Goal: Transaction & Acquisition: Book appointment/travel/reservation

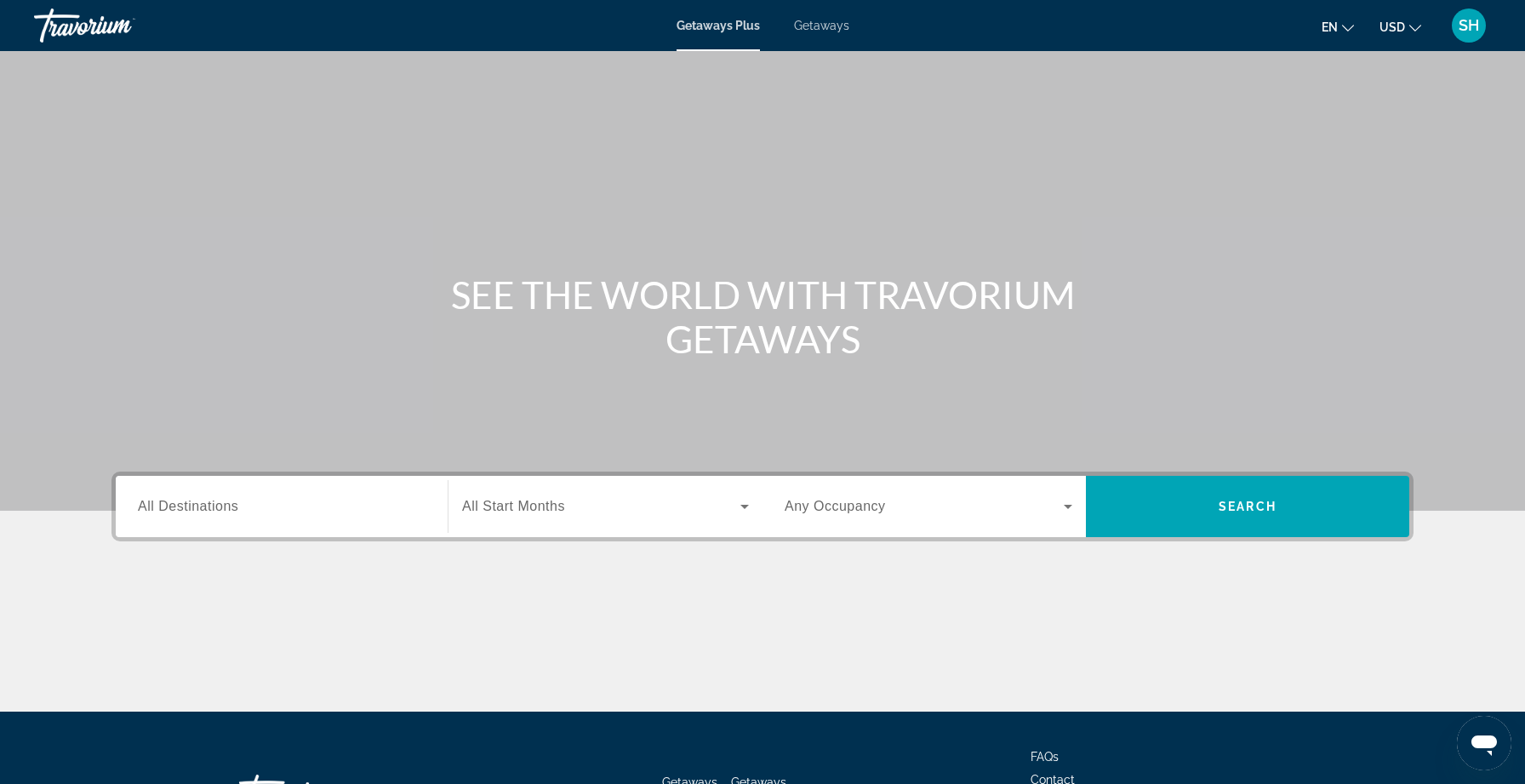
click at [155, 504] on span "All Destinations" at bounding box center [188, 505] width 101 height 15
click at [155, 504] on input "Destination All Destinations" at bounding box center [281, 507] width 287 height 21
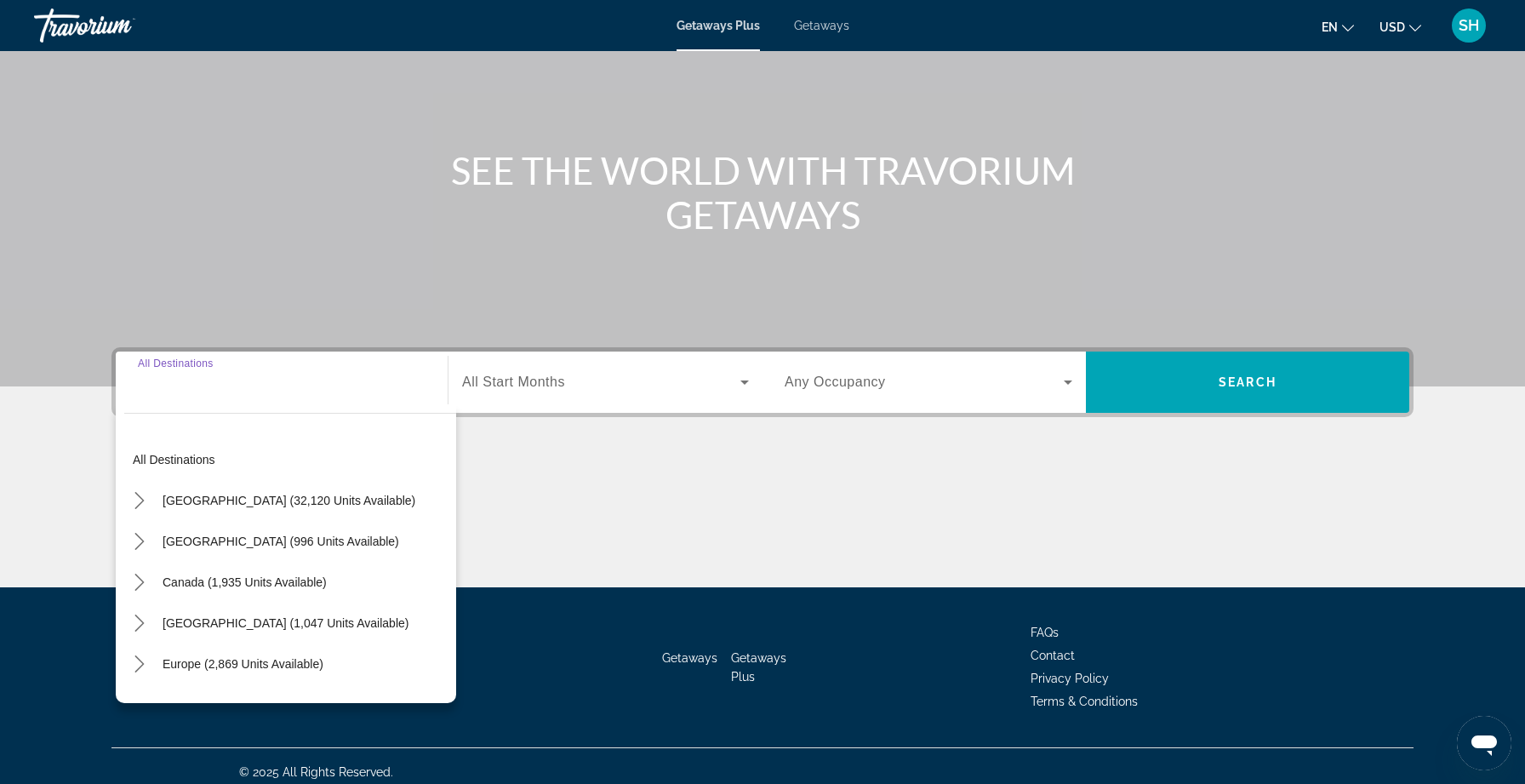
scroll to position [136, 0]
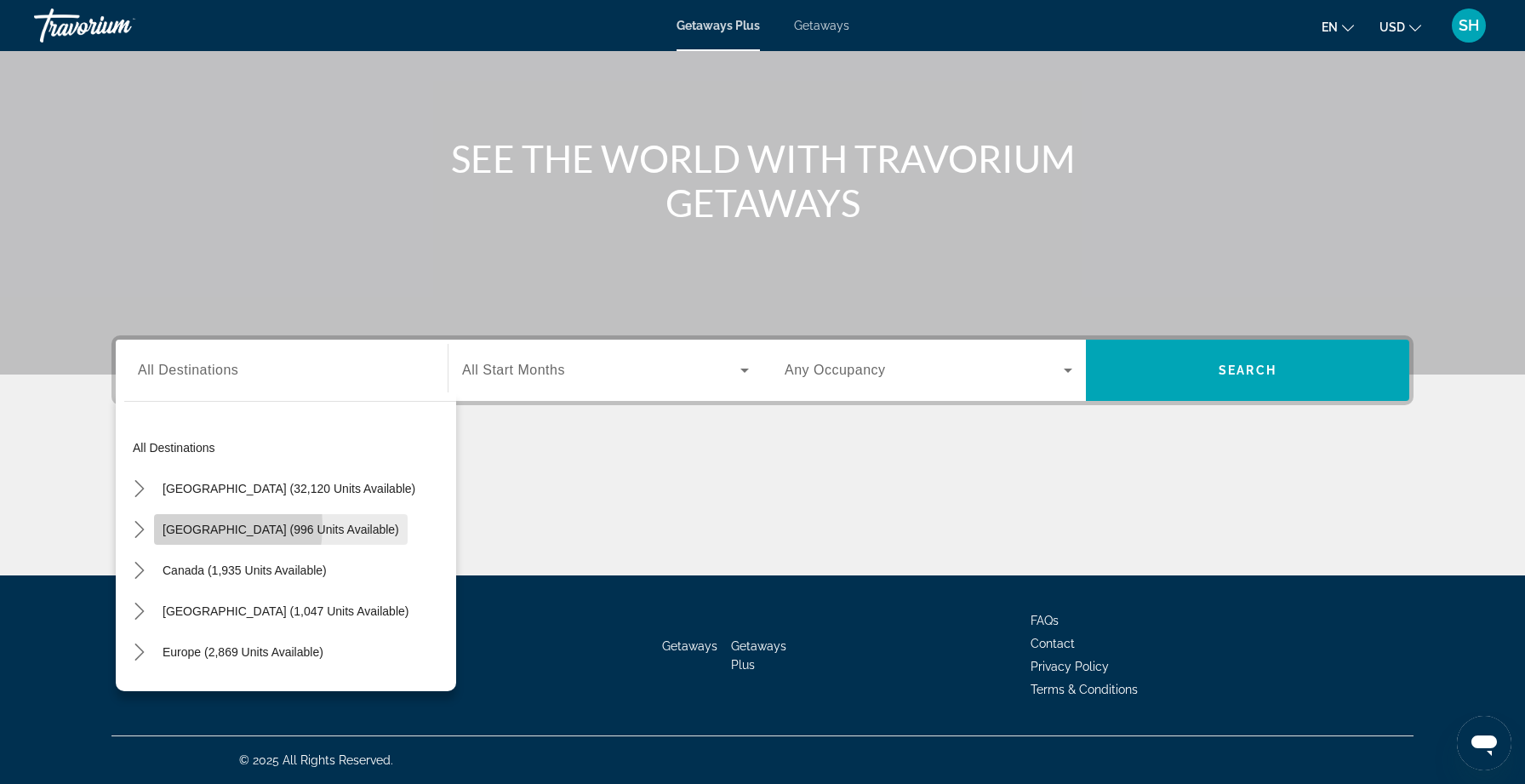
click at [176, 525] on span "Mexico (996 units available)" at bounding box center [281, 529] width 237 height 14
type input "**********"
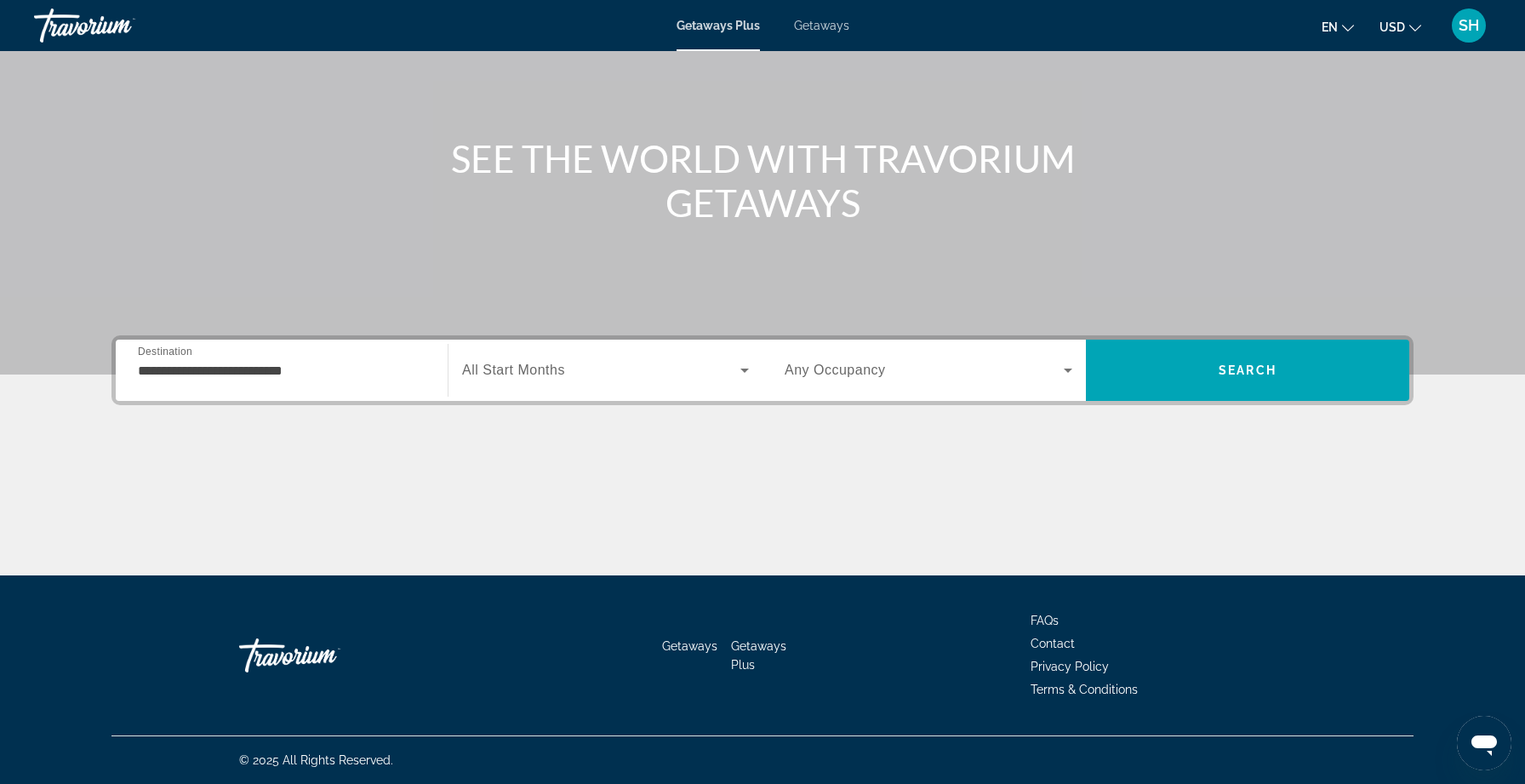
click at [522, 367] on span "All Start Months" at bounding box center [514, 369] width 103 height 15
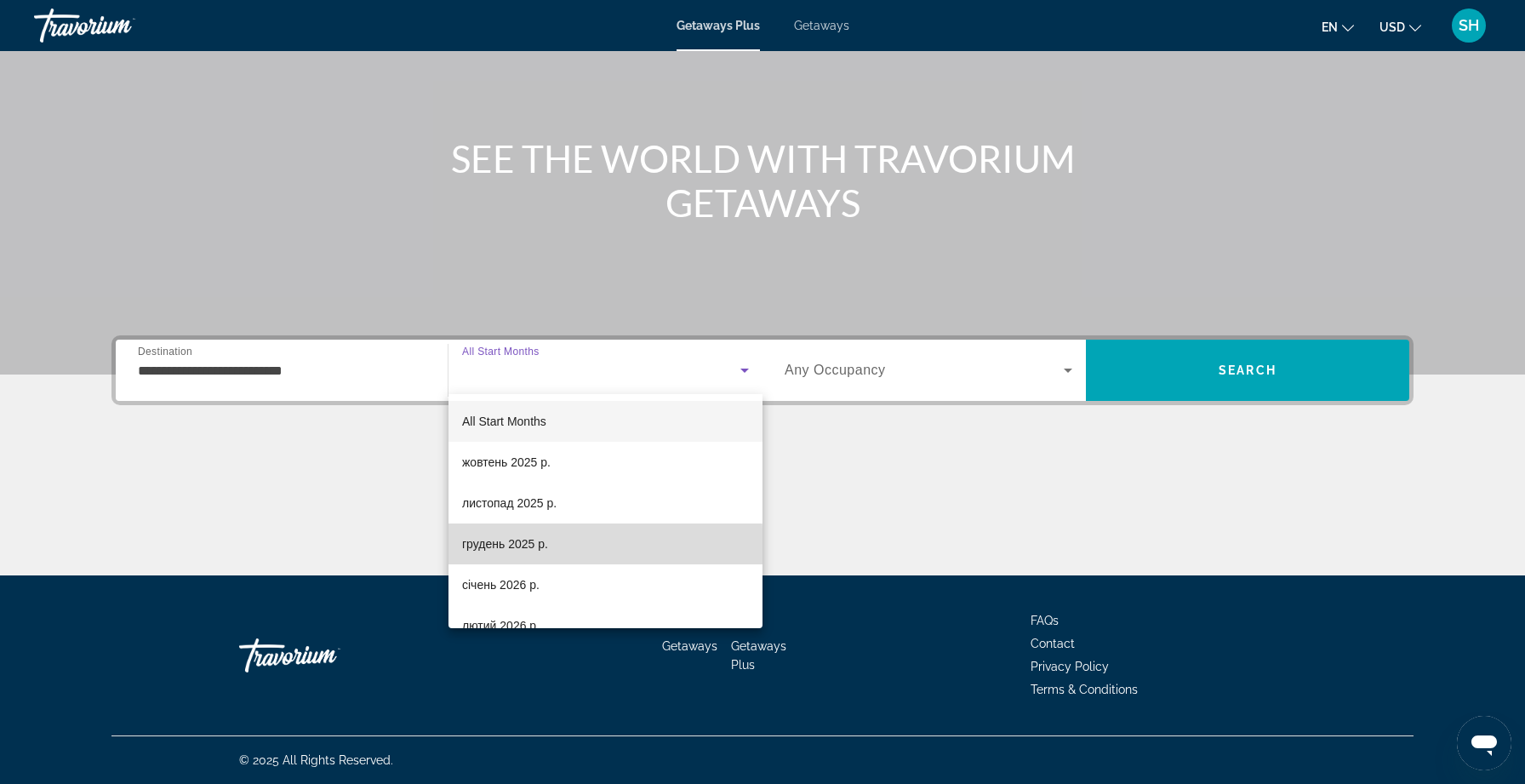
click at [499, 548] on span "грудень 2025 р." at bounding box center [505, 544] width 86 height 21
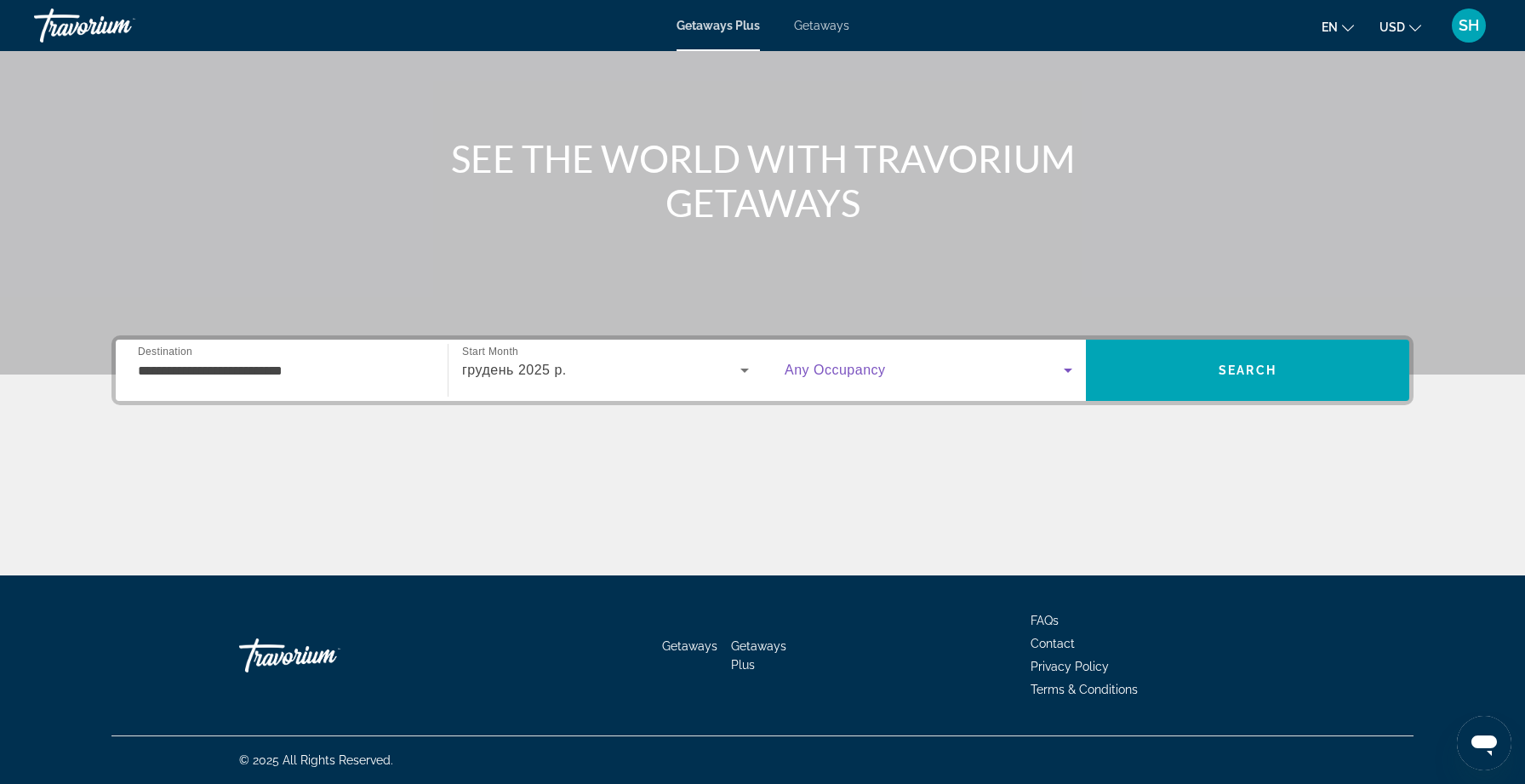
click at [1069, 367] on icon "Search widget" at bounding box center [1068, 370] width 21 height 21
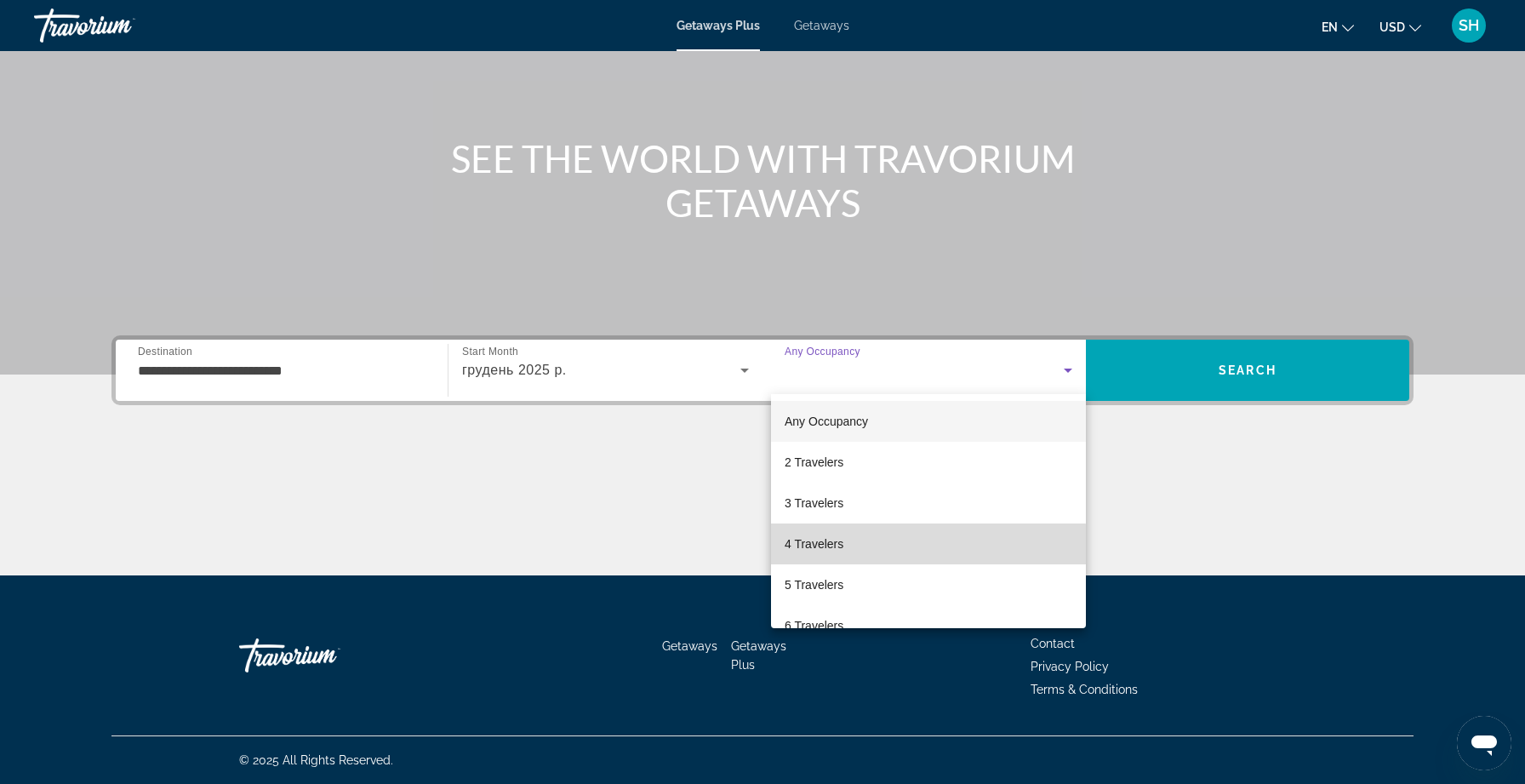
click at [824, 546] on span "4 Travelers" at bounding box center [814, 544] width 59 height 21
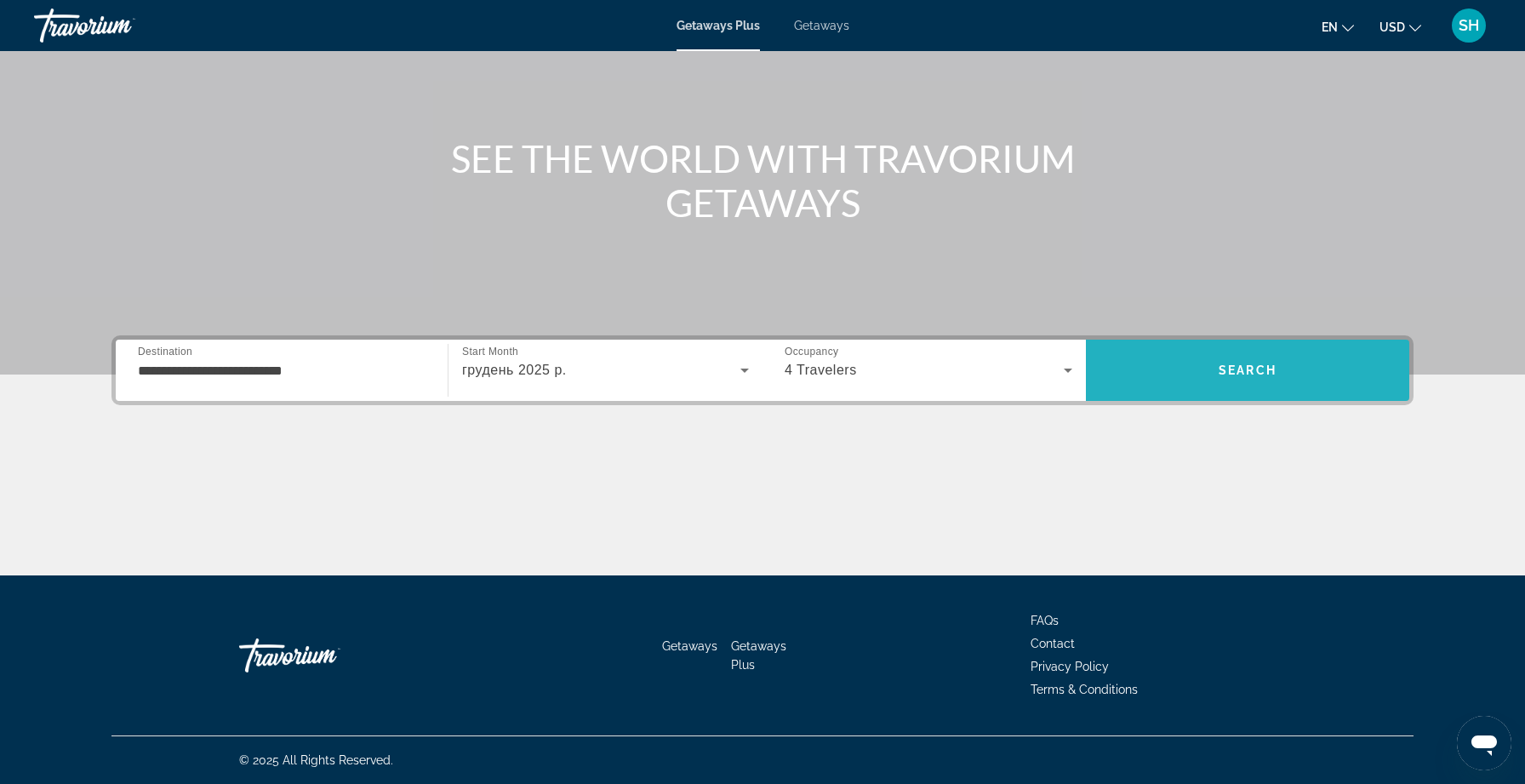
click at [1192, 397] on span "Search" at bounding box center [1248, 370] width 324 height 61
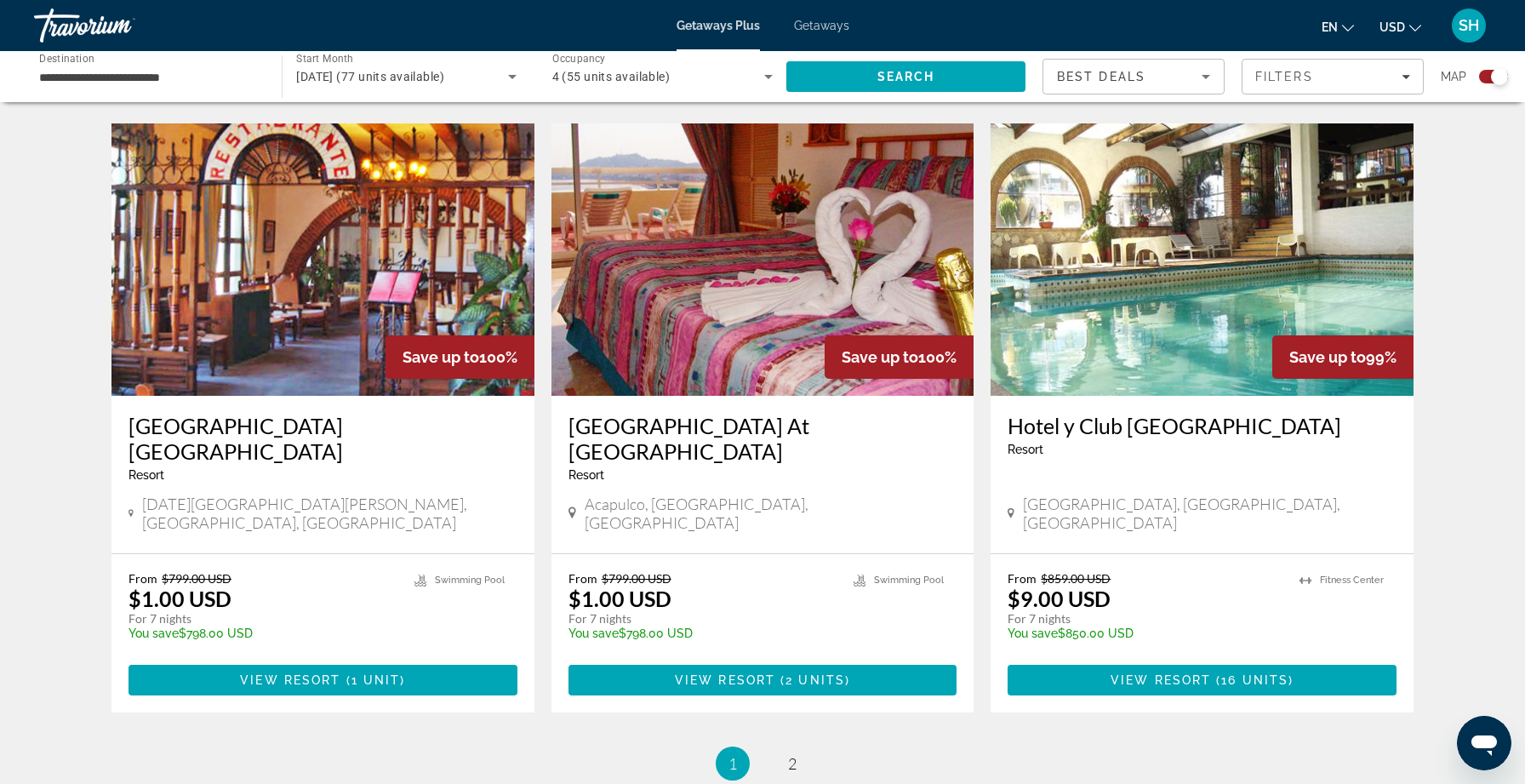
scroll to position [2413, 0]
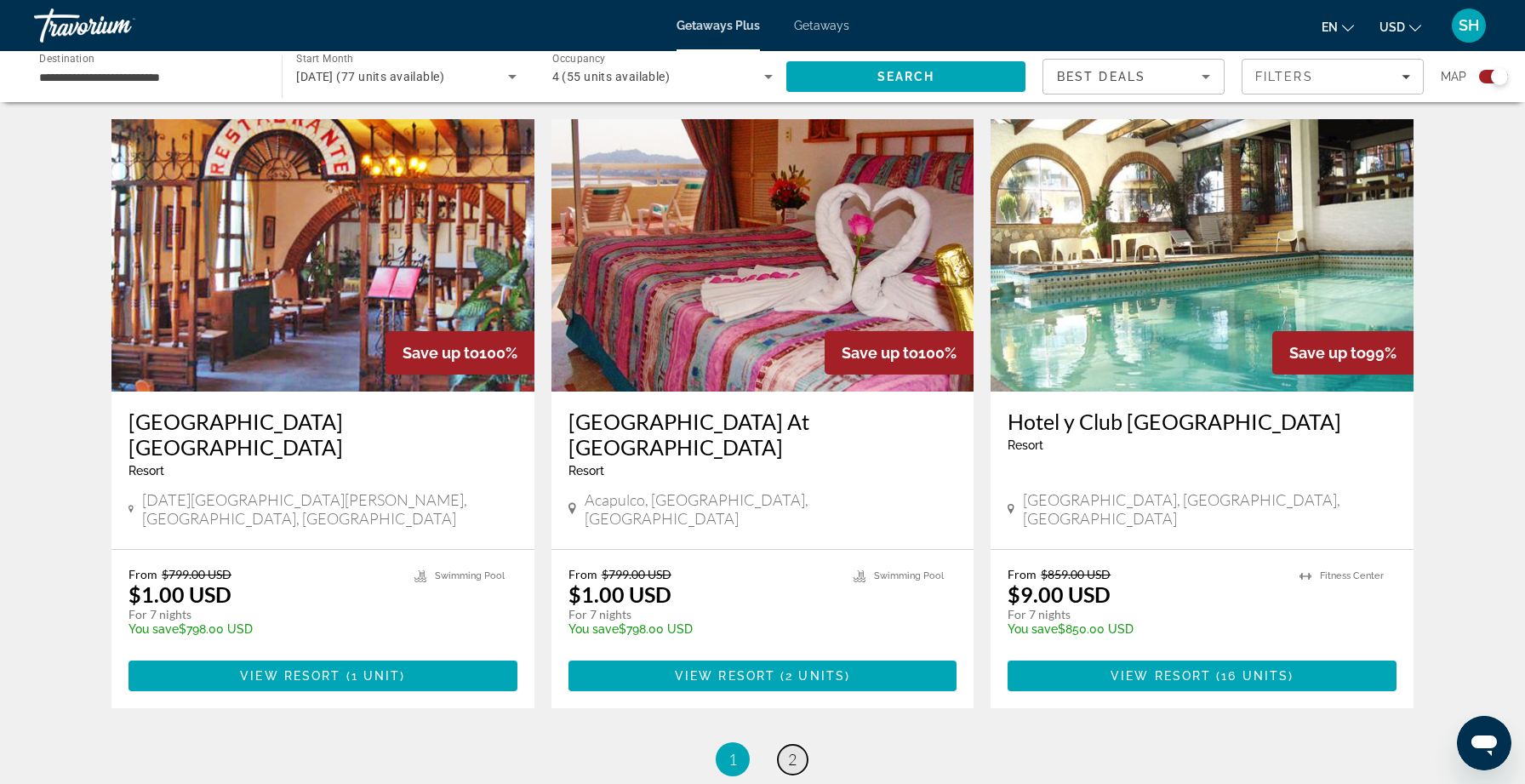
click at [794, 750] on span "2" at bounding box center [793, 759] width 9 height 19
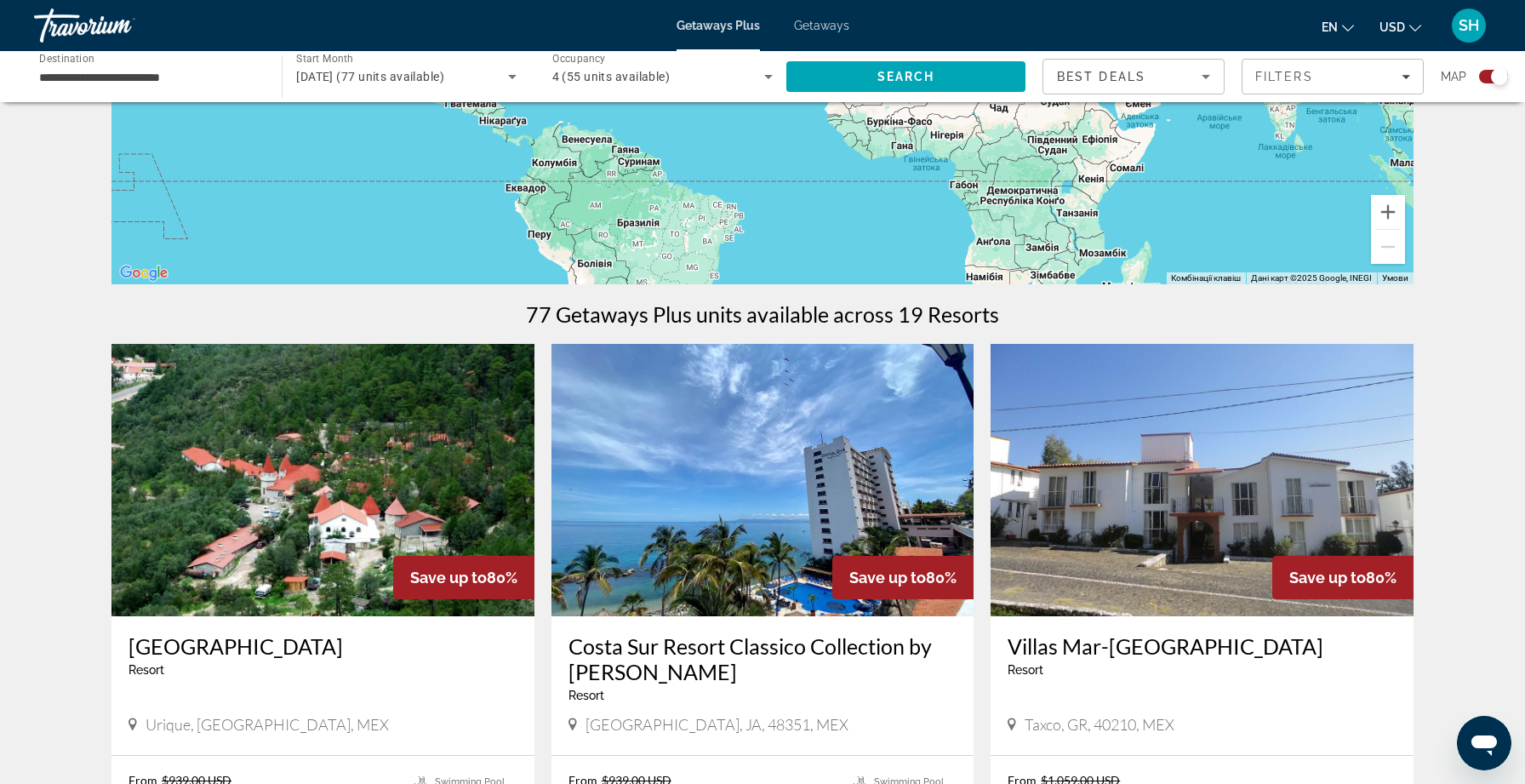
scroll to position [363, 0]
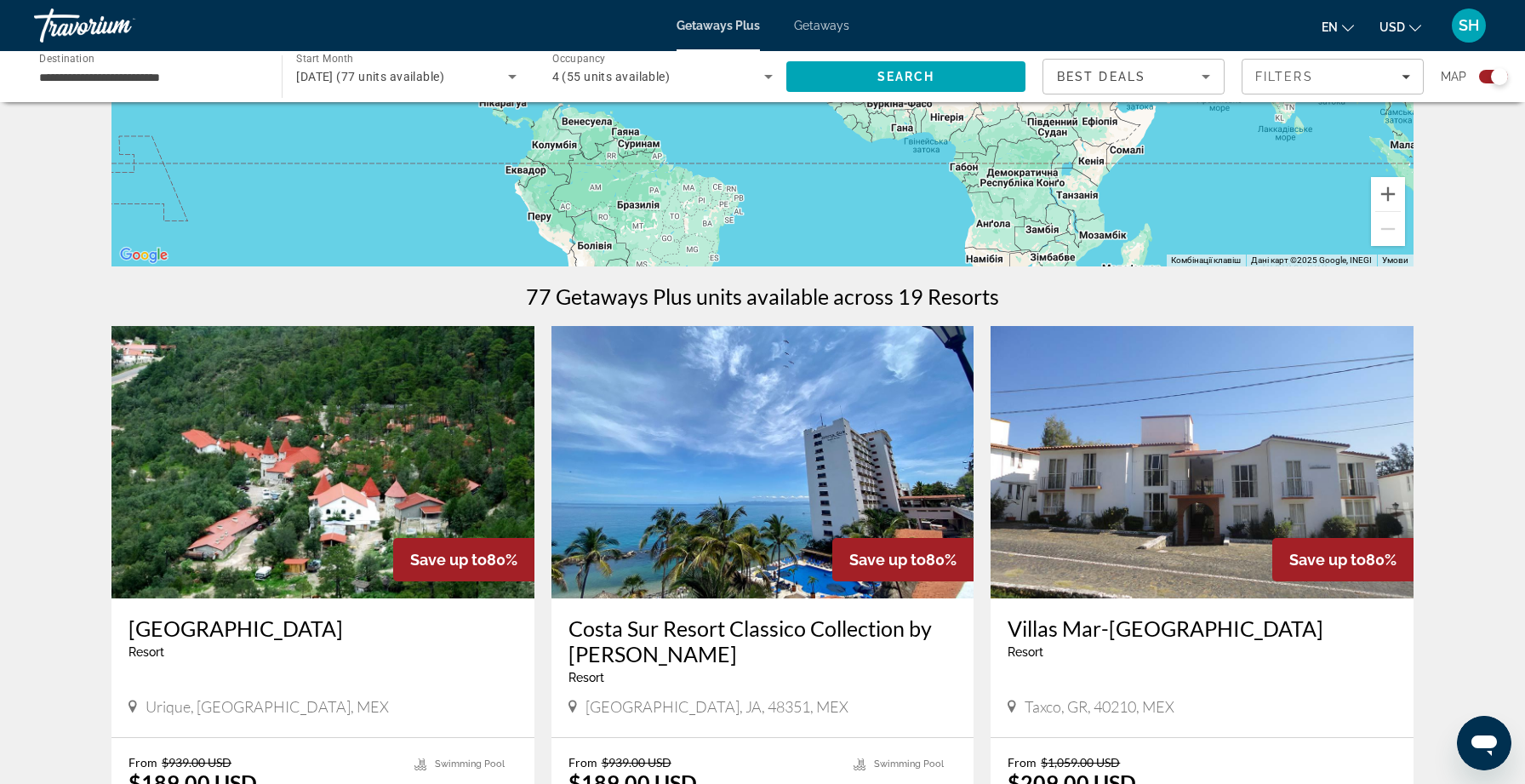
click at [756, 625] on h3 "Costa Sur Resort Classico Collection by [PERSON_NAME]" at bounding box center [763, 640] width 389 height 51
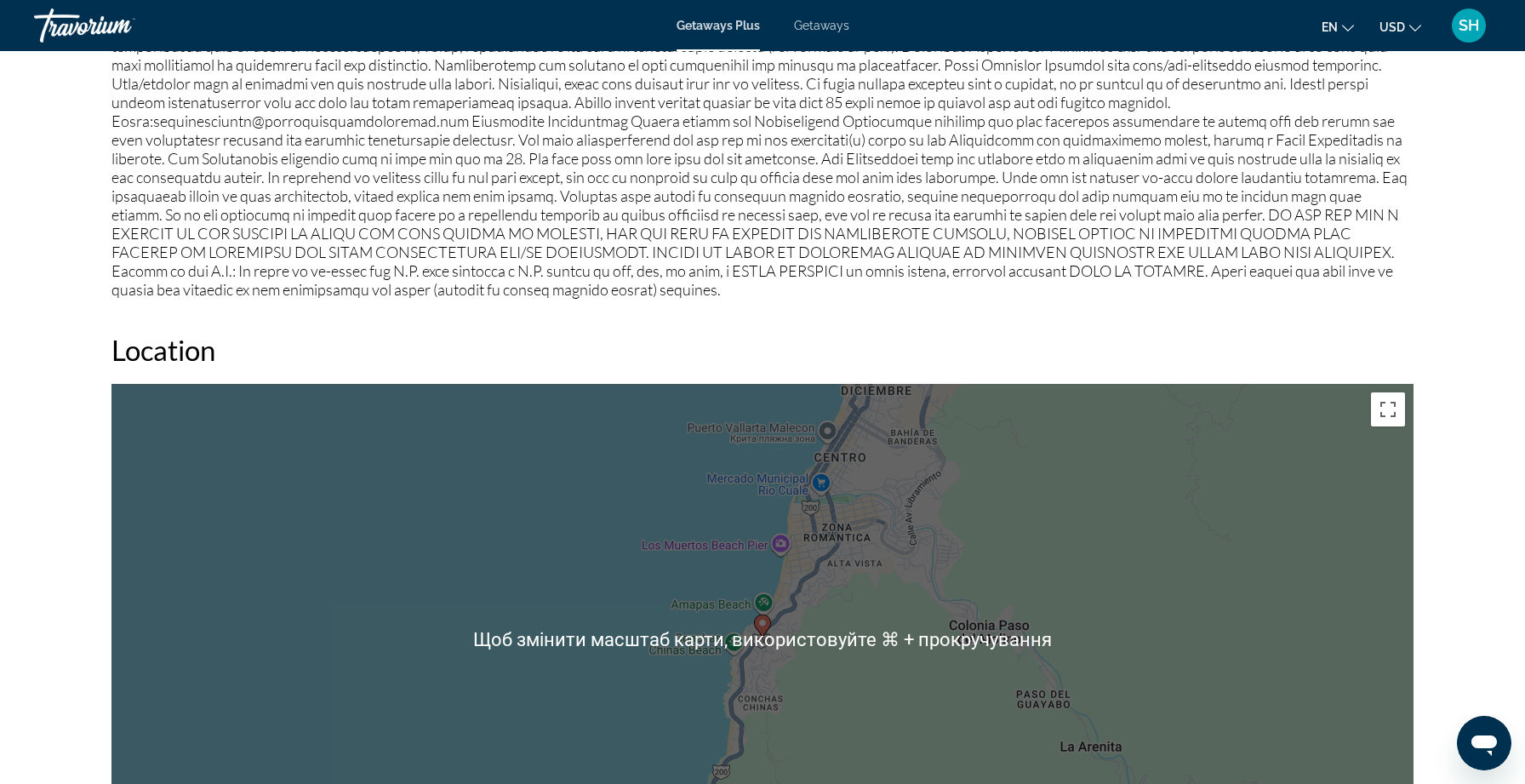
scroll to position [1725, 0]
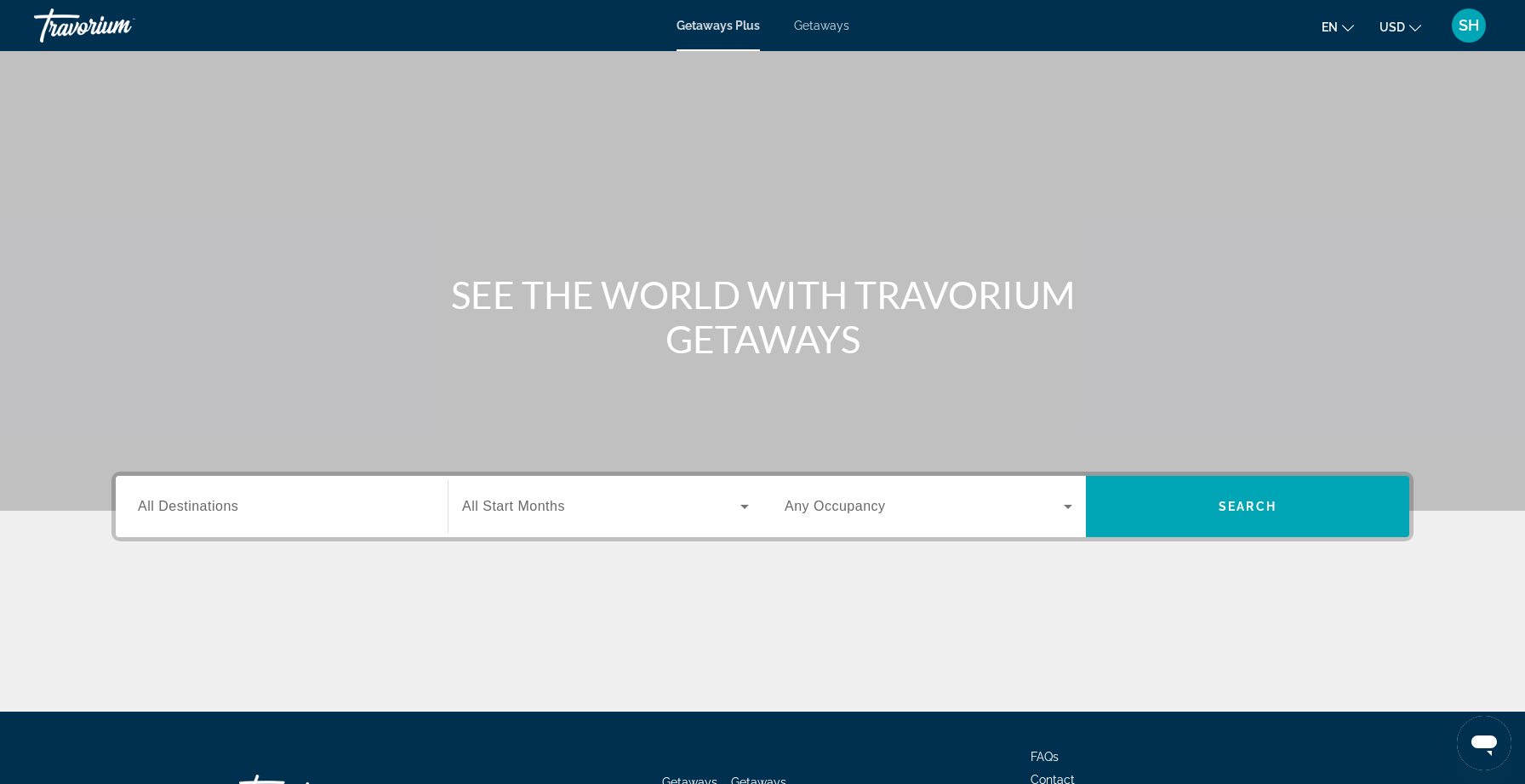
click at [1370, 85] on div "Main content" at bounding box center [762, 255] width 1525 height 510
click at [830, 28] on span "Getaways" at bounding box center [822, 26] width 55 height 14
click at [202, 518] on div "Search widget" at bounding box center [281, 507] width 287 height 48
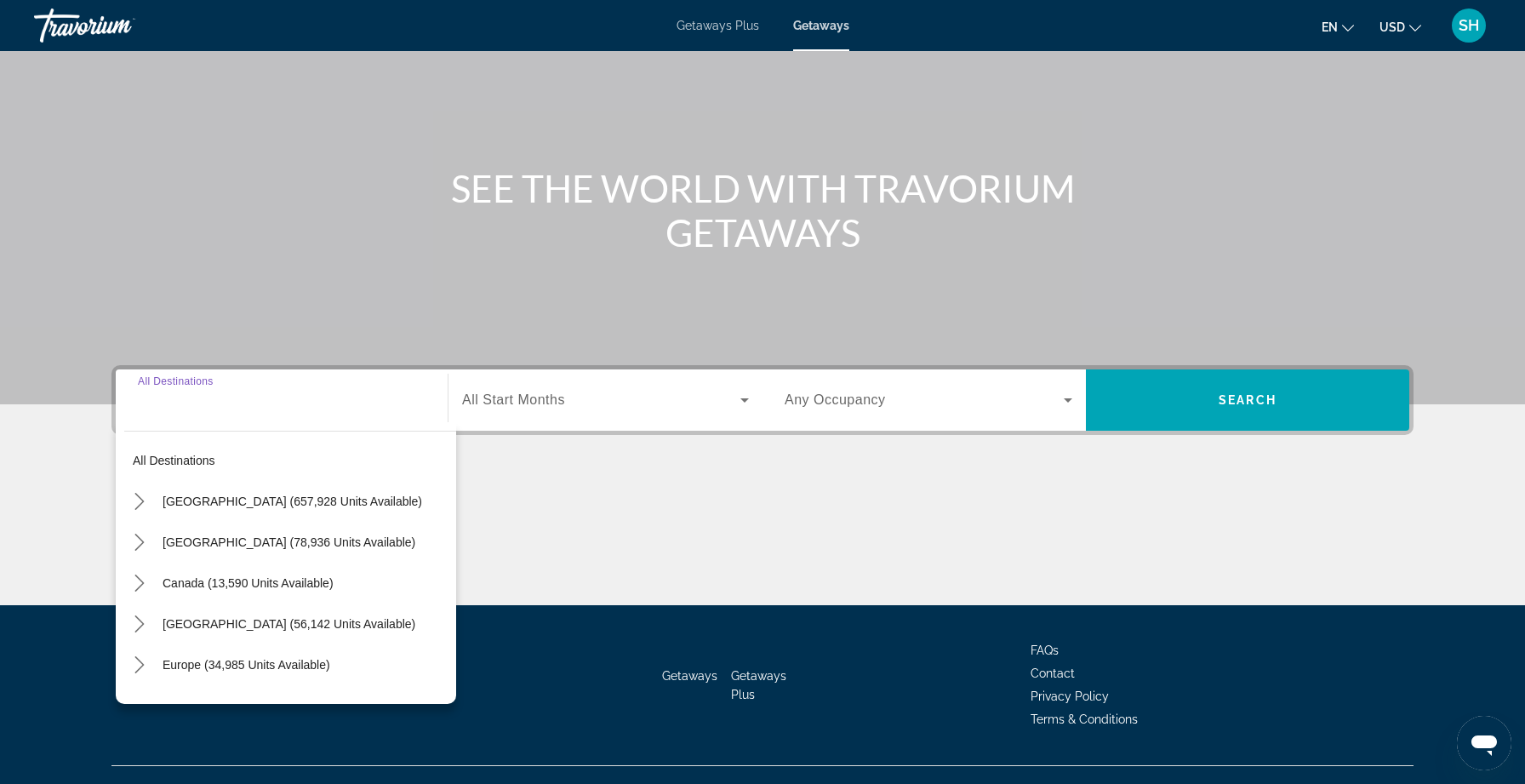
scroll to position [136, 0]
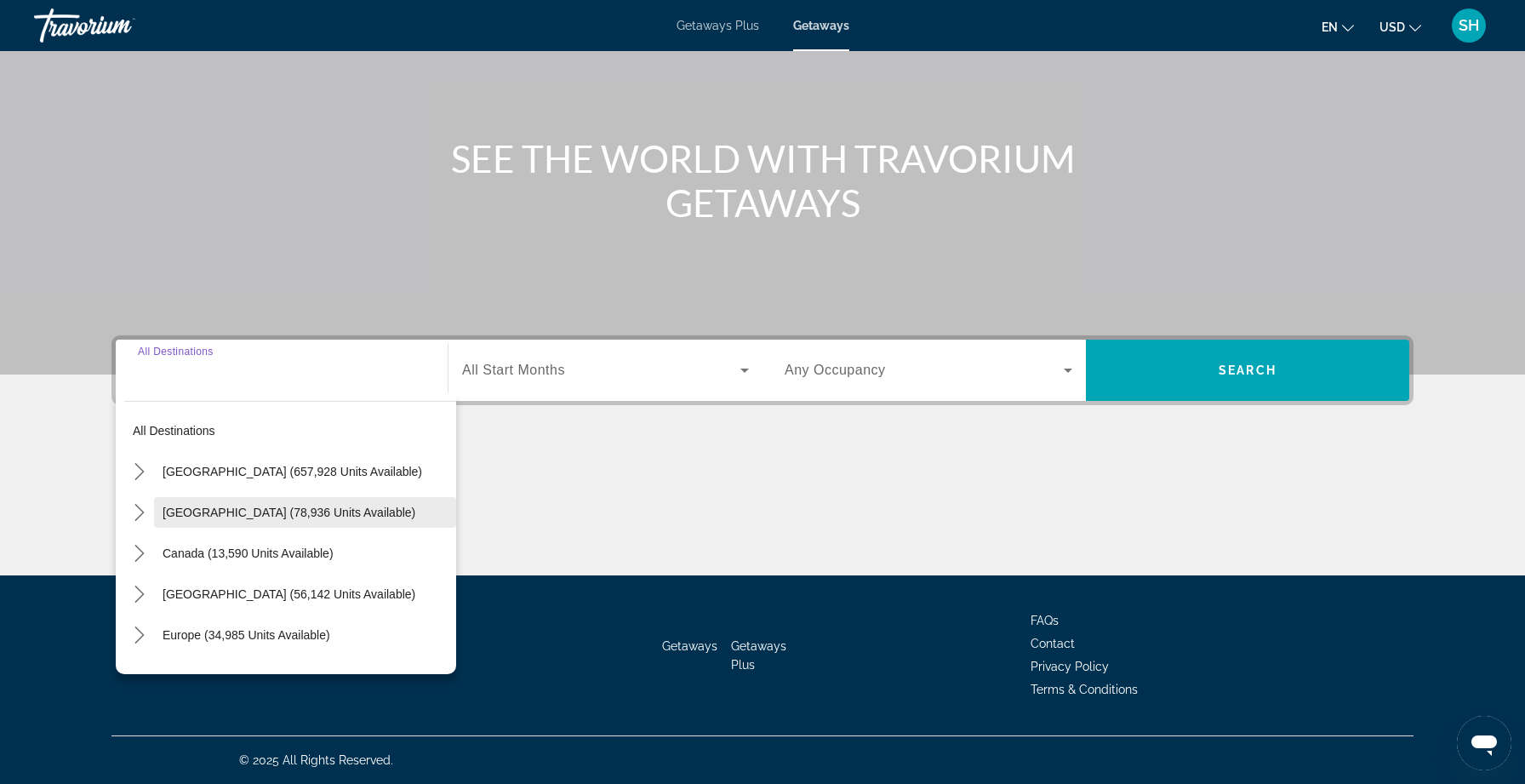
click at [209, 517] on span "[GEOGRAPHIC_DATA] (78,936 units available)" at bounding box center [289, 512] width 253 height 14
type input "**********"
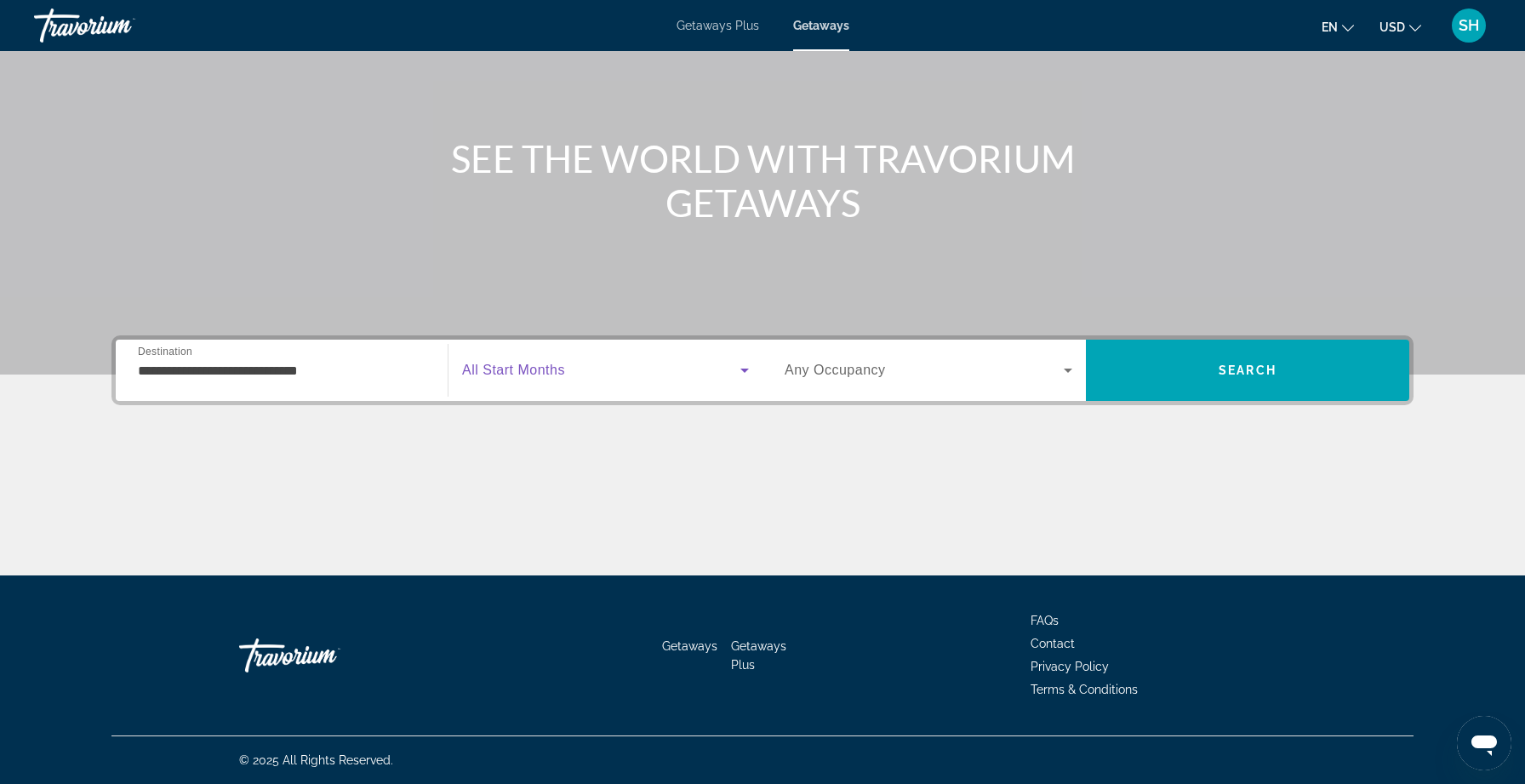
click at [749, 367] on icon "Search widget" at bounding box center [744, 370] width 21 height 21
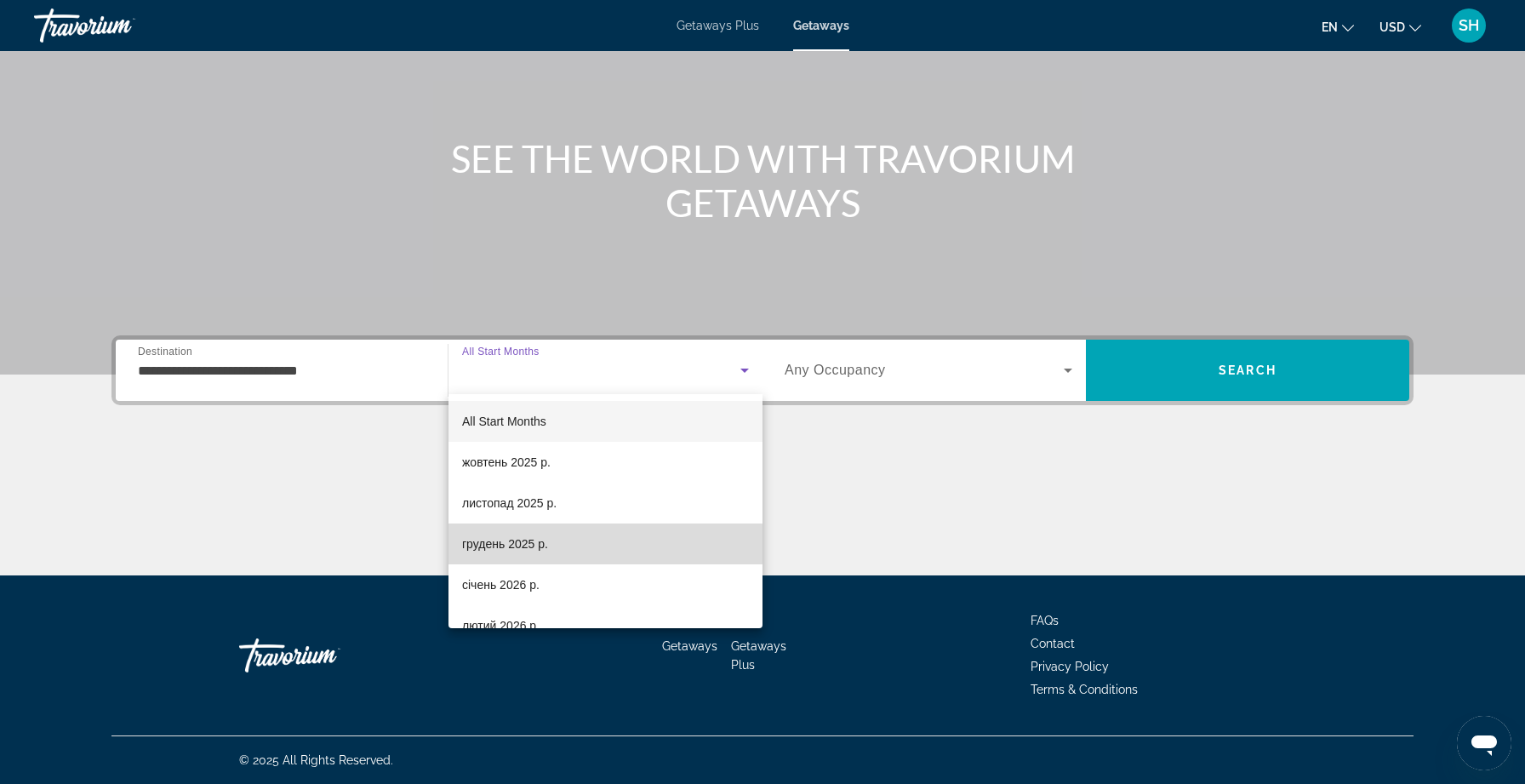
click at [545, 544] on span "грудень 2025 р." at bounding box center [505, 544] width 86 height 21
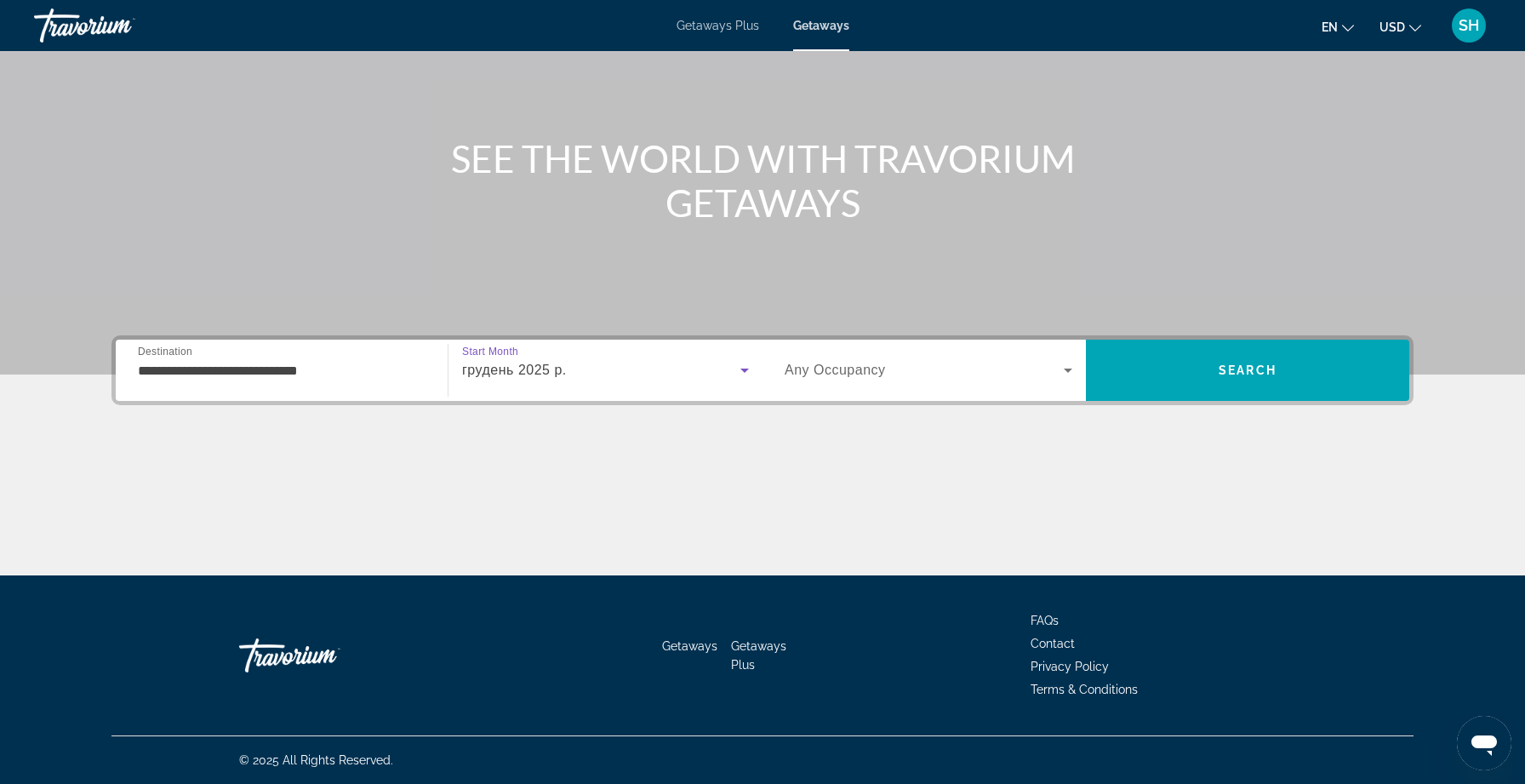
click at [1070, 367] on icon "Search widget" at bounding box center [1068, 370] width 21 height 21
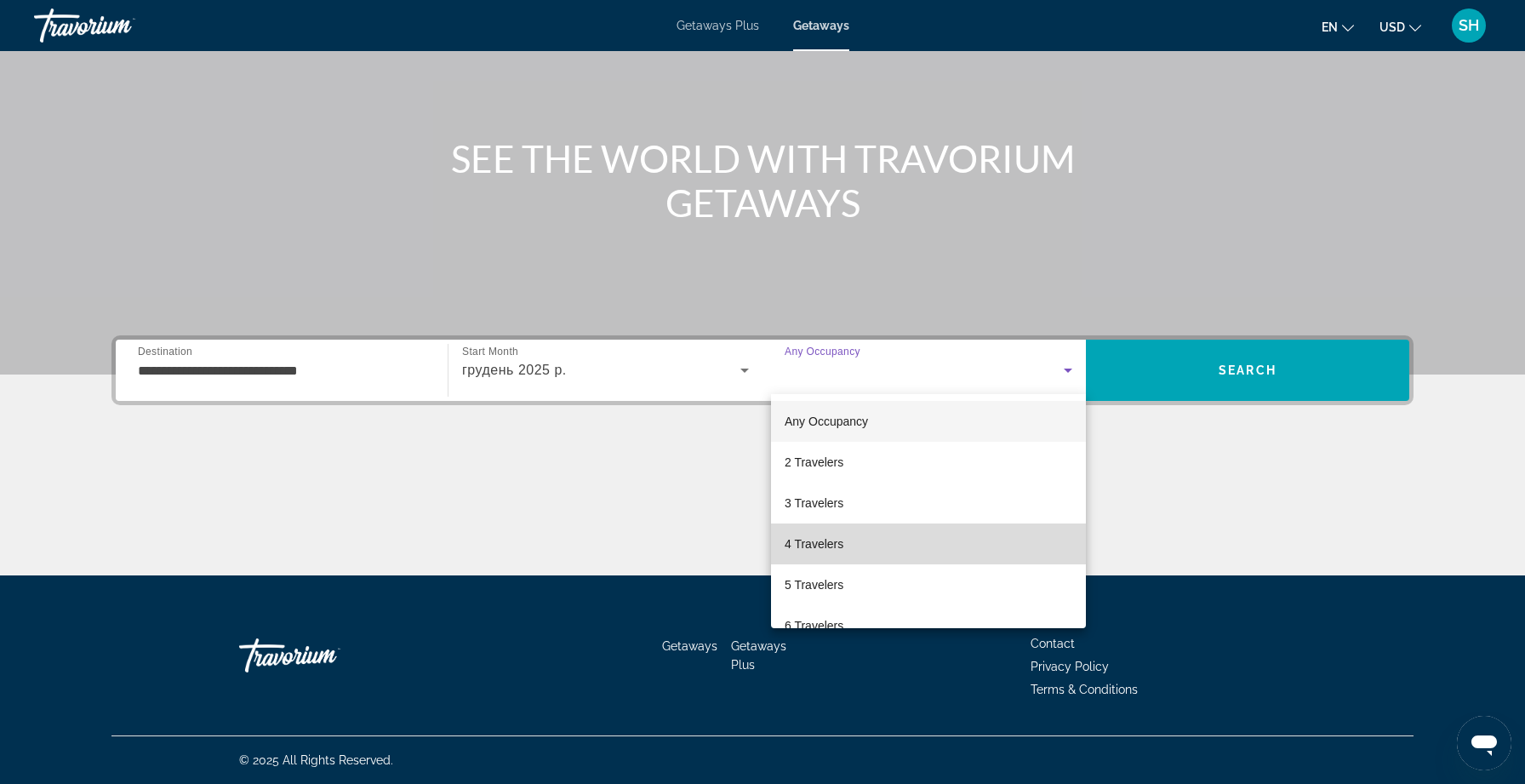
click at [850, 549] on mat-option "4 Travelers" at bounding box center [929, 543] width 315 height 40
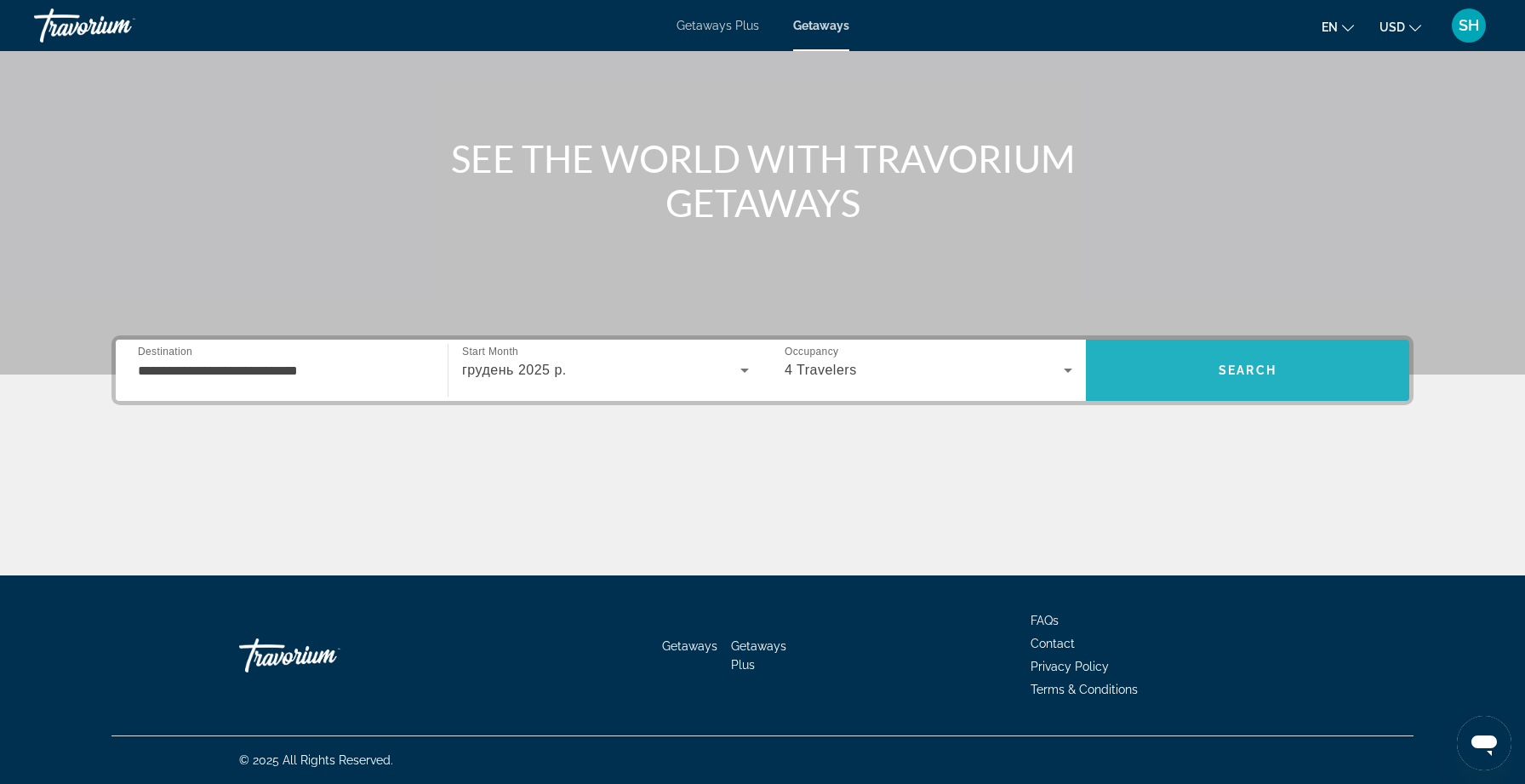
click at [1201, 380] on span "Search" at bounding box center [1248, 369] width 324 height 40
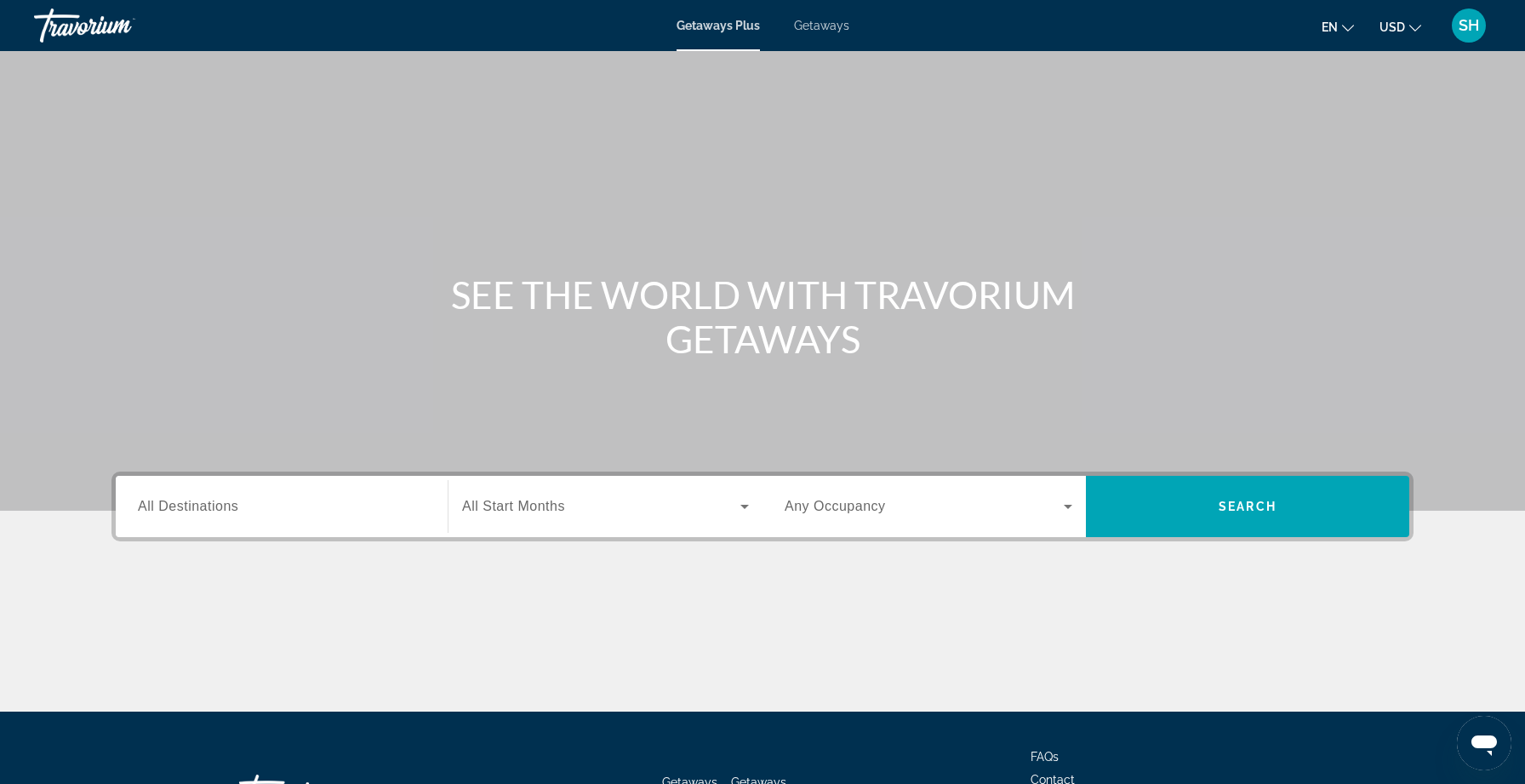
click at [827, 25] on span "Getaways" at bounding box center [822, 26] width 55 height 14
click at [195, 512] on span "All Destinations" at bounding box center [188, 505] width 101 height 15
click at [195, 512] on input "Destination All Destinations" at bounding box center [281, 507] width 287 height 21
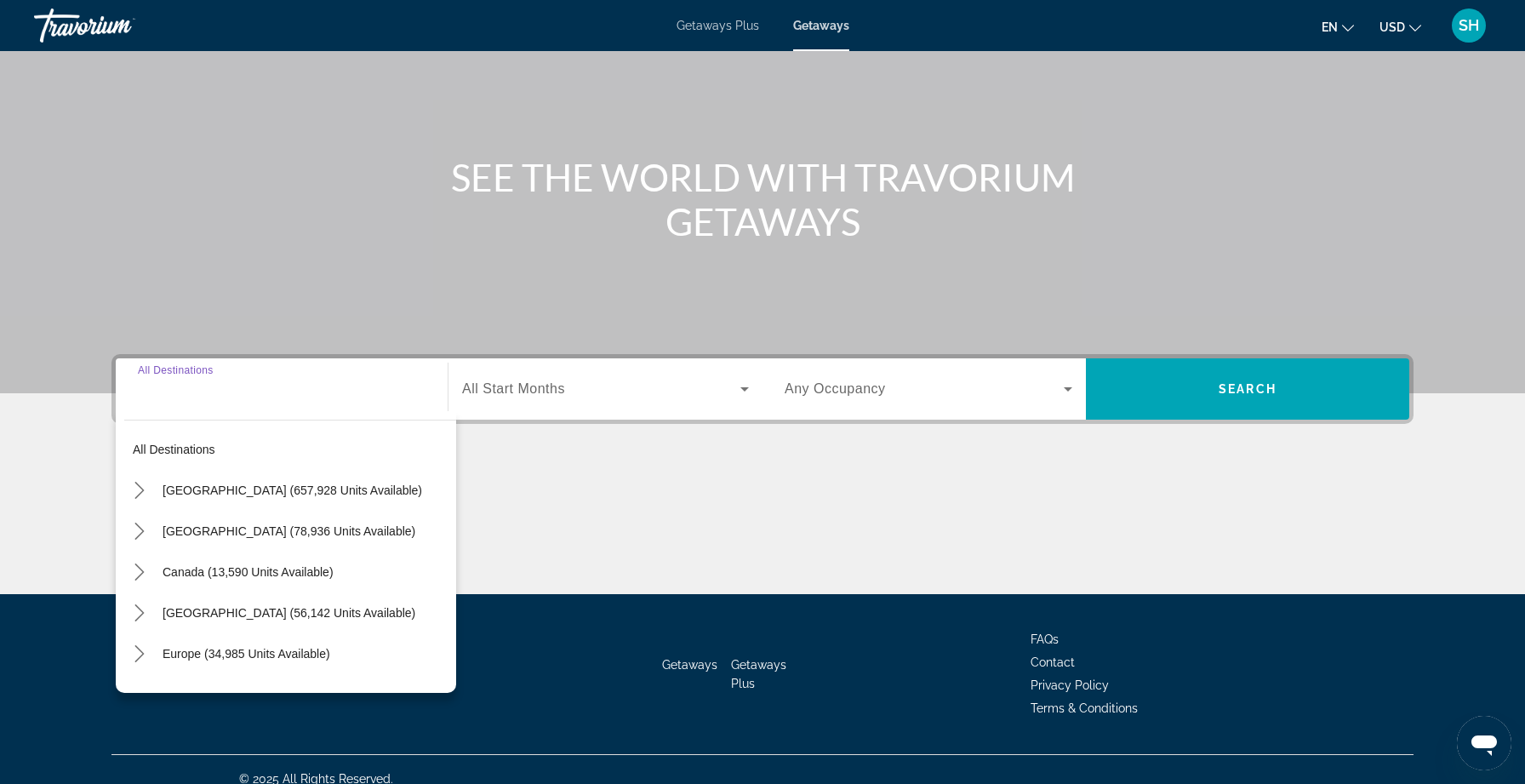
scroll to position [136, 0]
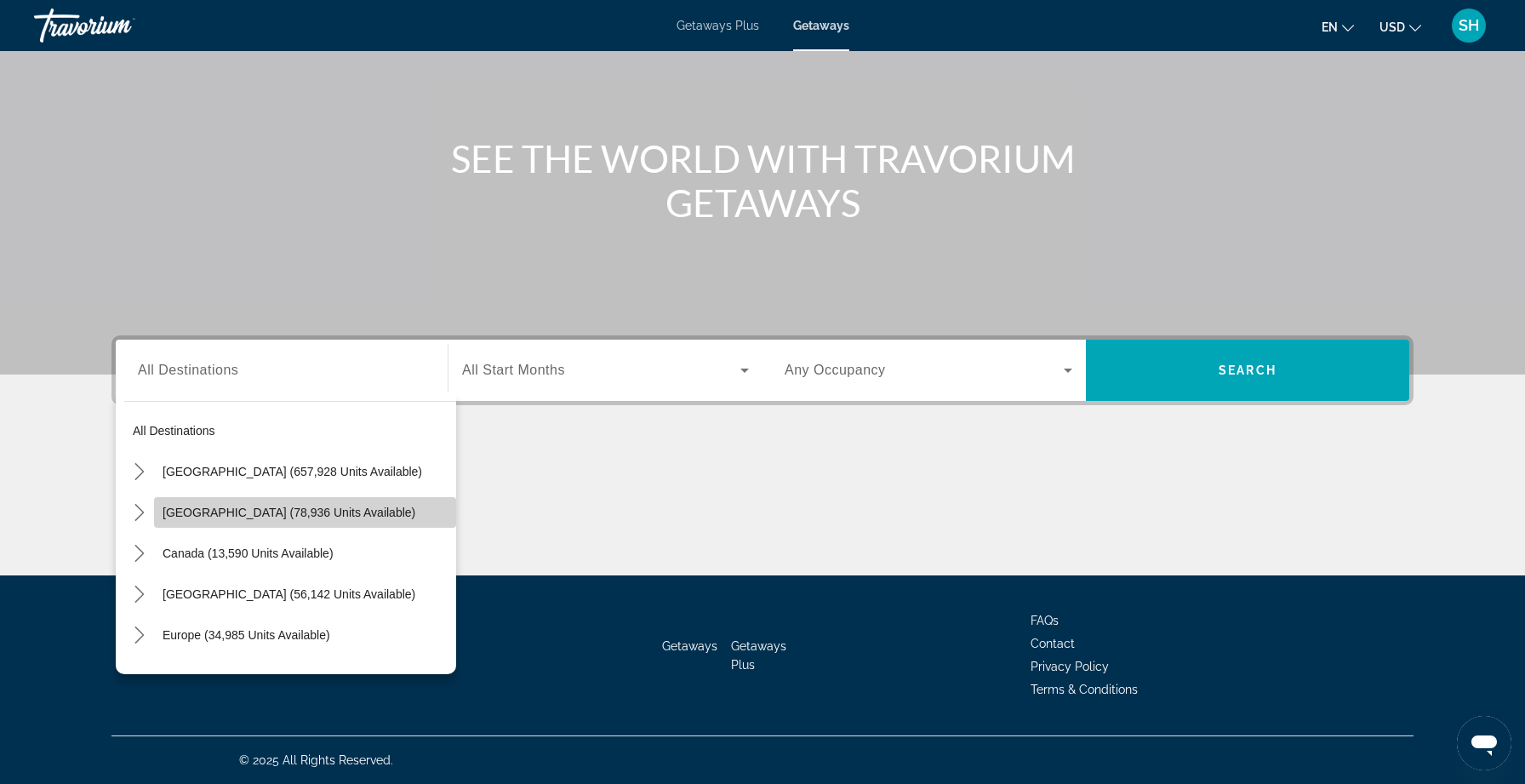
click at [235, 510] on span "[GEOGRAPHIC_DATA] (78,936 units available)" at bounding box center [289, 512] width 253 height 14
type input "**********"
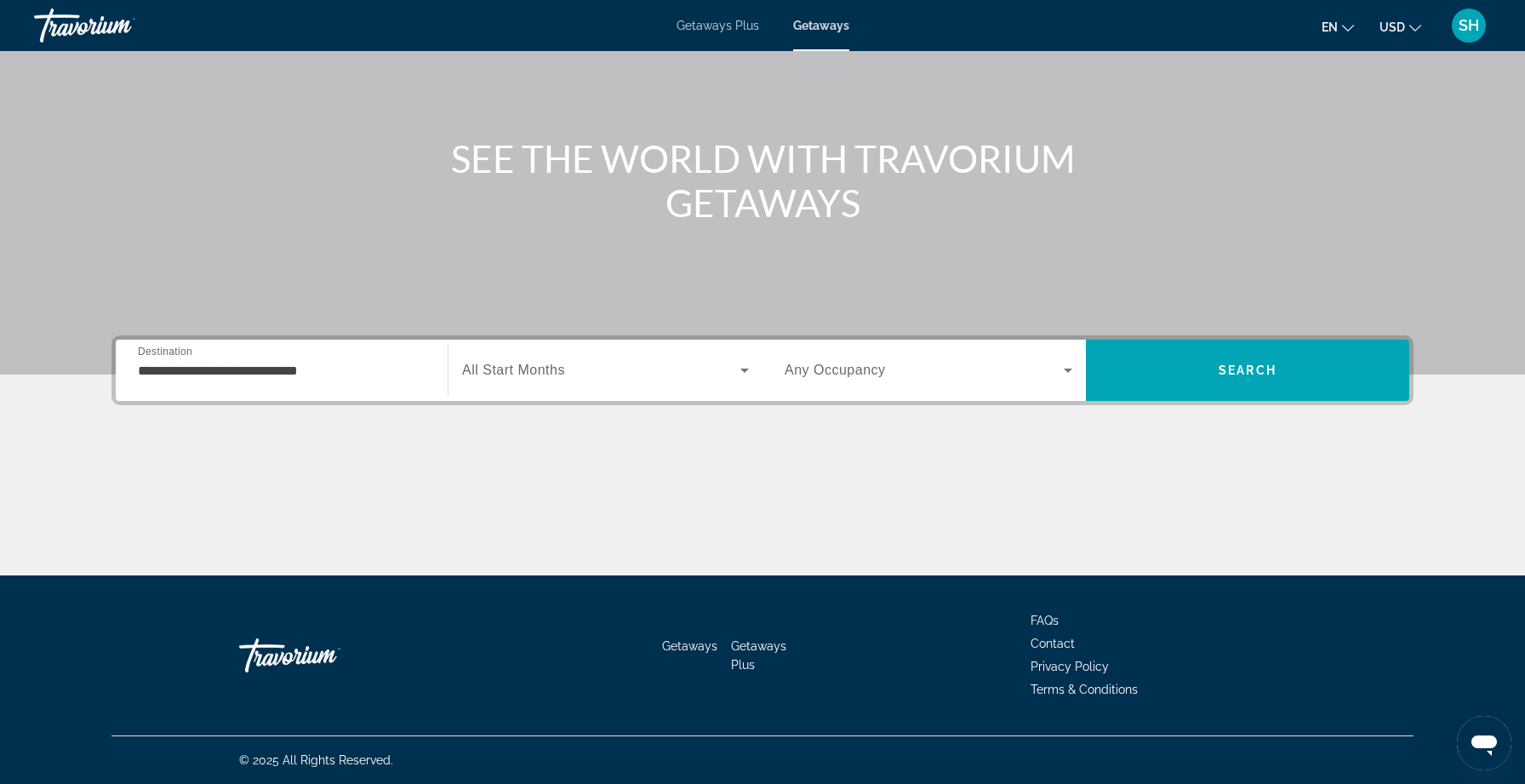
click at [565, 370] on span "All Start Months" at bounding box center [514, 369] width 103 height 15
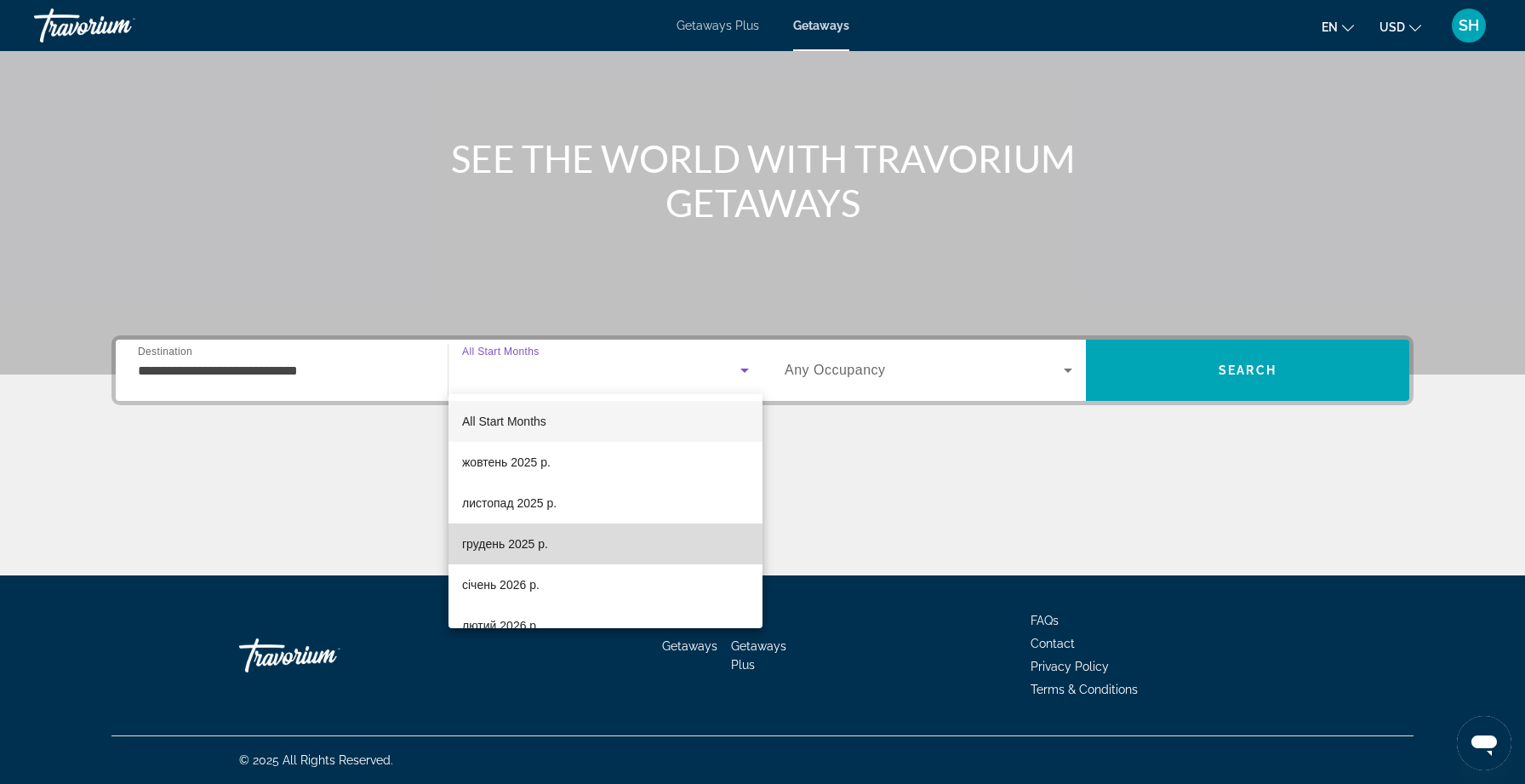
click at [515, 547] on span "грудень 2025 р." at bounding box center [505, 544] width 86 height 21
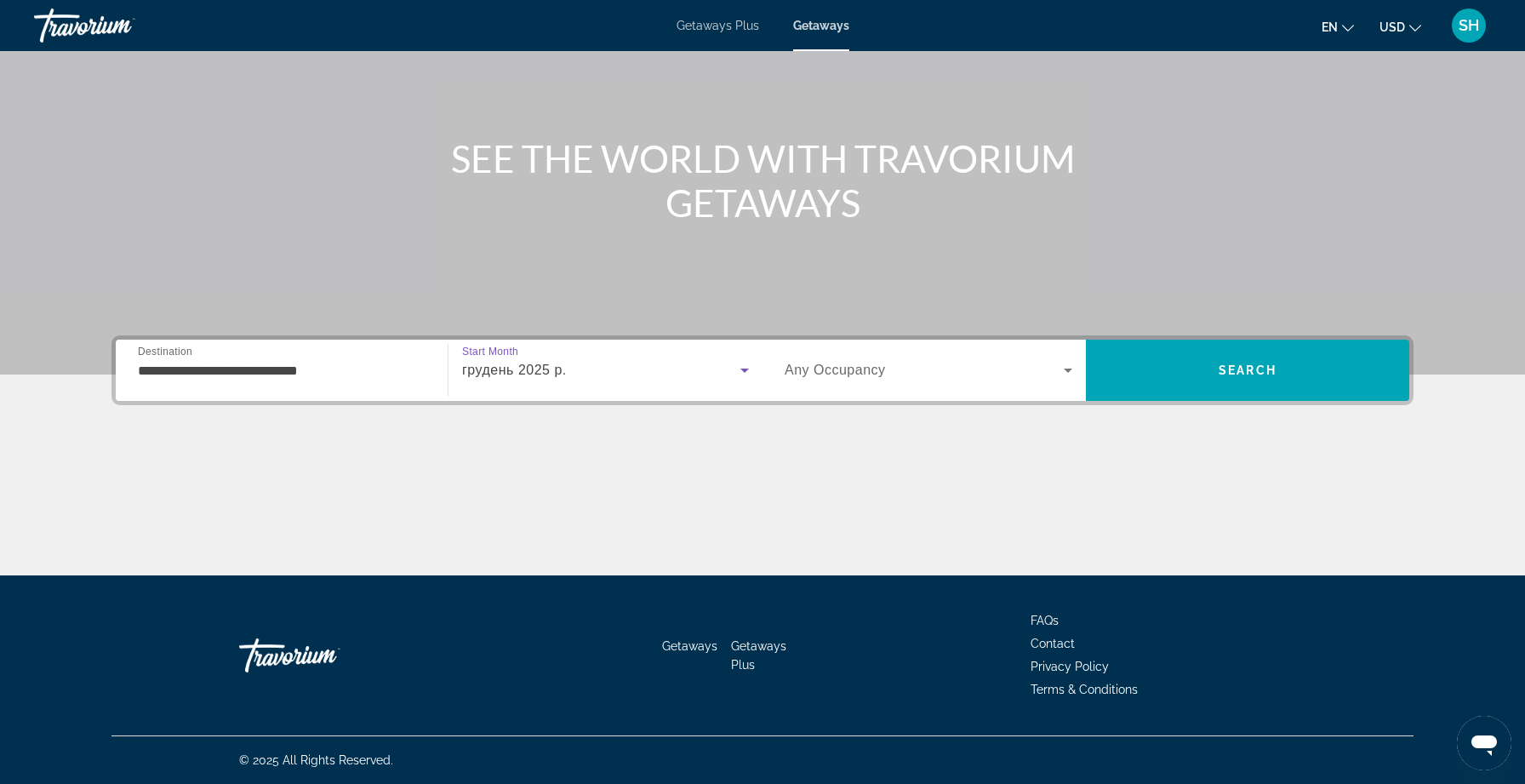
click at [1066, 375] on icon "Search widget" at bounding box center [1068, 370] width 21 height 21
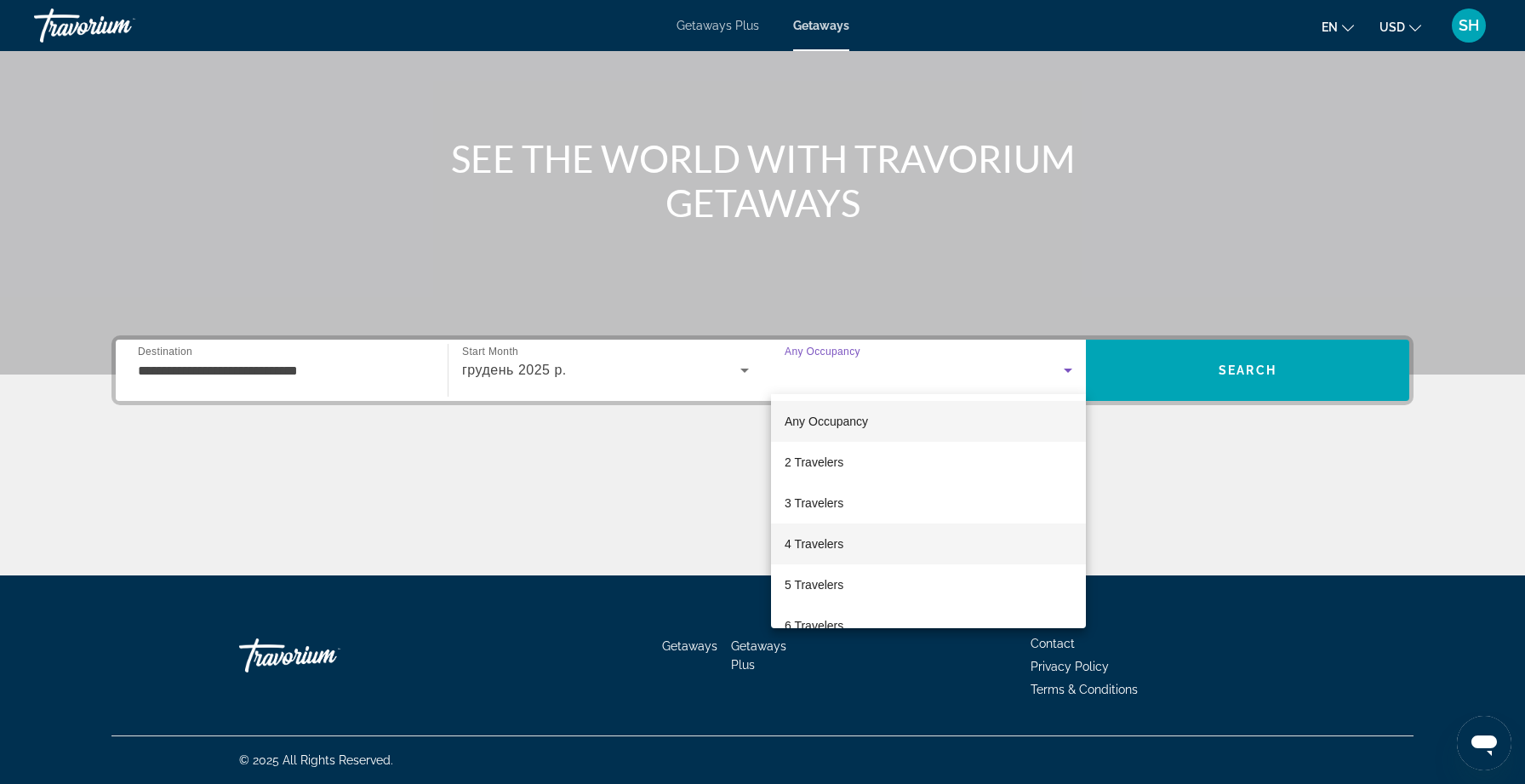
click at [826, 545] on span "4 Travelers" at bounding box center [814, 544] width 59 height 21
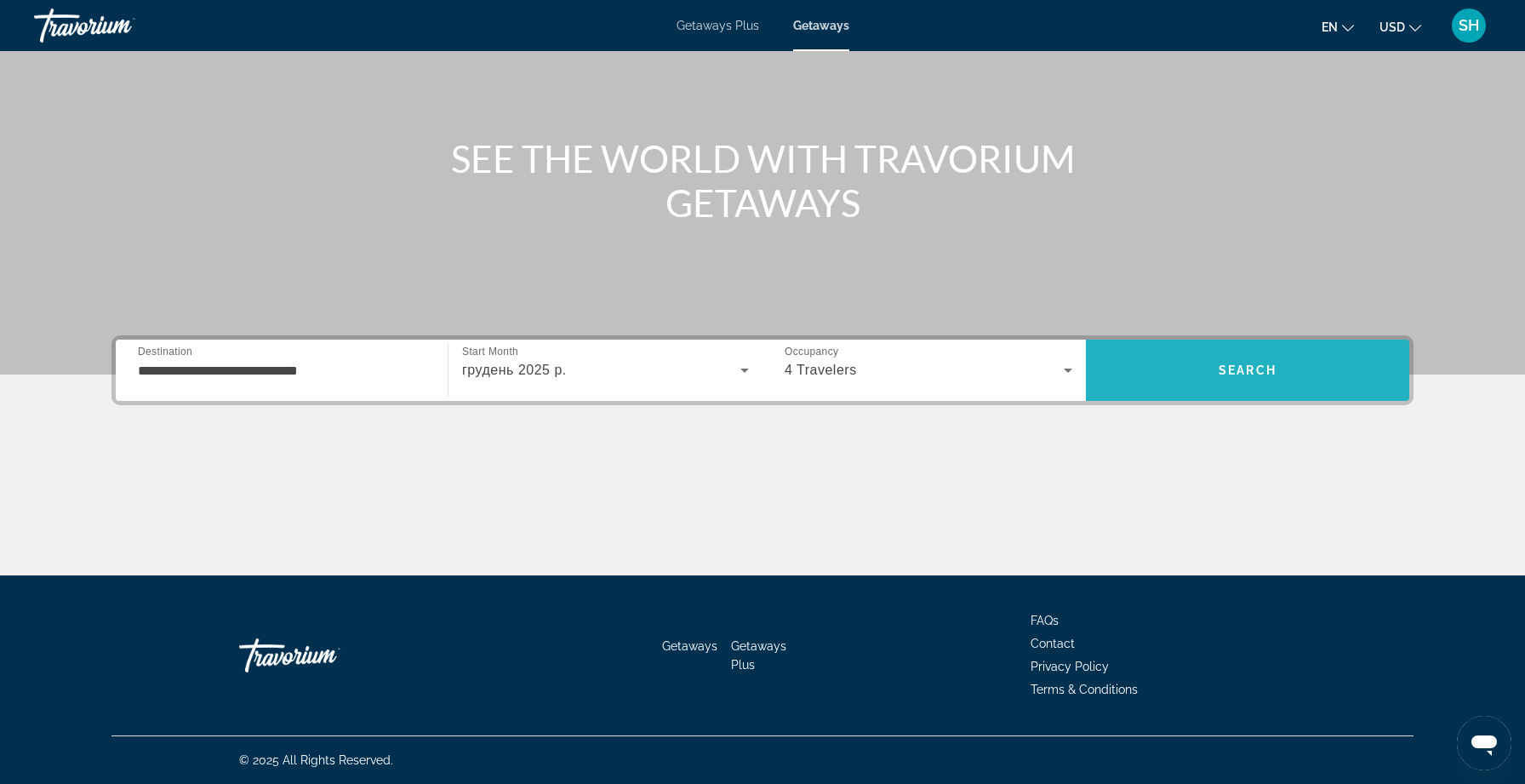
click at [1238, 365] on span "Search" at bounding box center [1247, 370] width 58 height 14
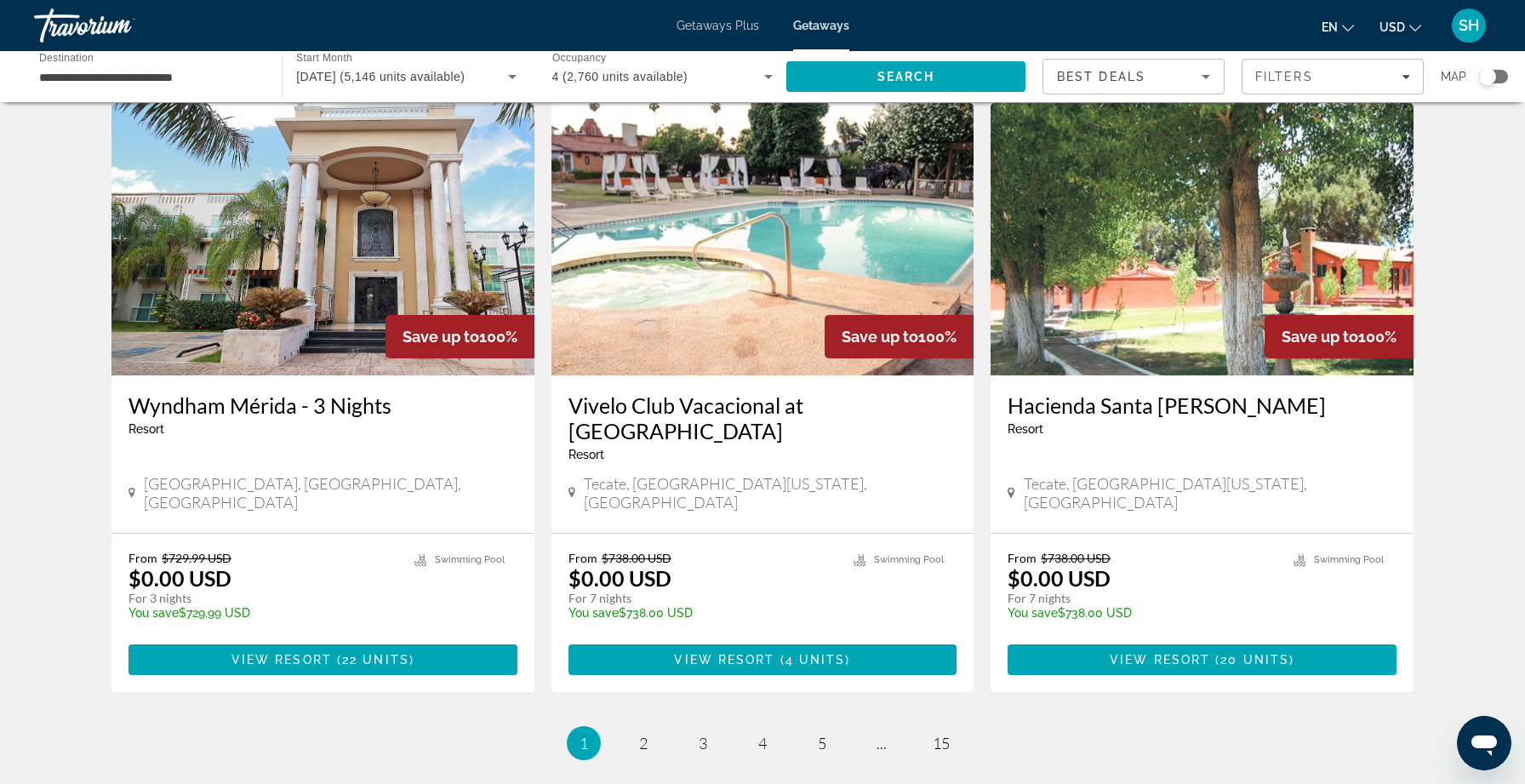
scroll to position [1904, 0]
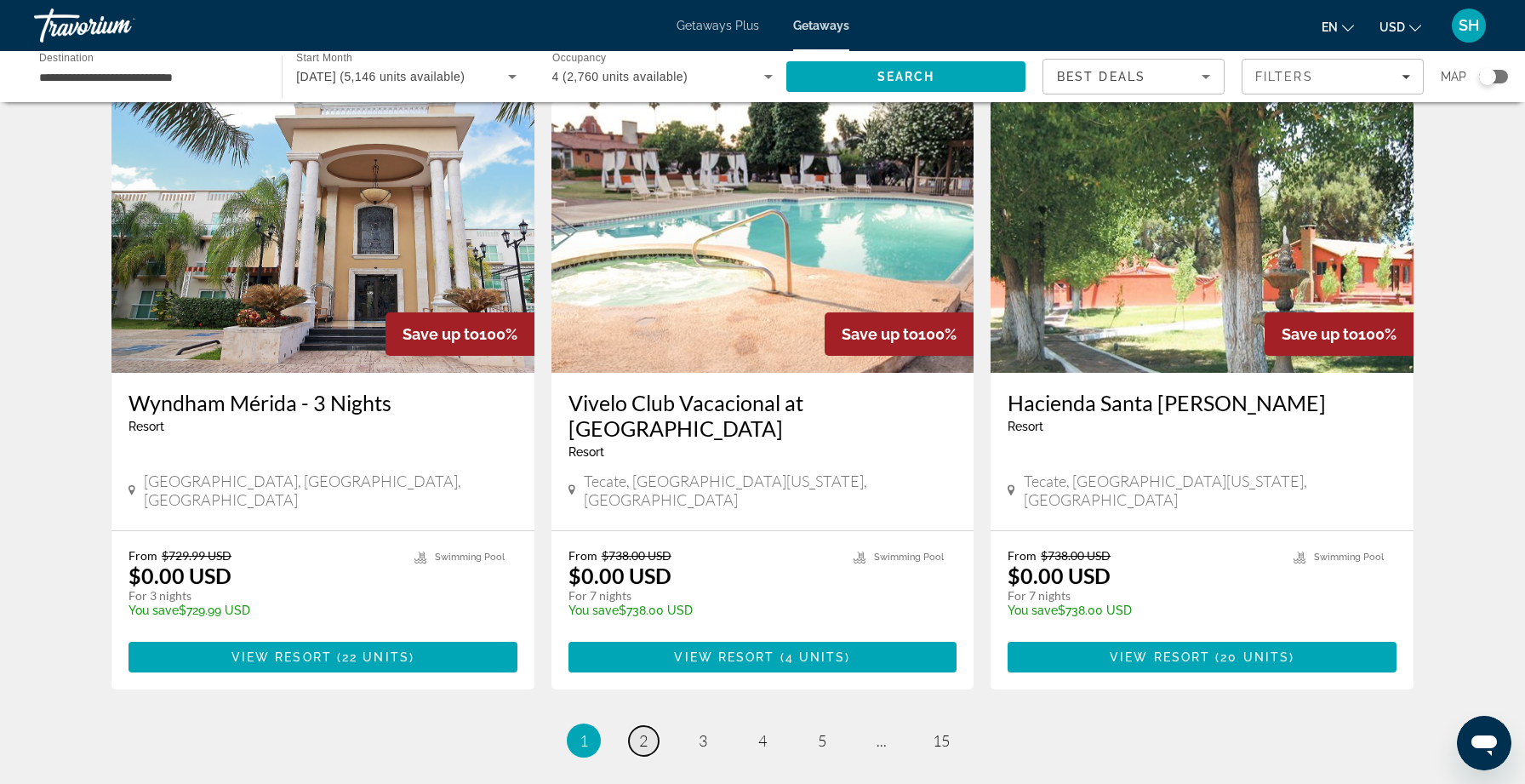
click at [644, 731] on span "2" at bounding box center [644, 740] width 9 height 19
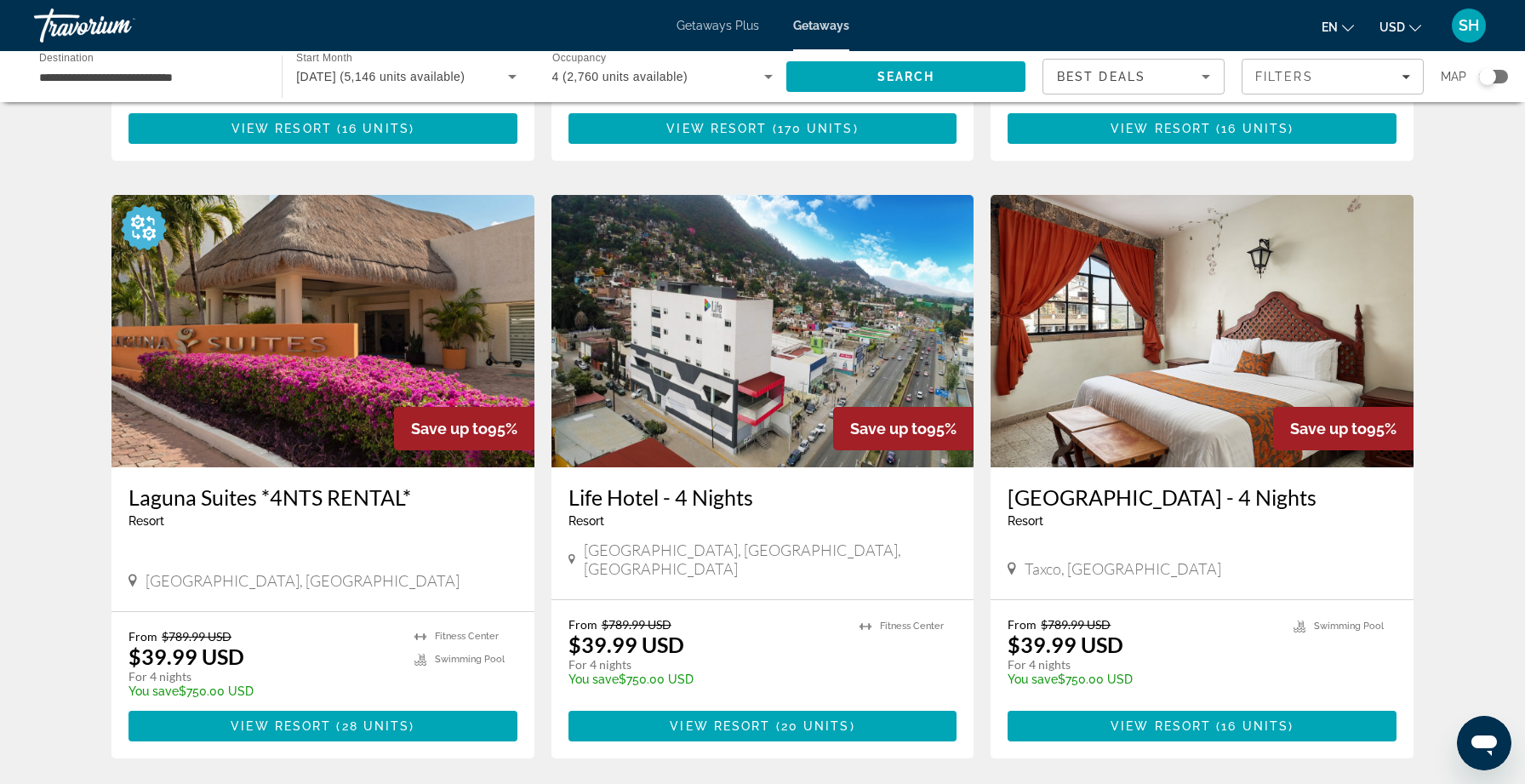
scroll to position [1886, 0]
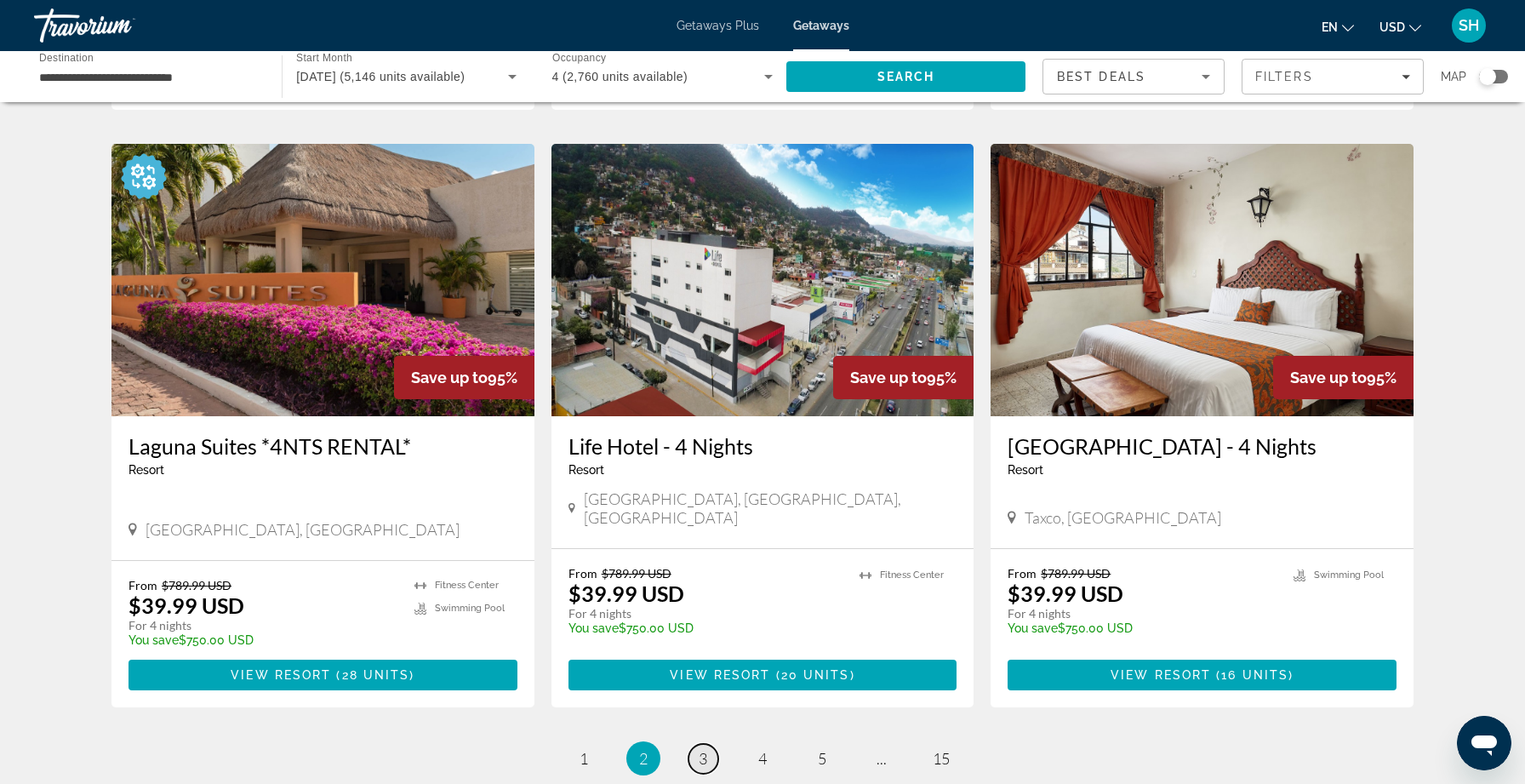
click at [706, 749] on span "3" at bounding box center [703, 758] width 9 height 19
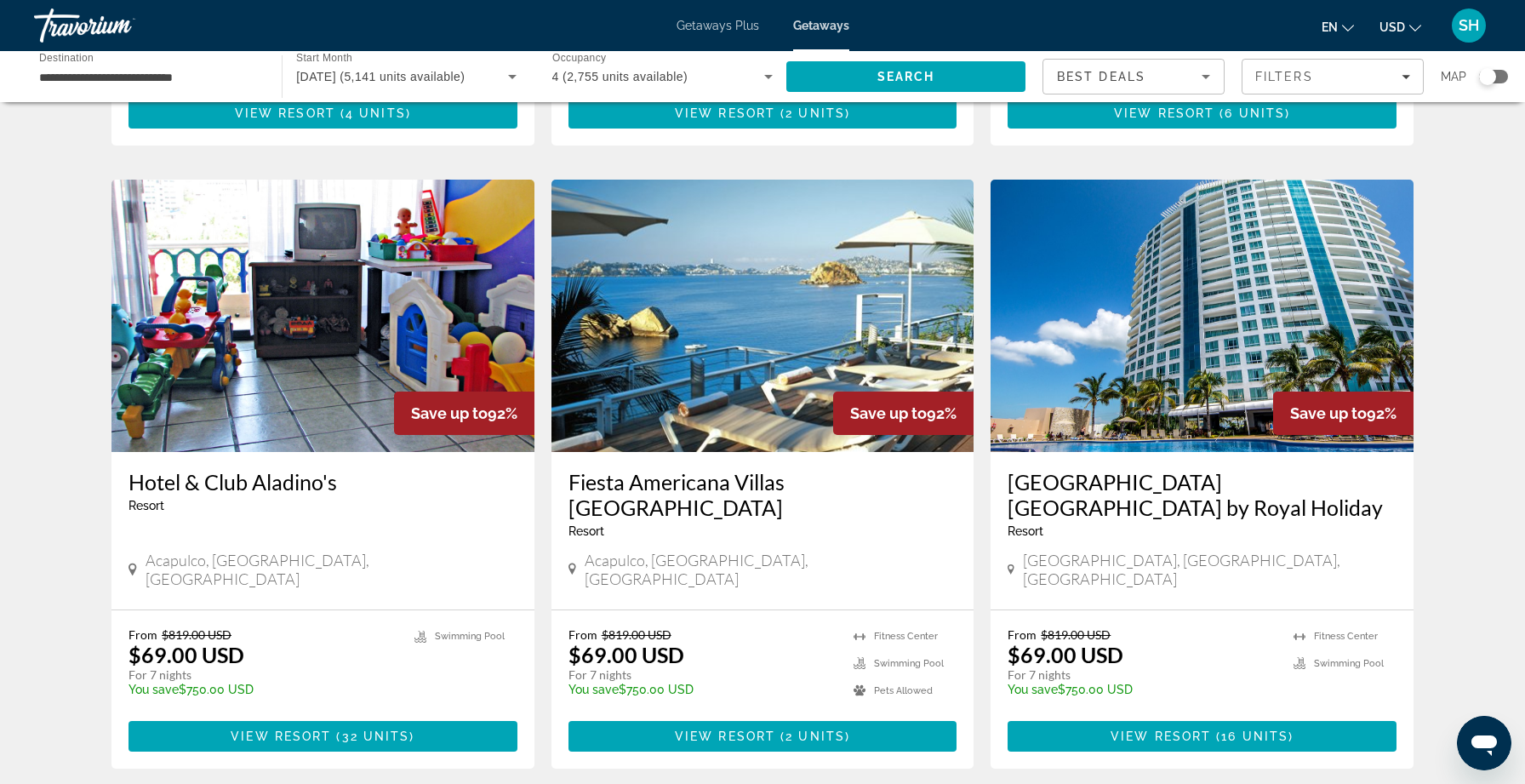
scroll to position [1791, 0]
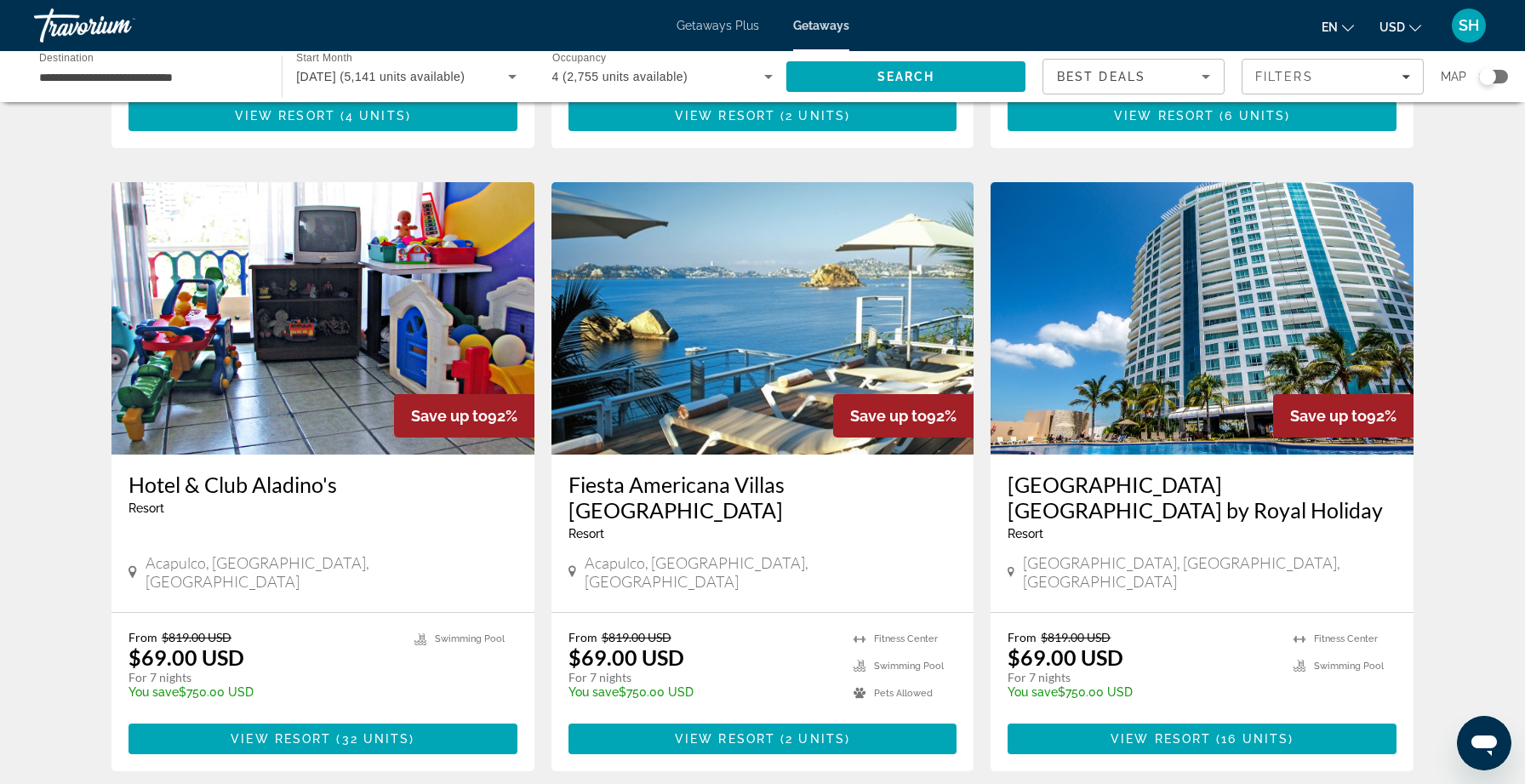
click at [1079, 472] on h3 "[GEOGRAPHIC_DATA] [GEOGRAPHIC_DATA] by Royal Holiday" at bounding box center [1202, 497] width 389 height 51
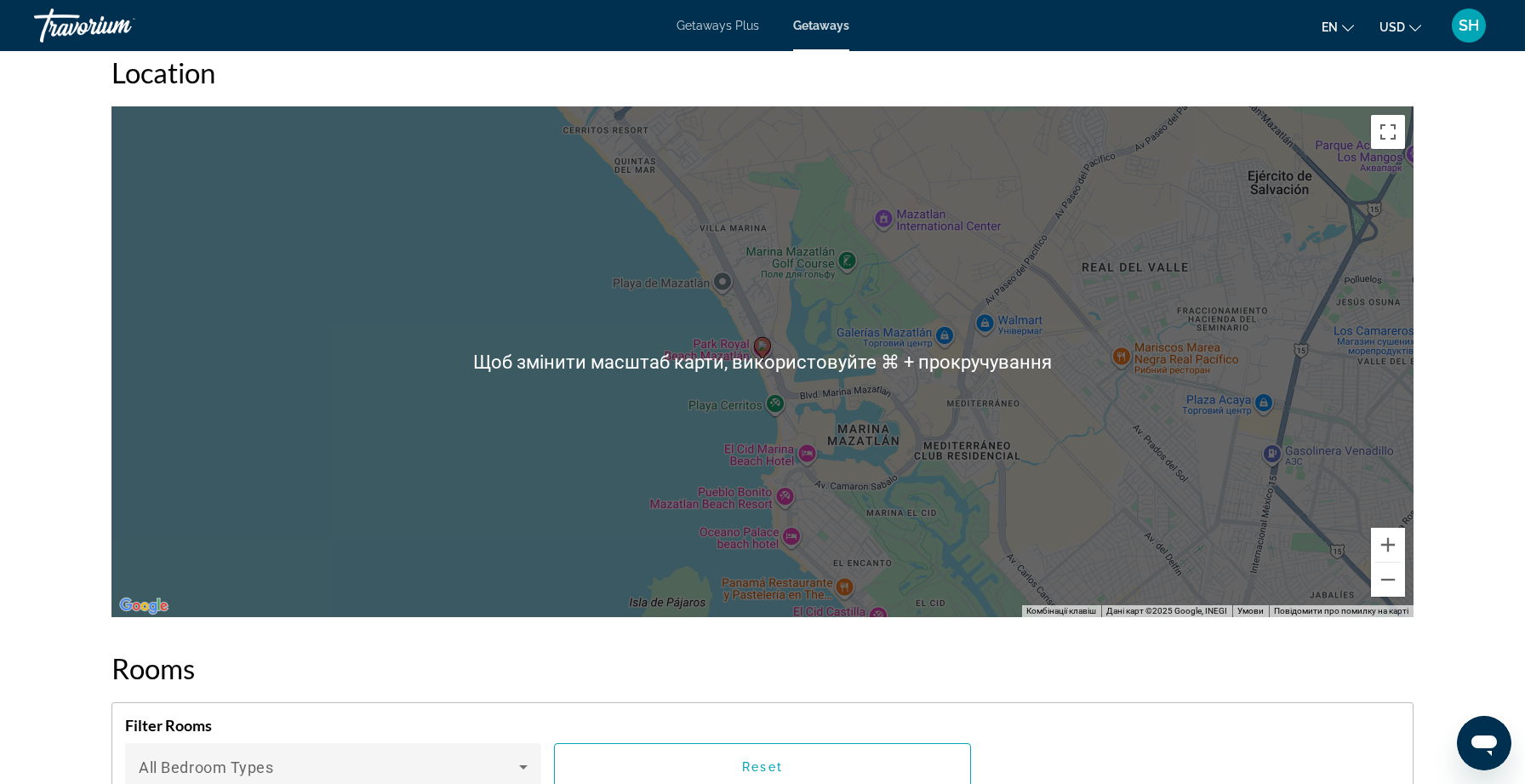
scroll to position [2108, 0]
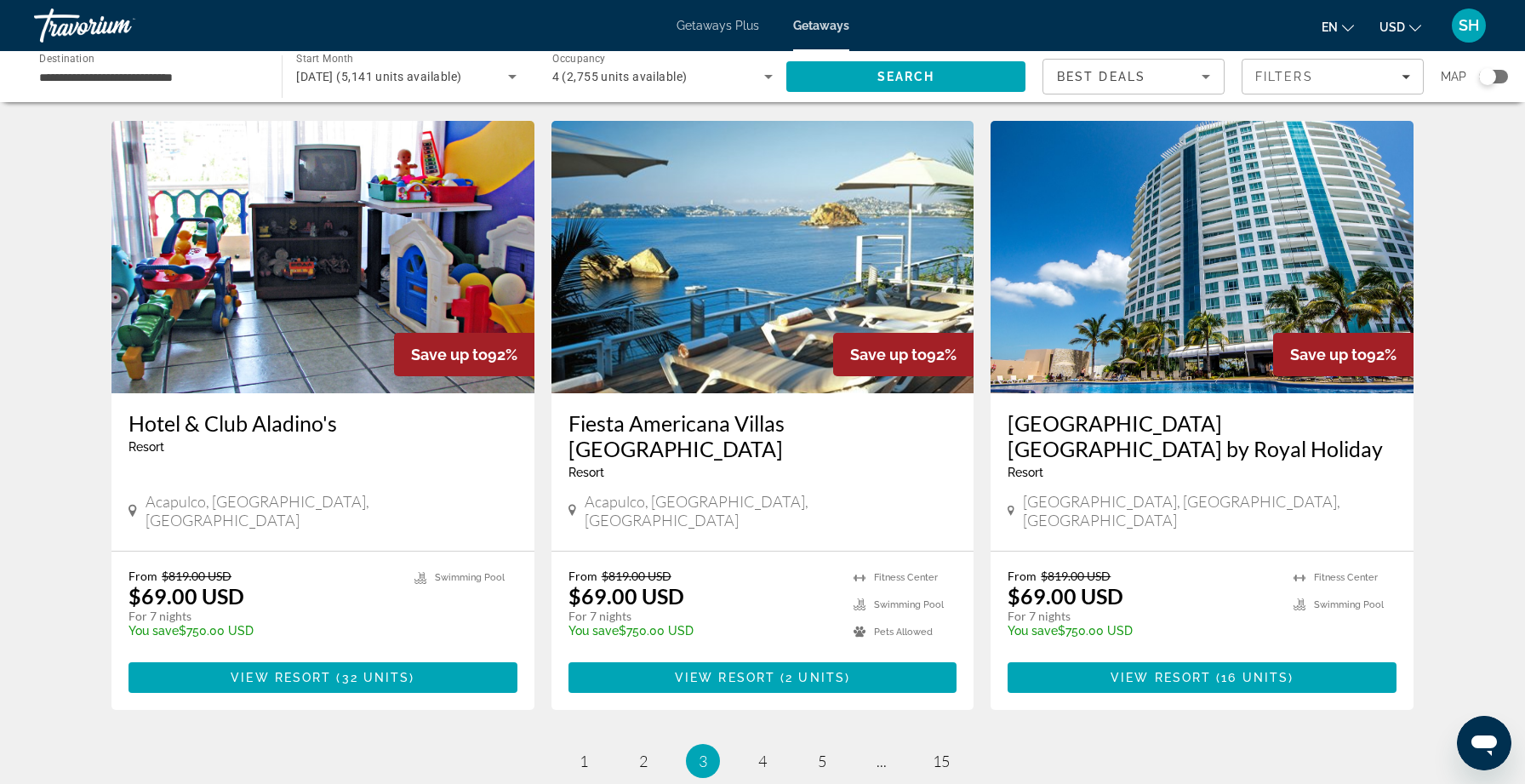
scroll to position [1986, 0]
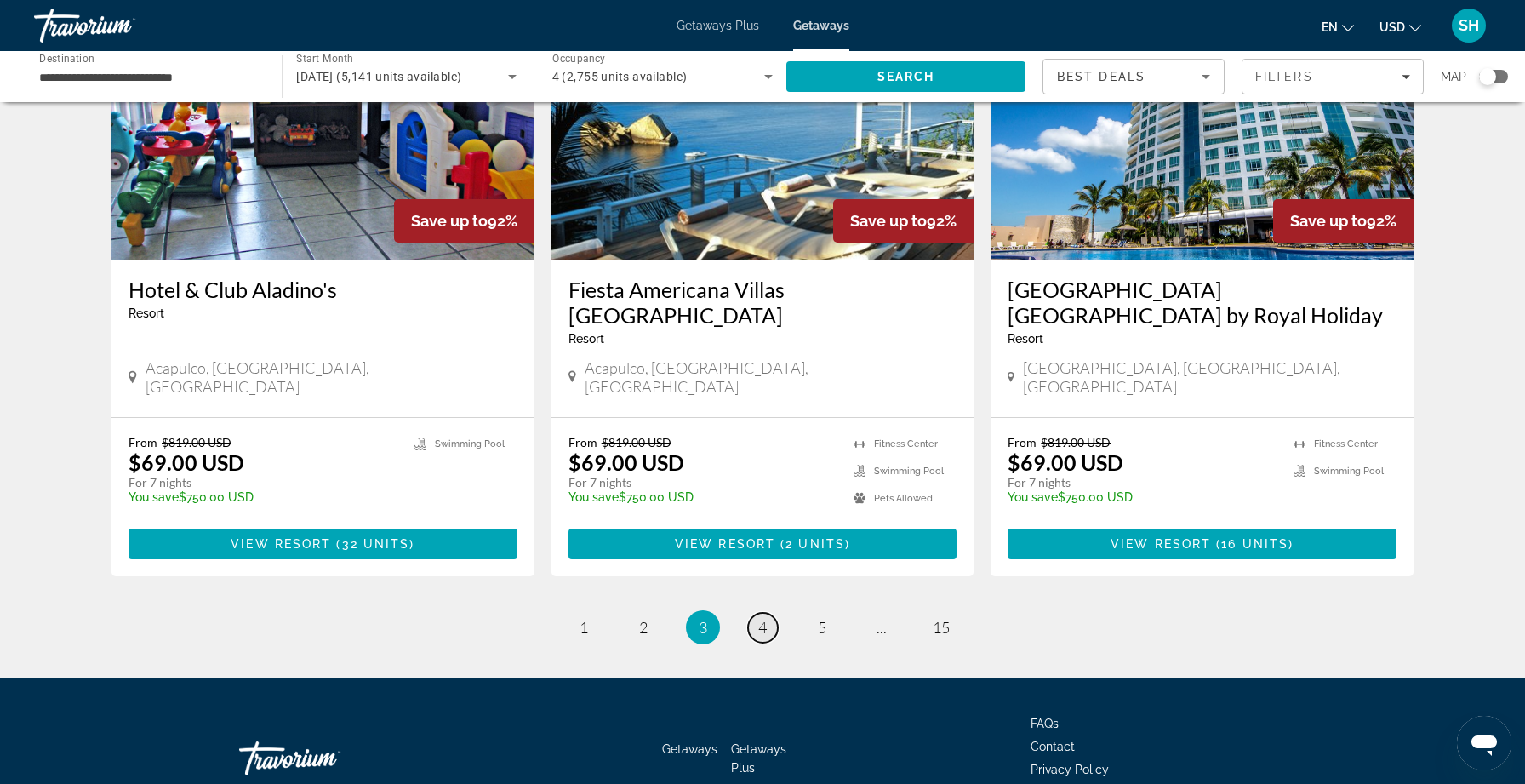
click at [768, 613] on link "page 4" at bounding box center [762, 627] width 30 height 30
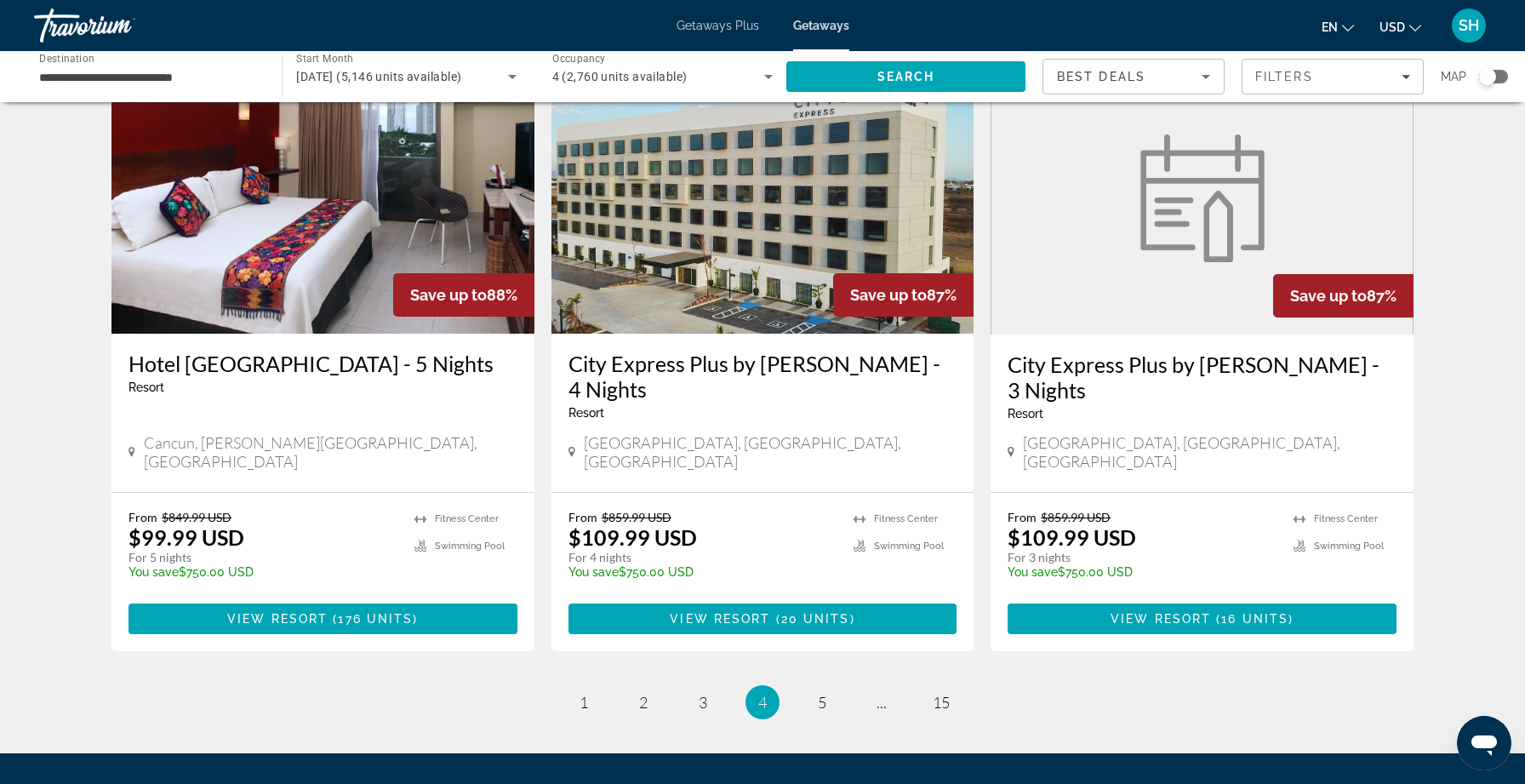
scroll to position [2072, 0]
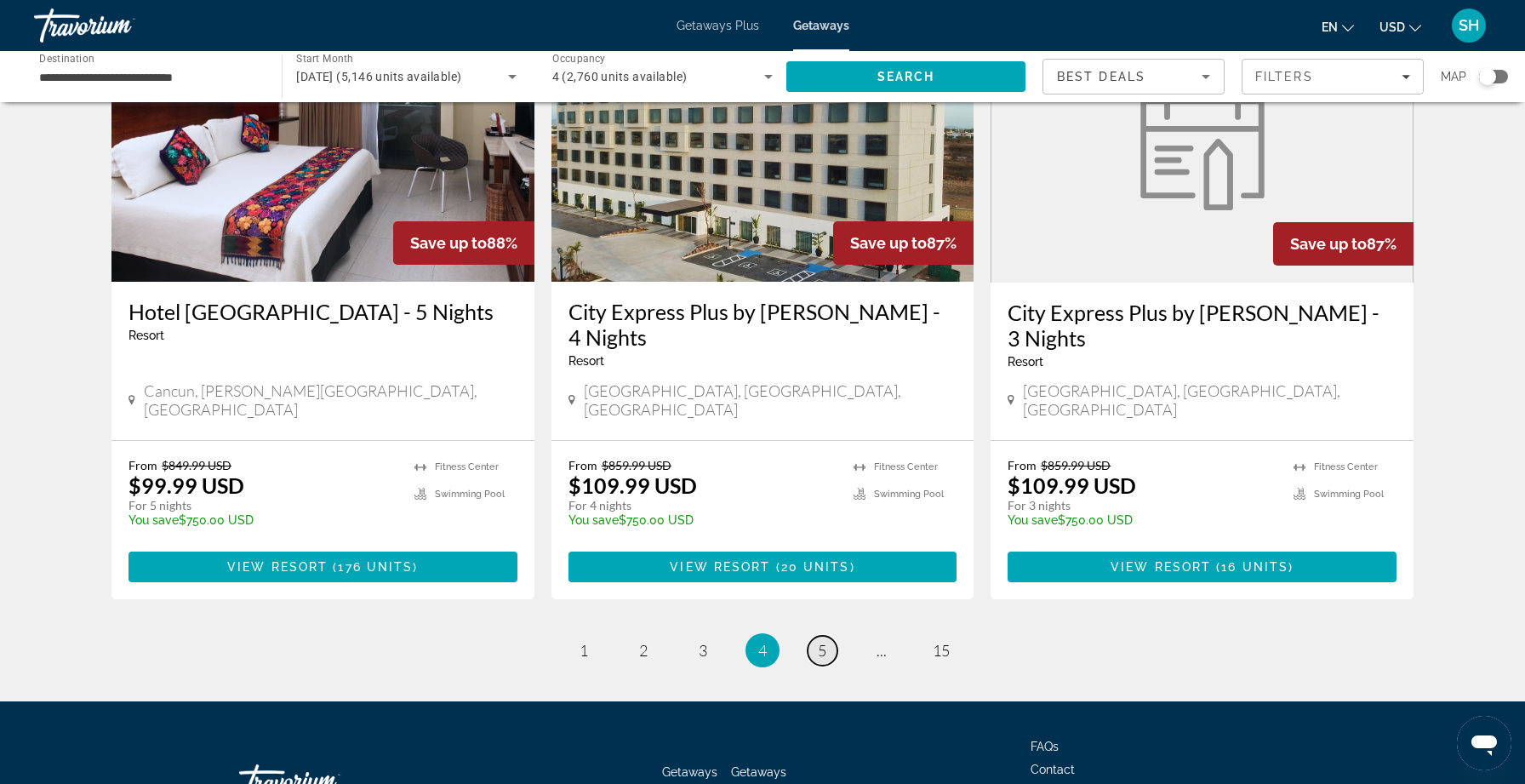
click at [824, 641] on span "5" at bounding box center [822, 651] width 9 height 19
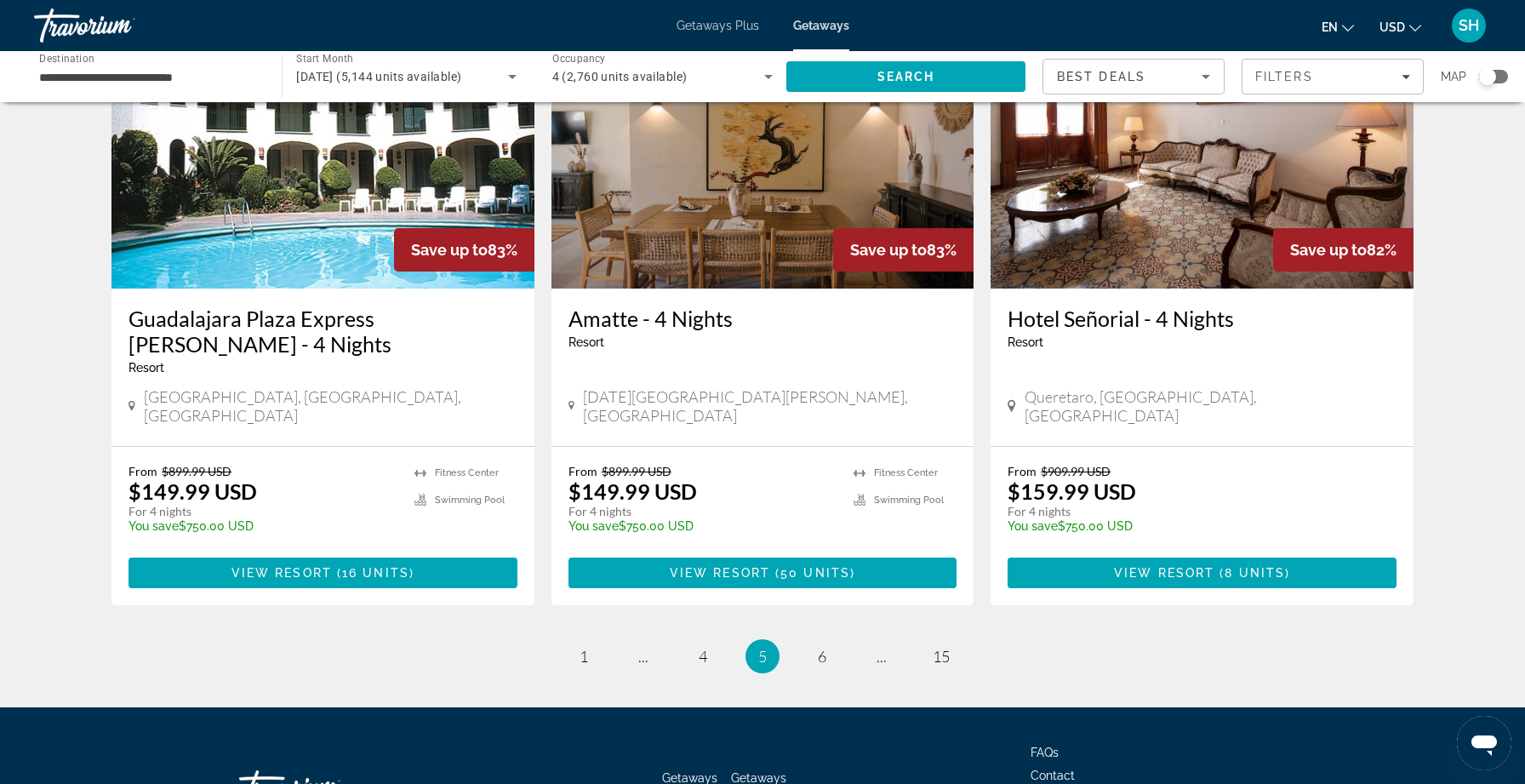
scroll to position [2019, 0]
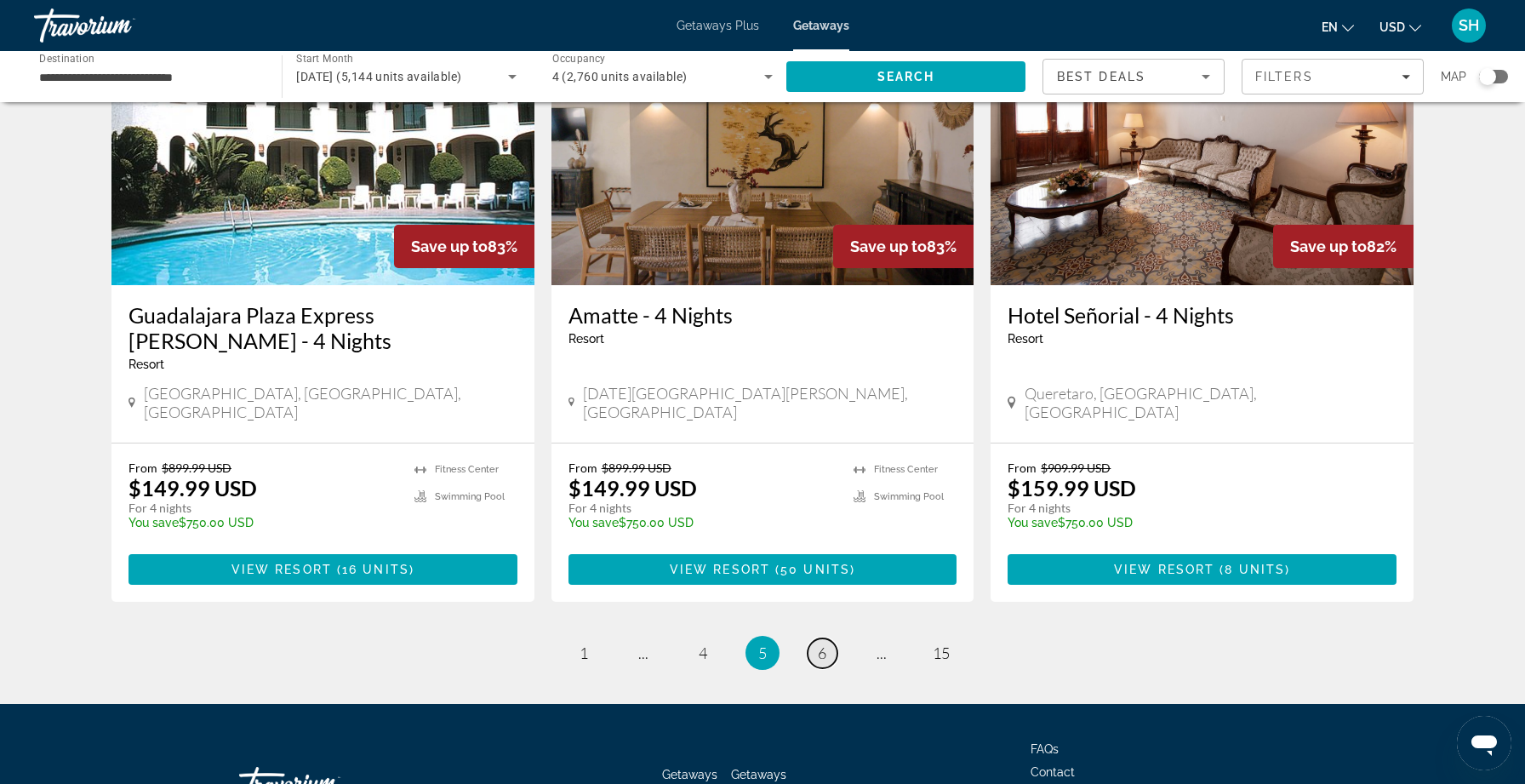
click at [824, 644] on span "6" at bounding box center [822, 653] width 9 height 19
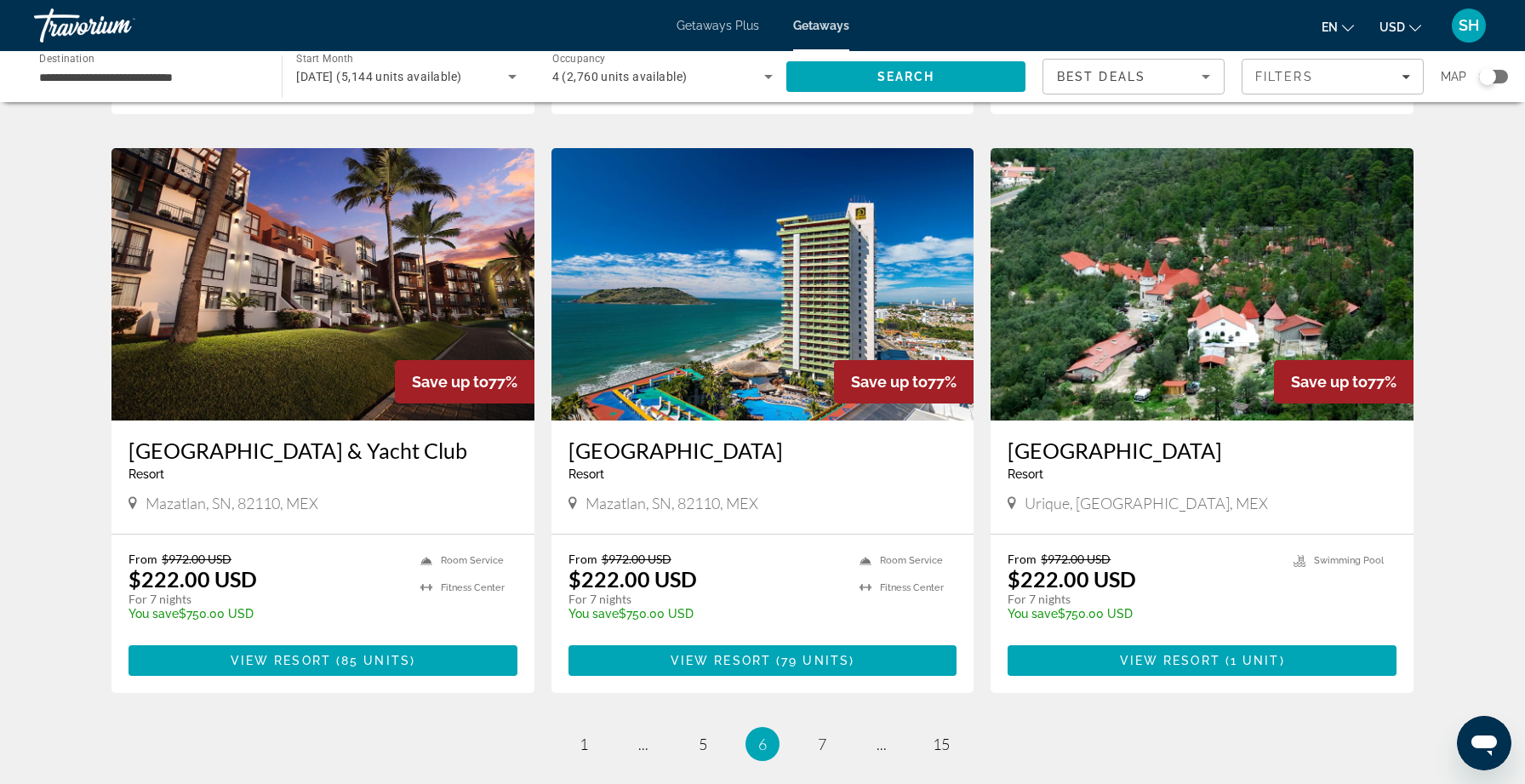
scroll to position [1950, 0]
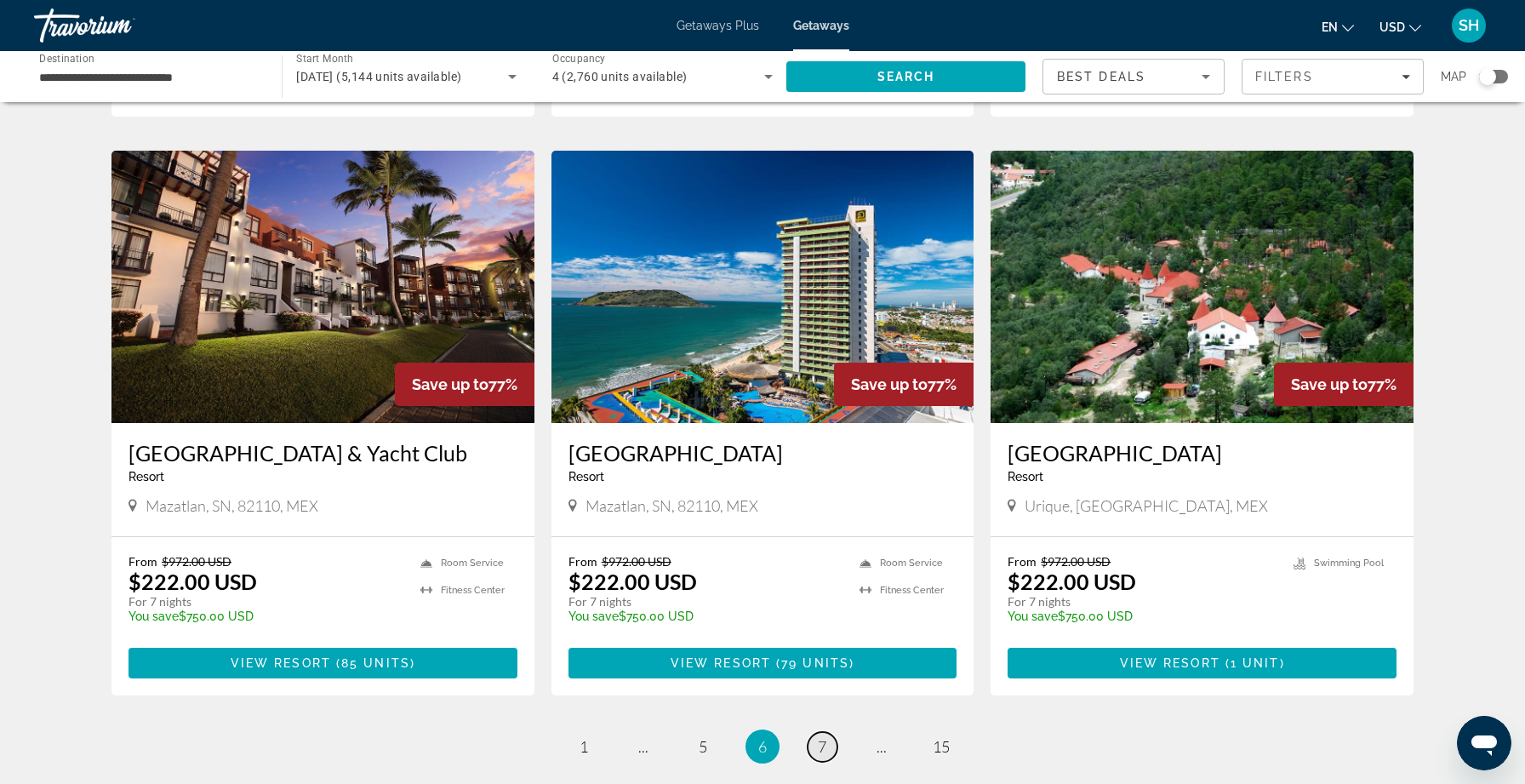
click at [825, 737] on span "7" at bounding box center [822, 746] width 9 height 19
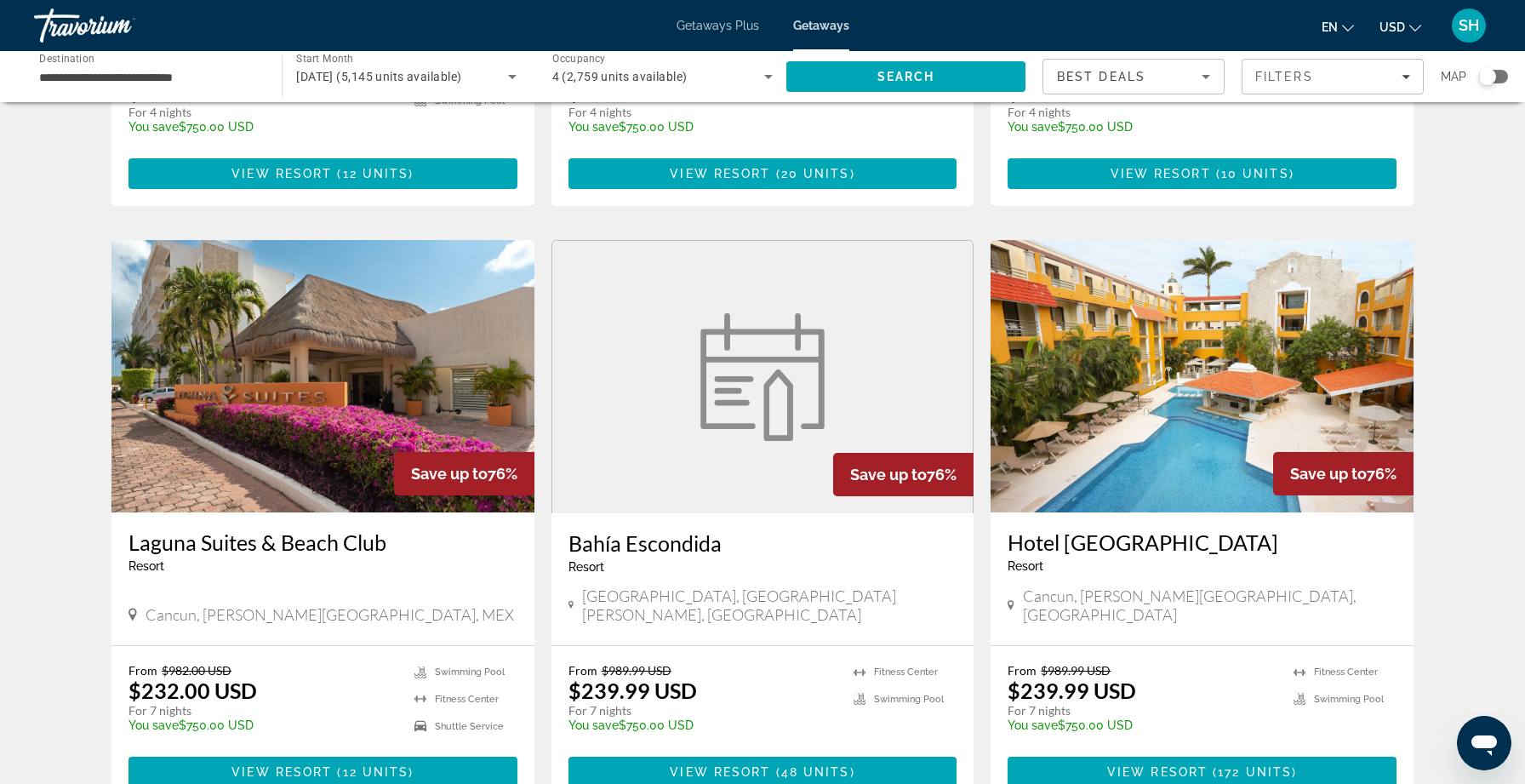
scroll to position [542, 0]
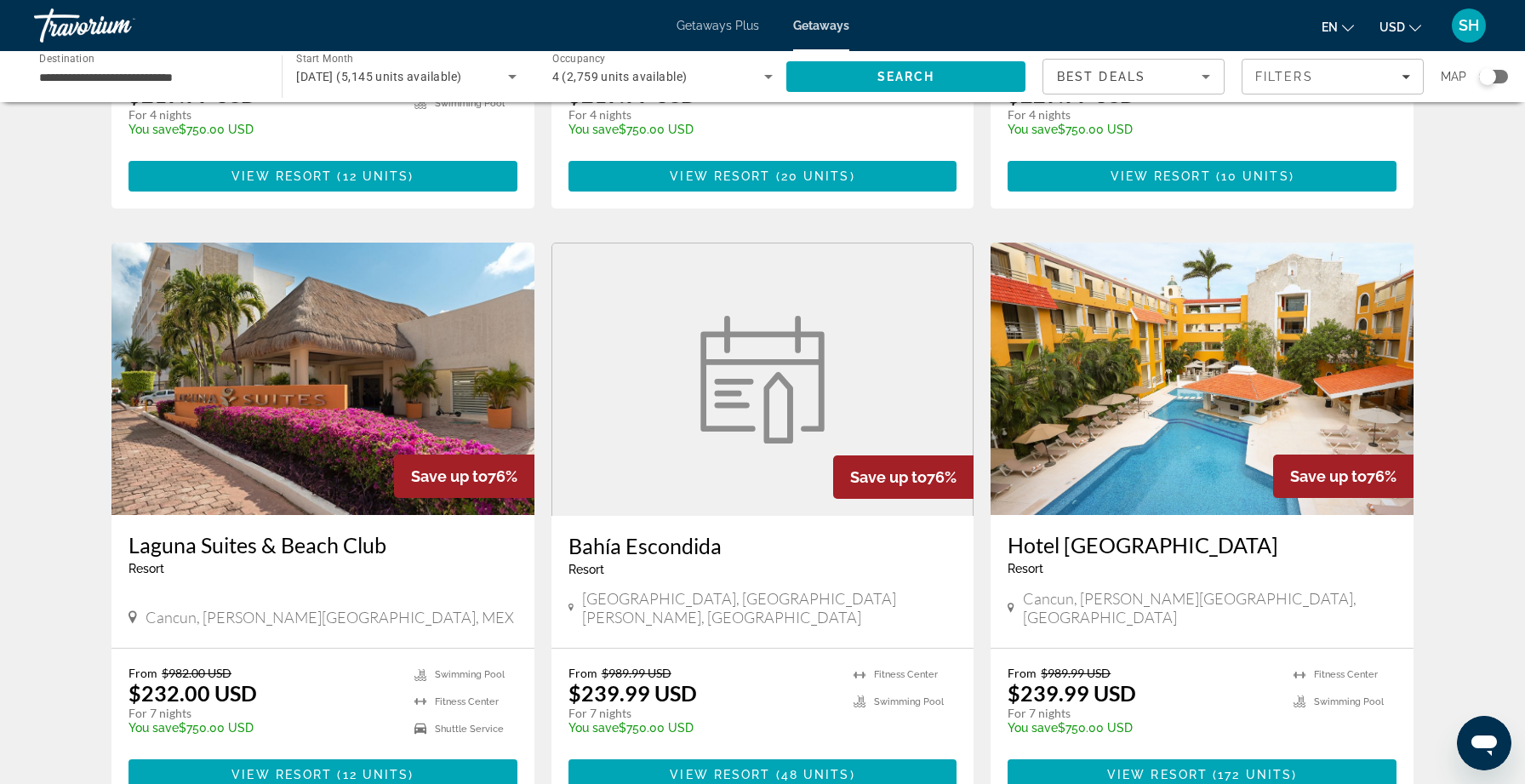
click at [321, 532] on h3 "Laguna Suites & Beach Club" at bounding box center [323, 545] width 389 height 26
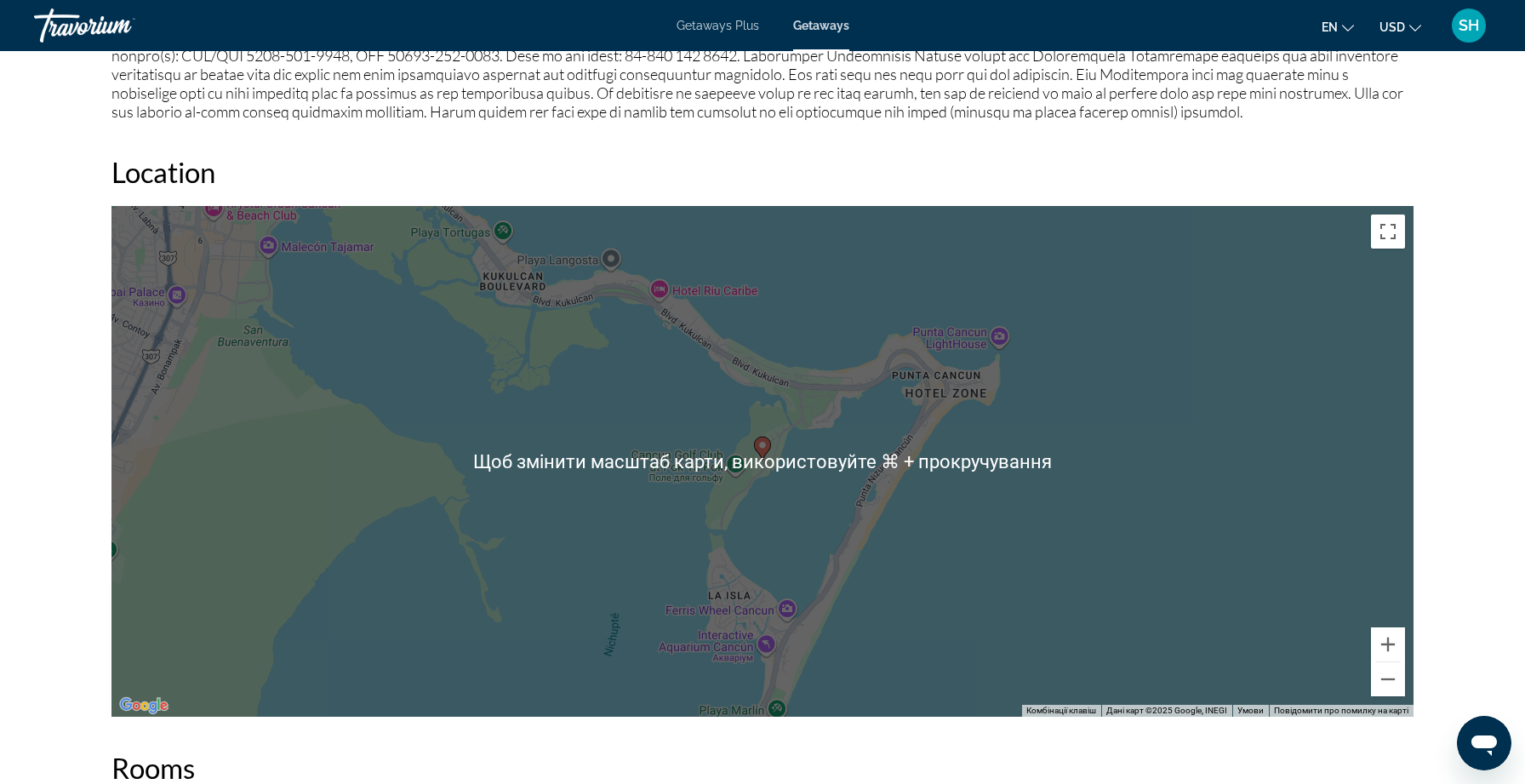
scroll to position [1749, 0]
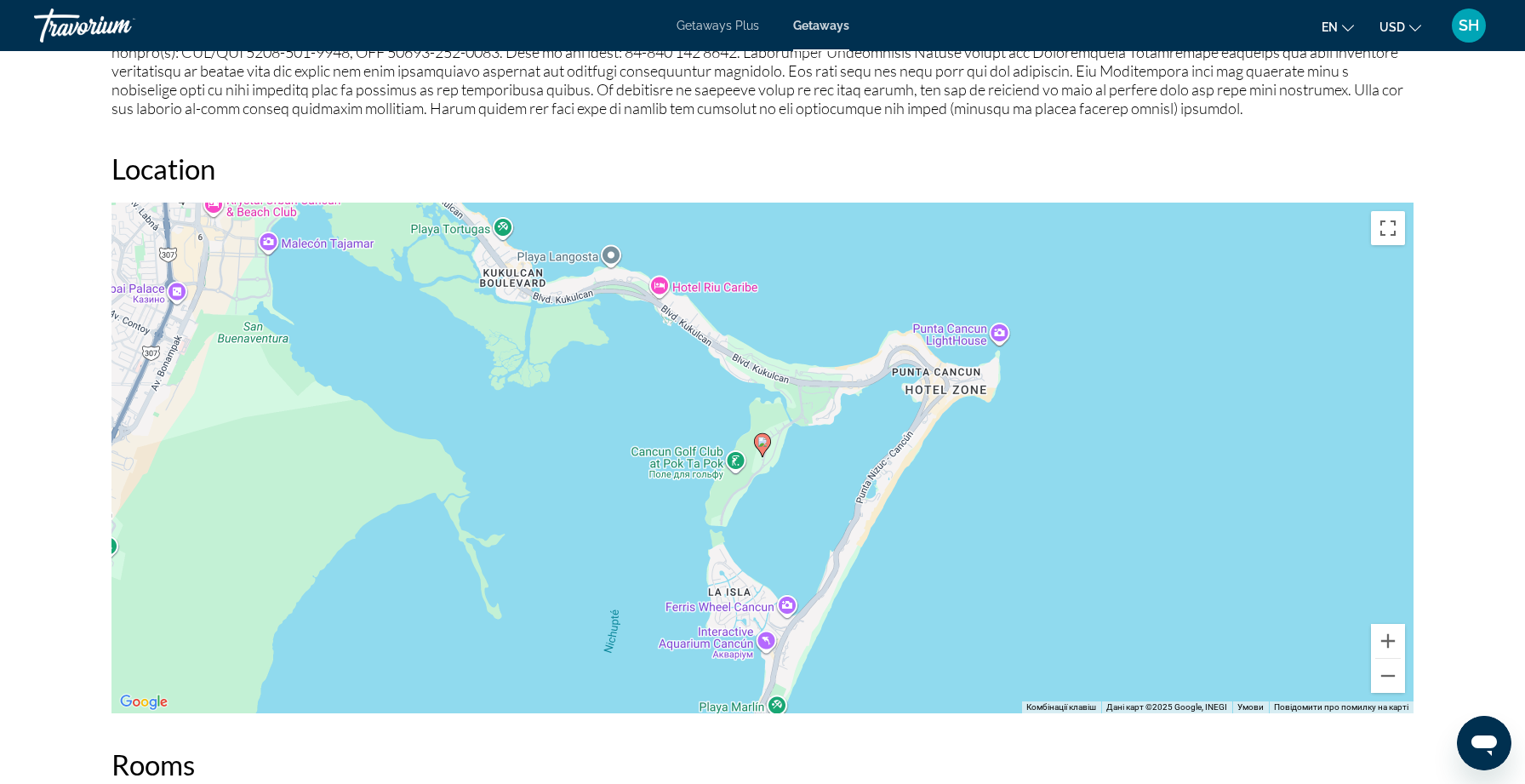
click at [663, 283] on div "Увімкніть режим перетягування за допомогою клавіатури, натиснувши Alt + Enter. …" at bounding box center [762, 457] width 1302 height 510
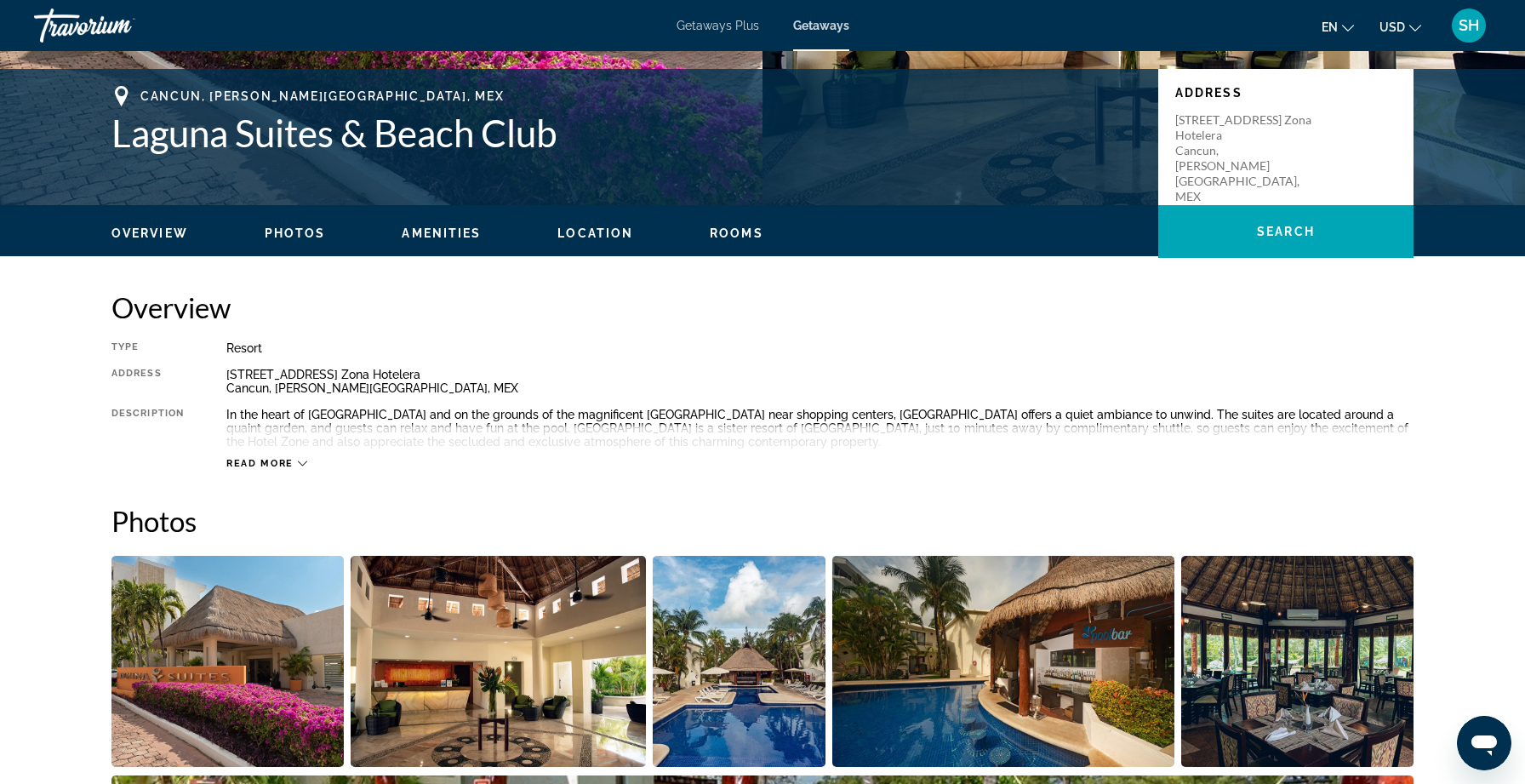
scroll to position [0, 0]
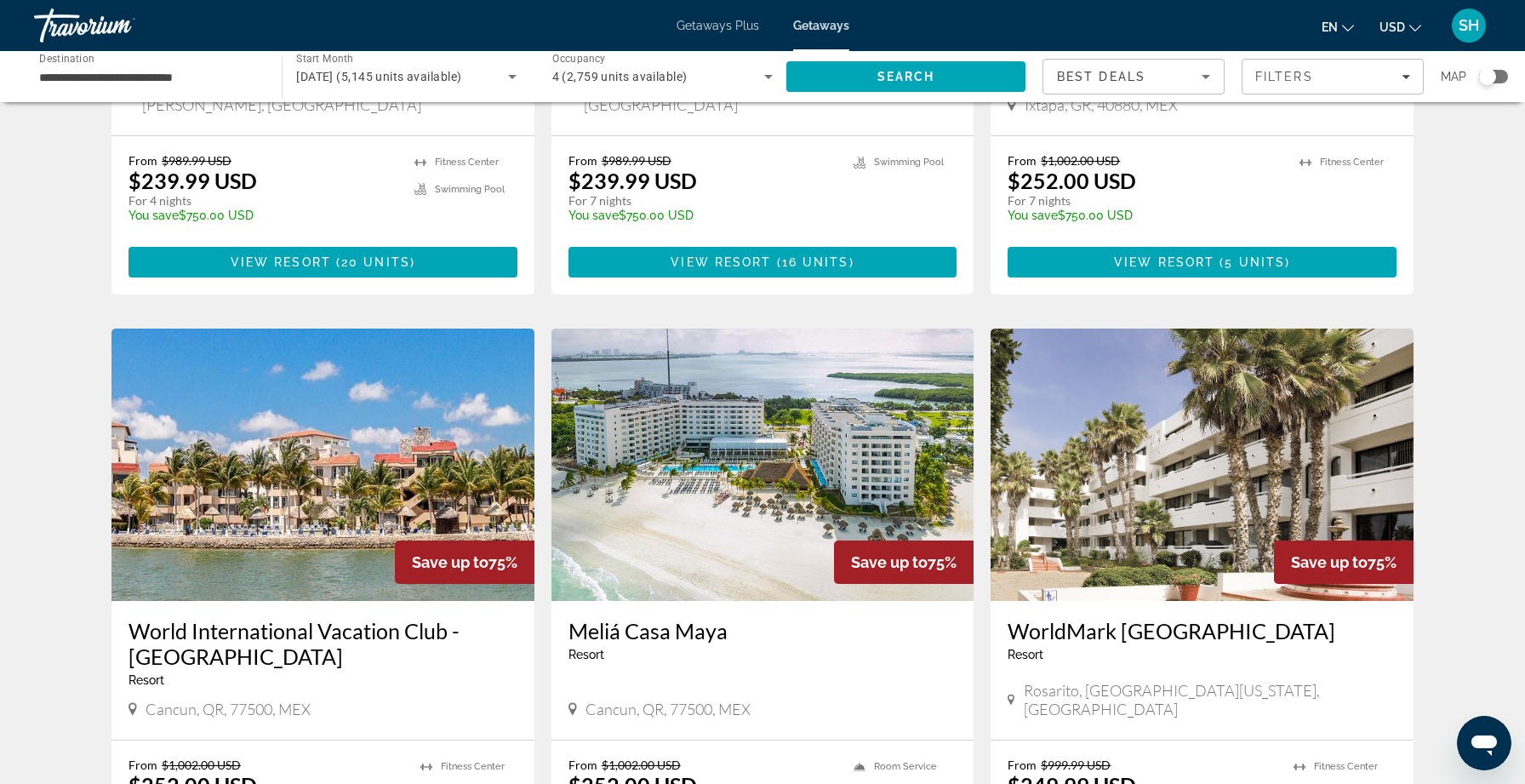
scroll to position [1702, 0]
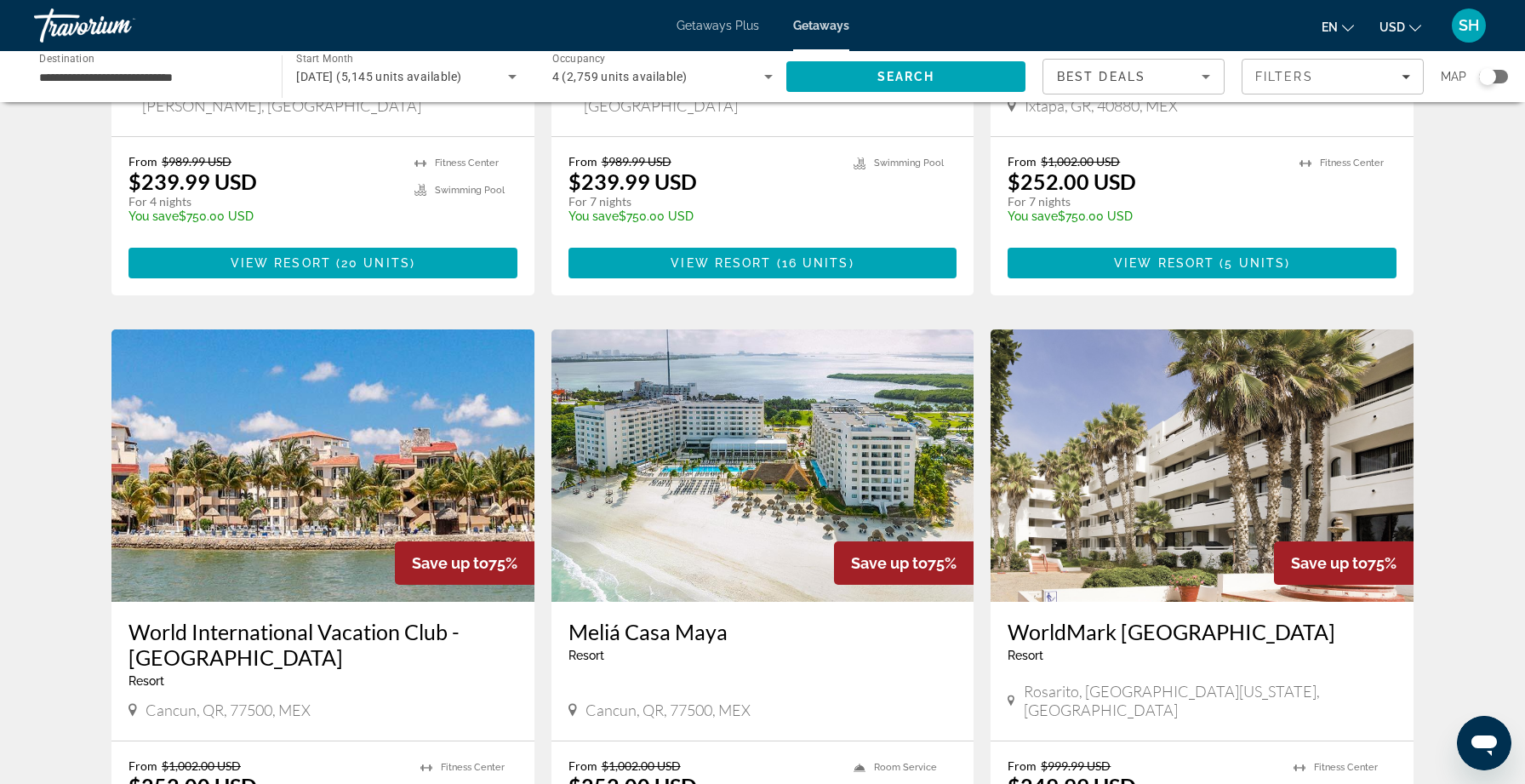
click at [631, 619] on h3 "Meliá Casa Maya" at bounding box center [763, 632] width 389 height 26
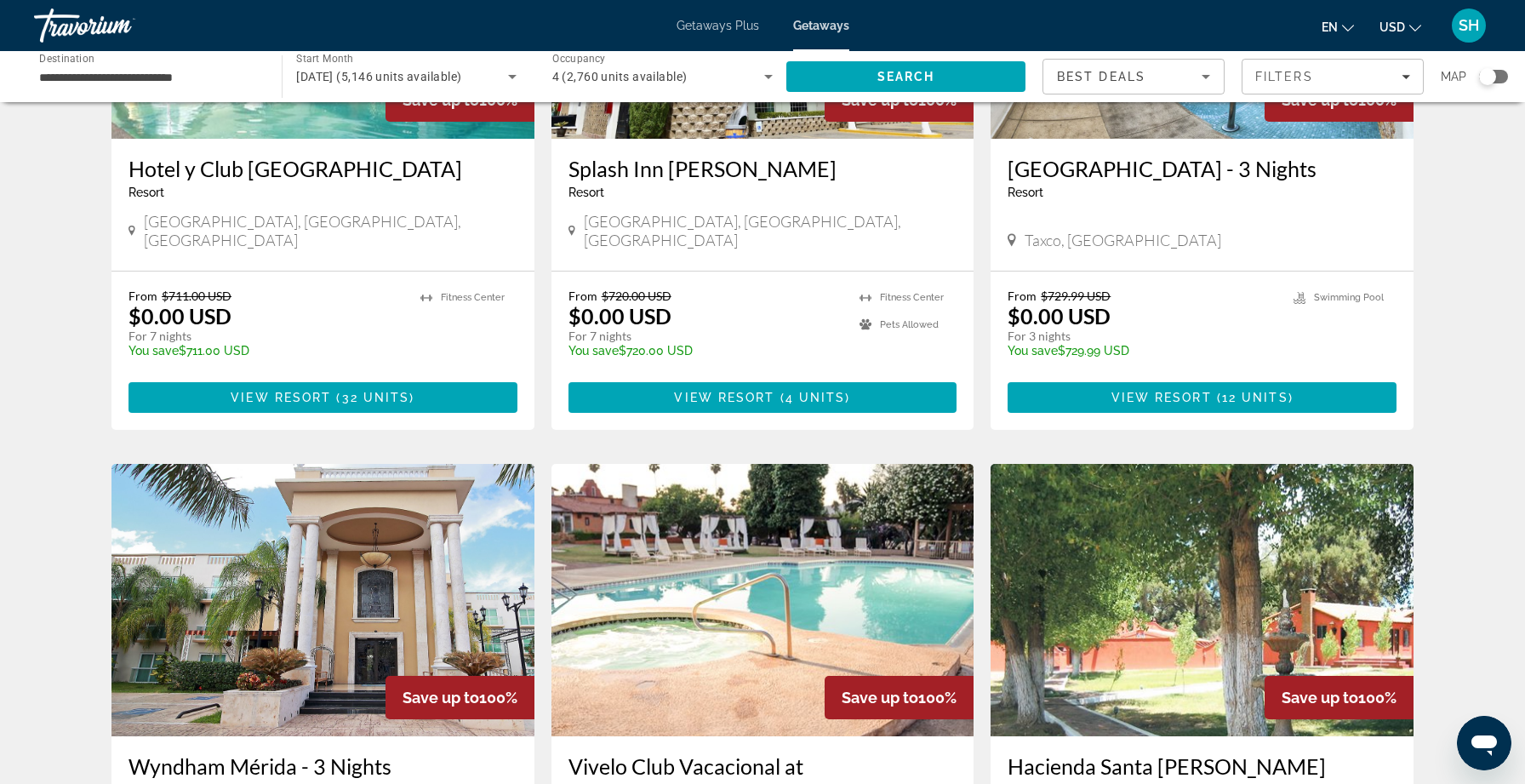
scroll to position [1996, 0]
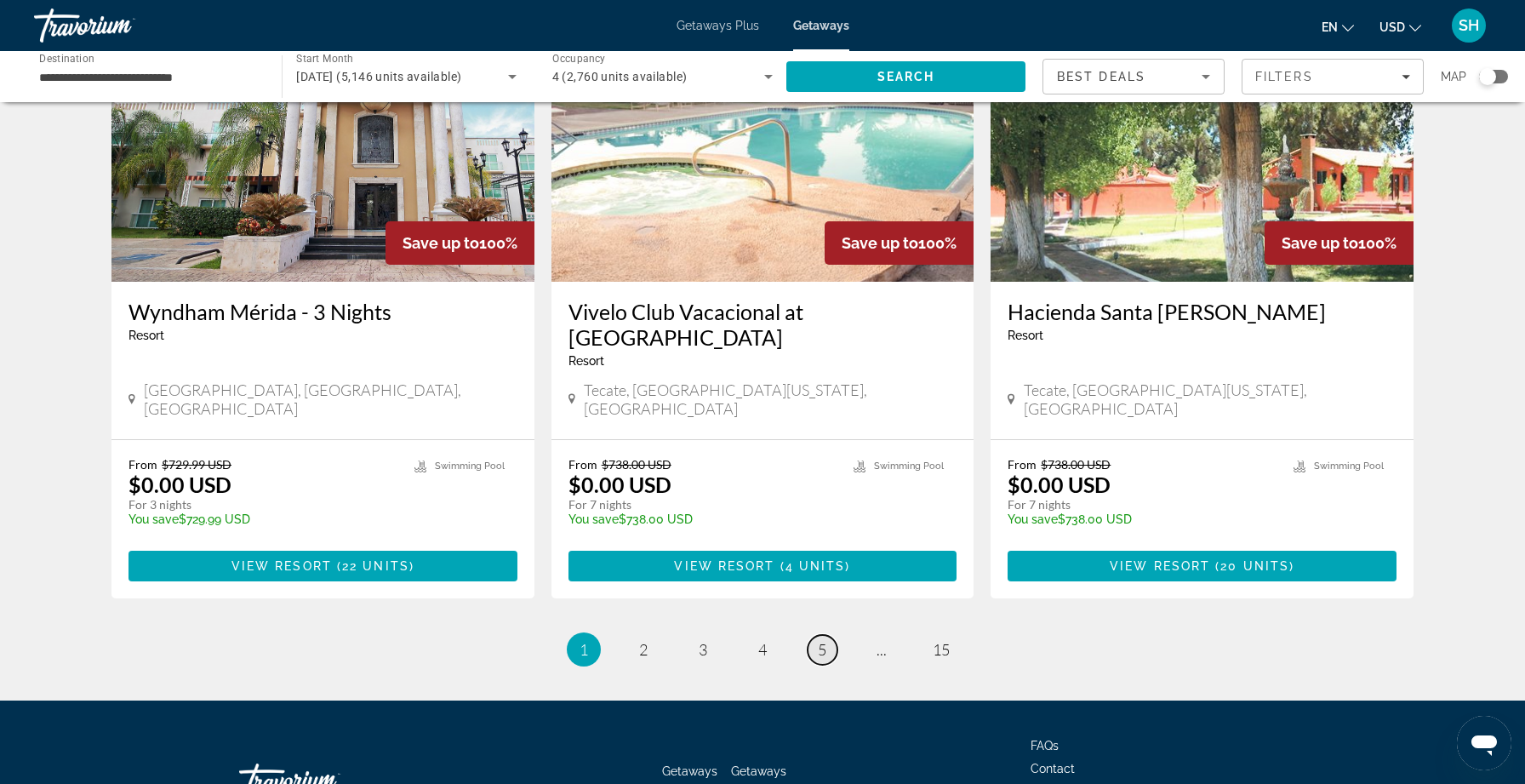
click at [824, 640] on span "5" at bounding box center [822, 650] width 9 height 19
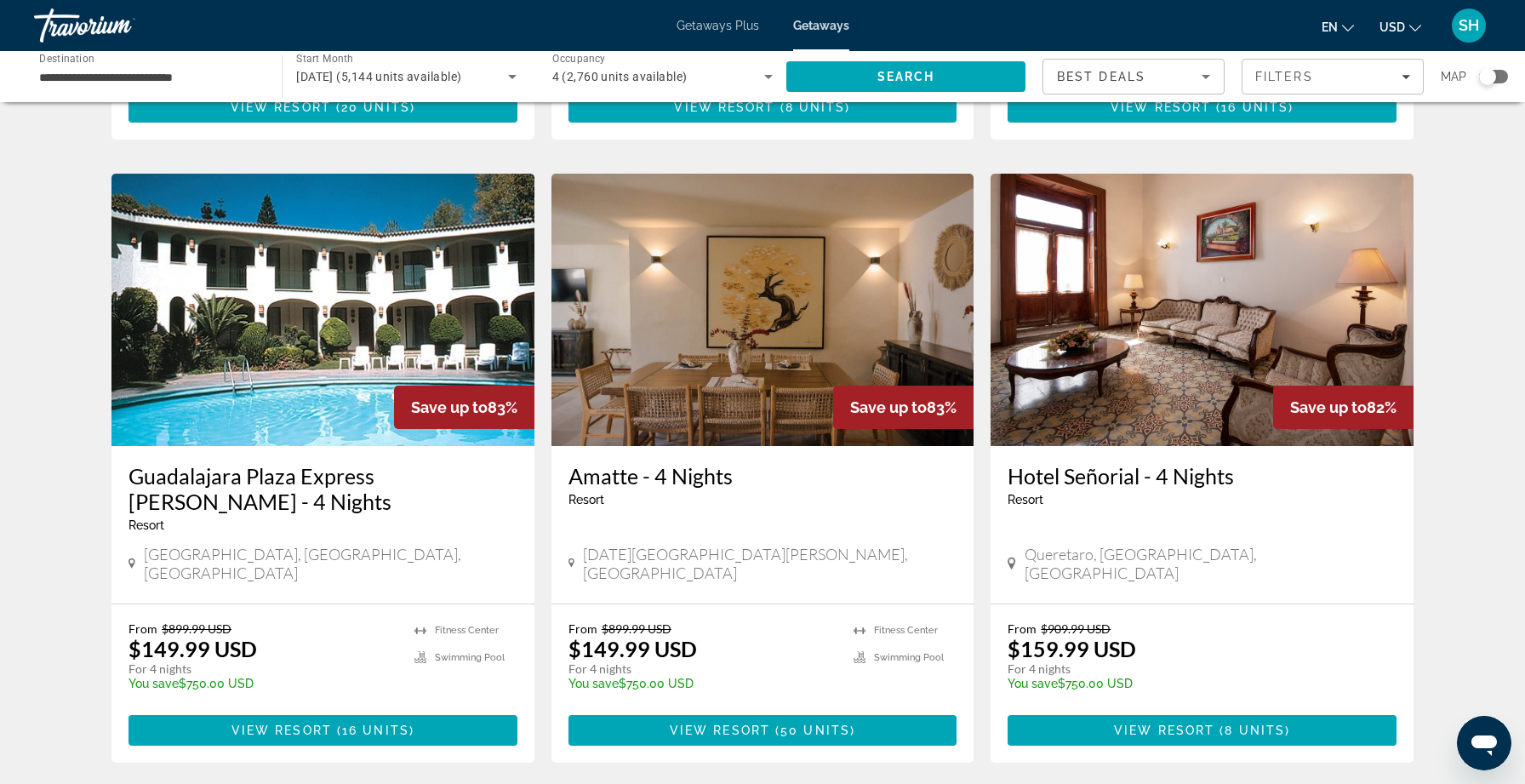
scroll to position [2072, 0]
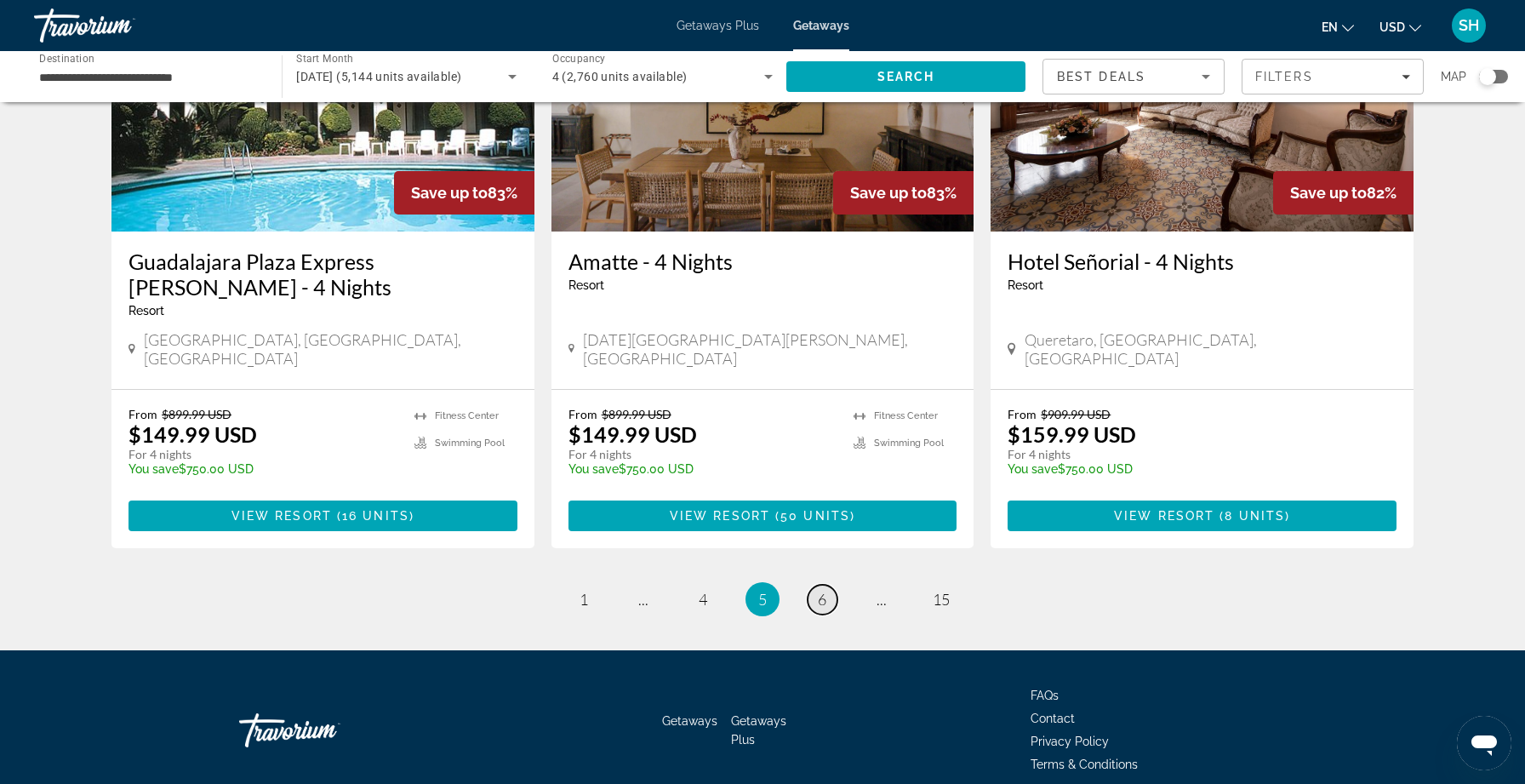
click at [824, 590] on span "6" at bounding box center [822, 599] width 9 height 19
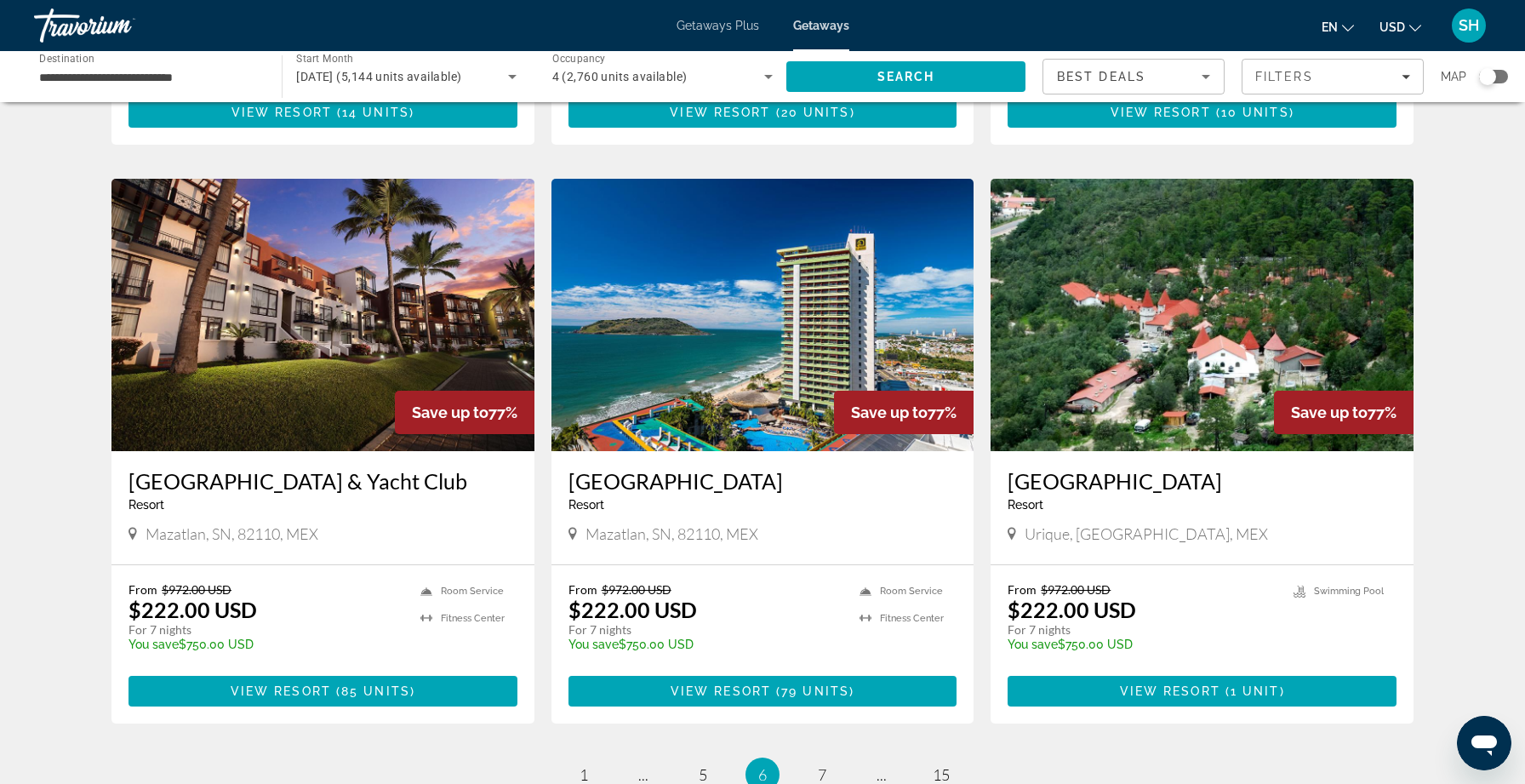
scroll to position [2046, 0]
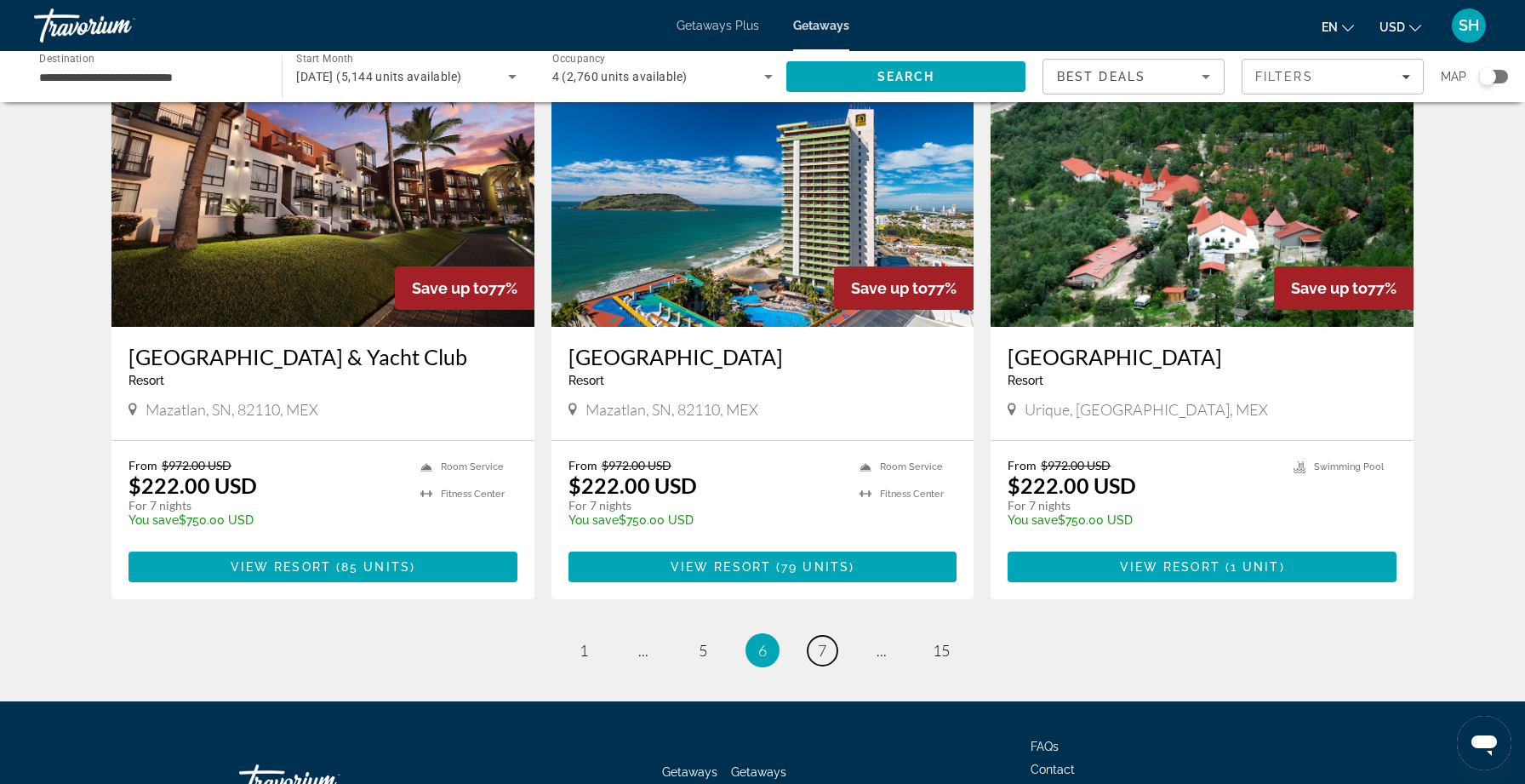
click at [824, 641] on span "7" at bounding box center [822, 651] width 9 height 19
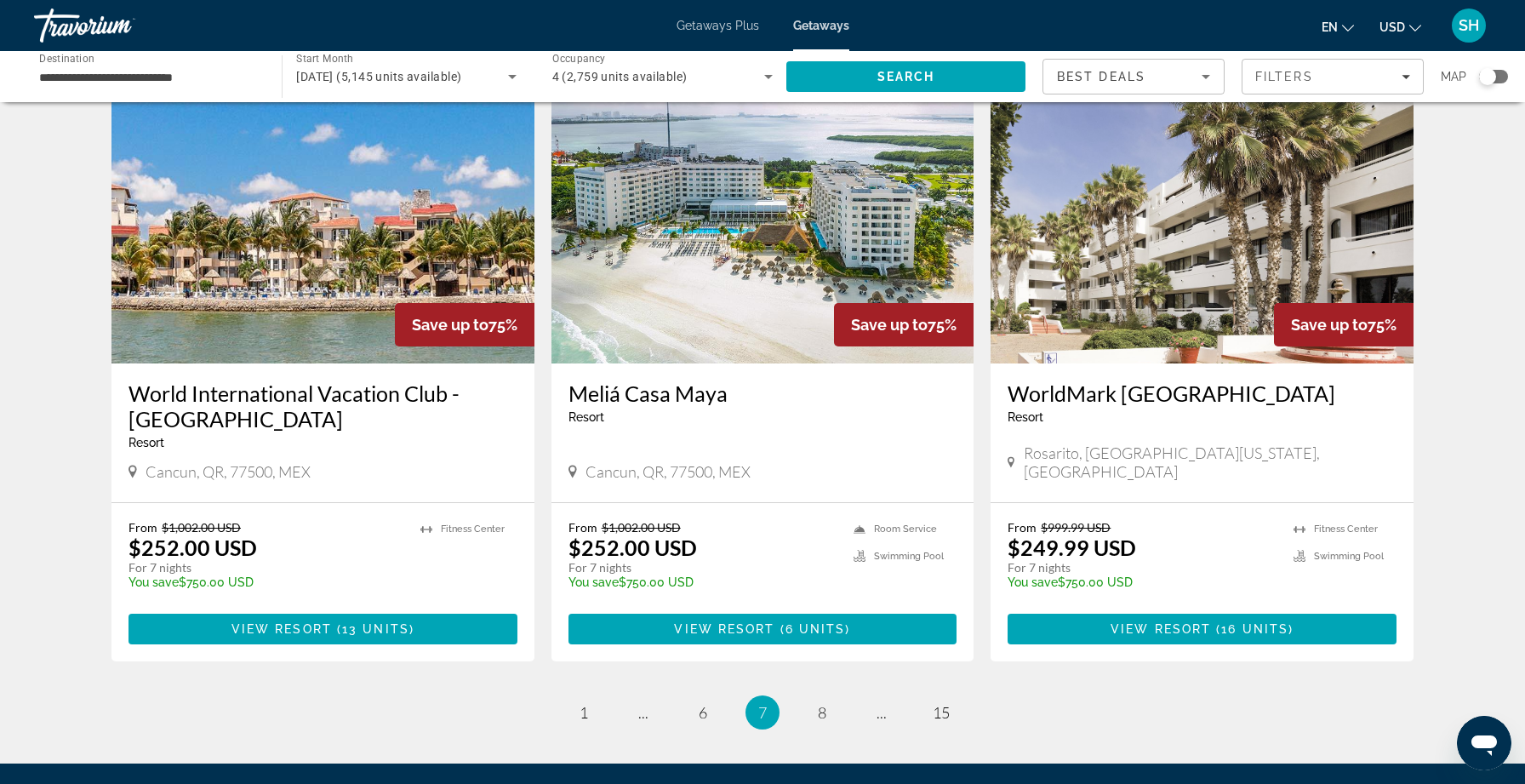
scroll to position [1940, 0]
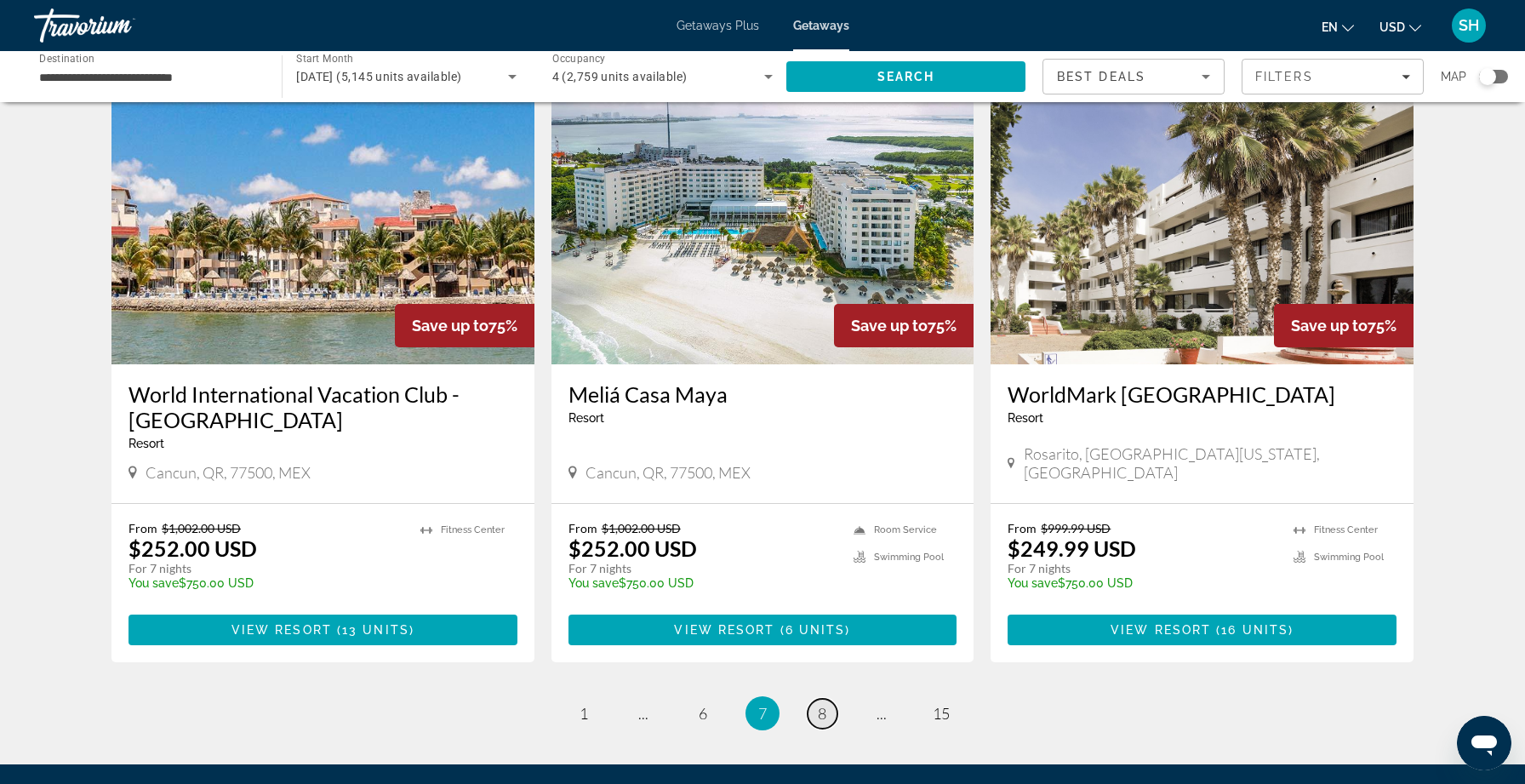
click at [823, 704] on span "8" at bounding box center [822, 713] width 9 height 19
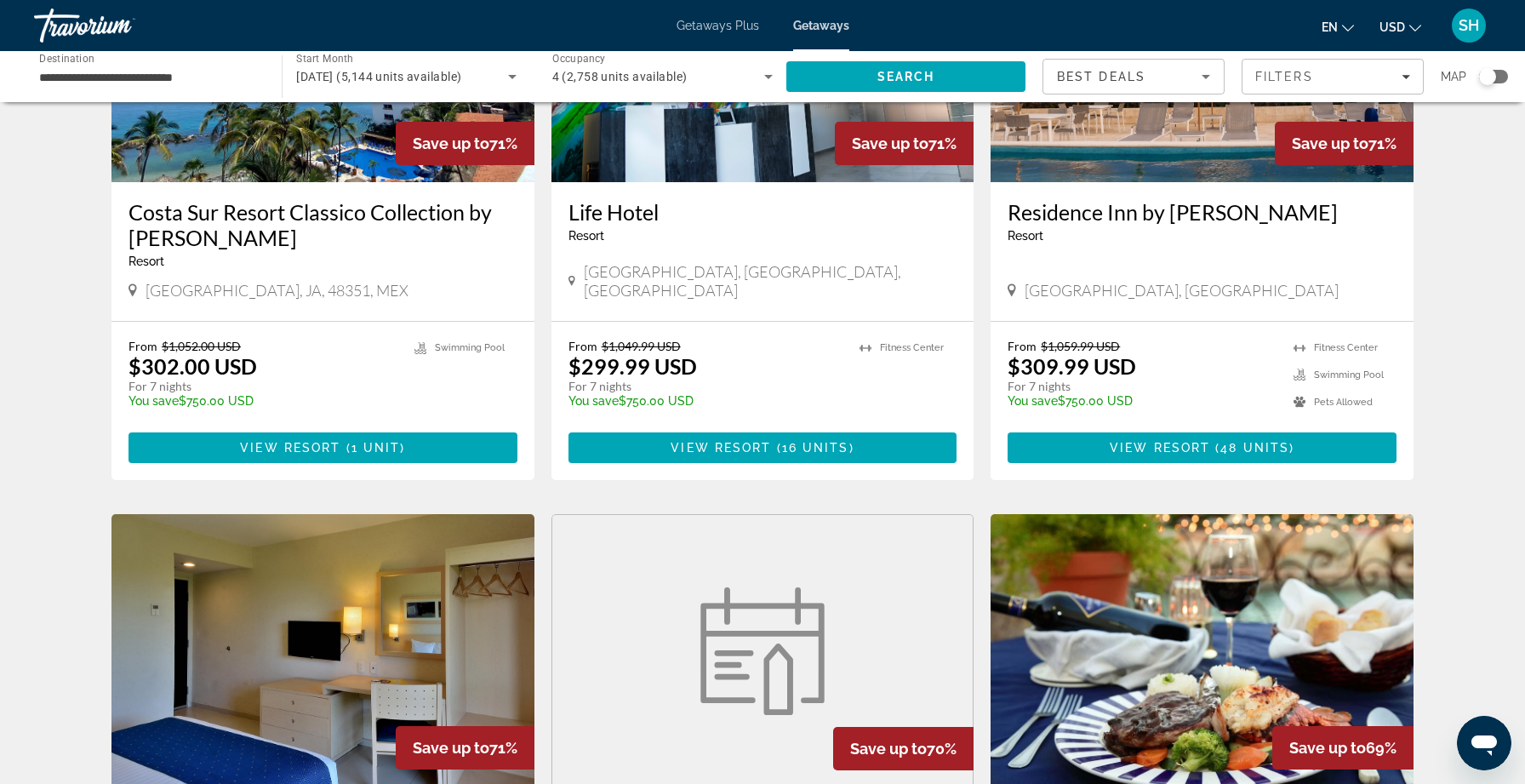
scroll to position [1491, 0]
click at [1113, 198] on h3 "Residence Inn by [PERSON_NAME]" at bounding box center [1202, 211] width 389 height 26
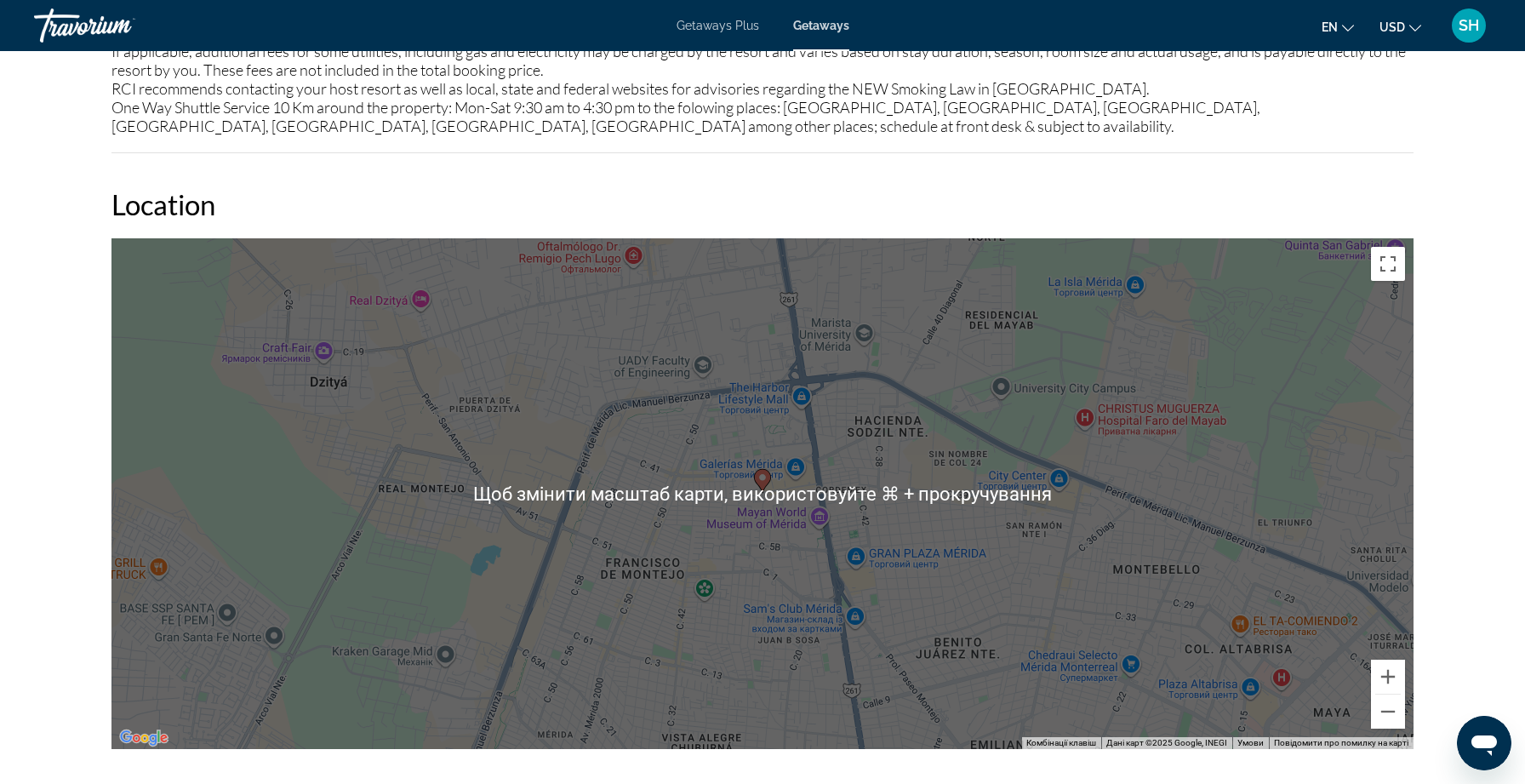
scroll to position [1999, 0]
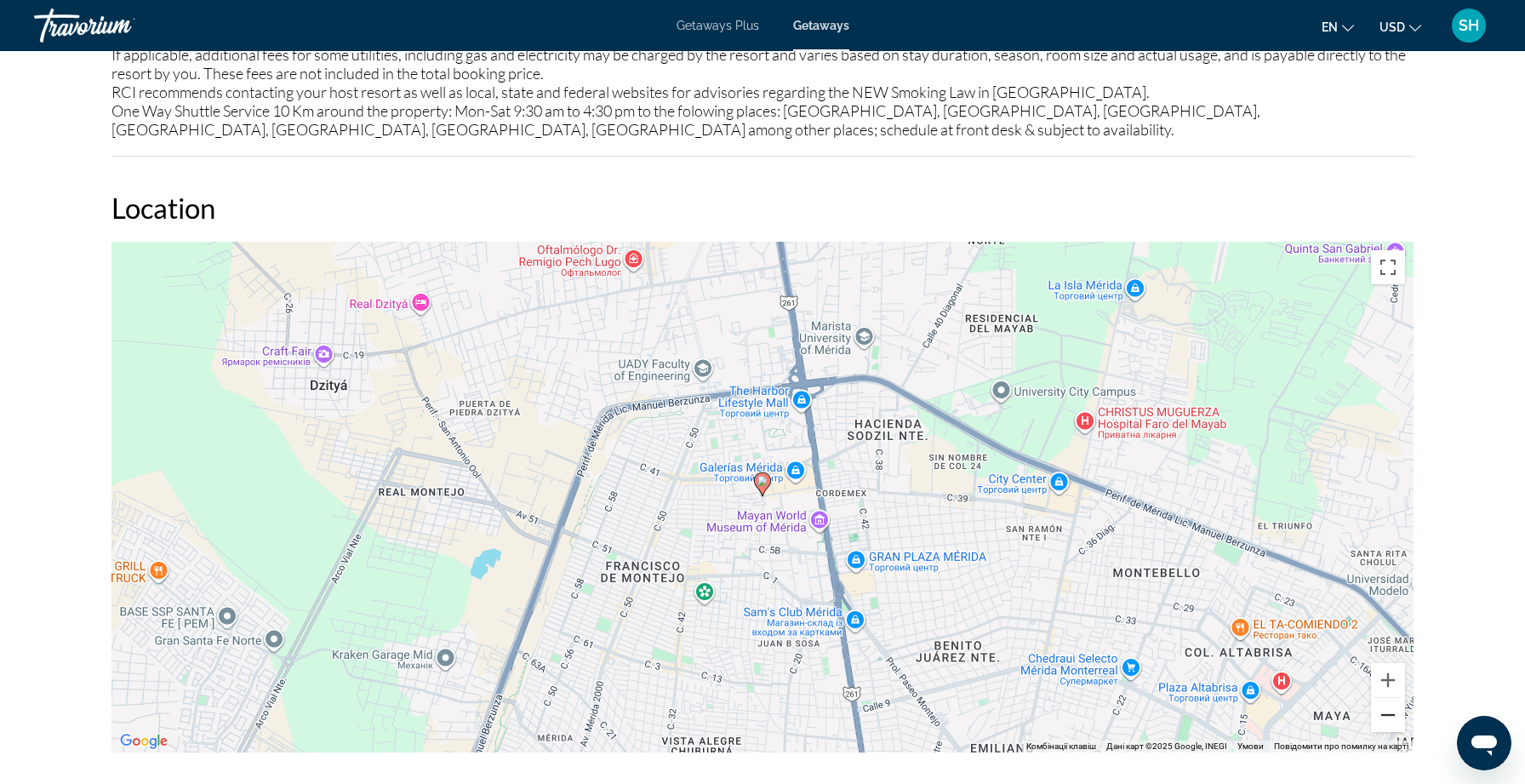
click at [1395, 715] on button "Зменшити" at bounding box center [1388, 715] width 34 height 34
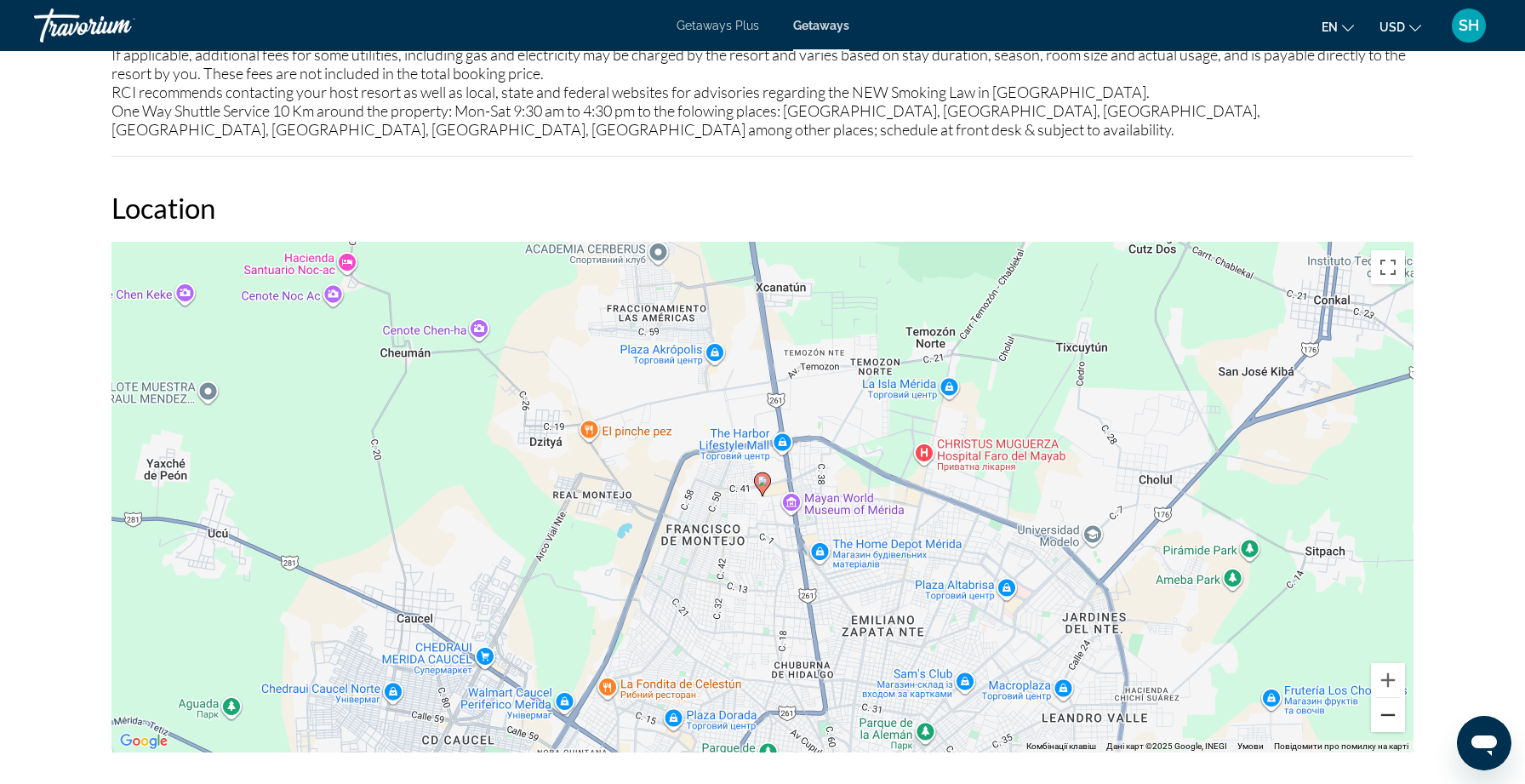
click at [1395, 718] on button "Зменшити" at bounding box center [1388, 715] width 34 height 34
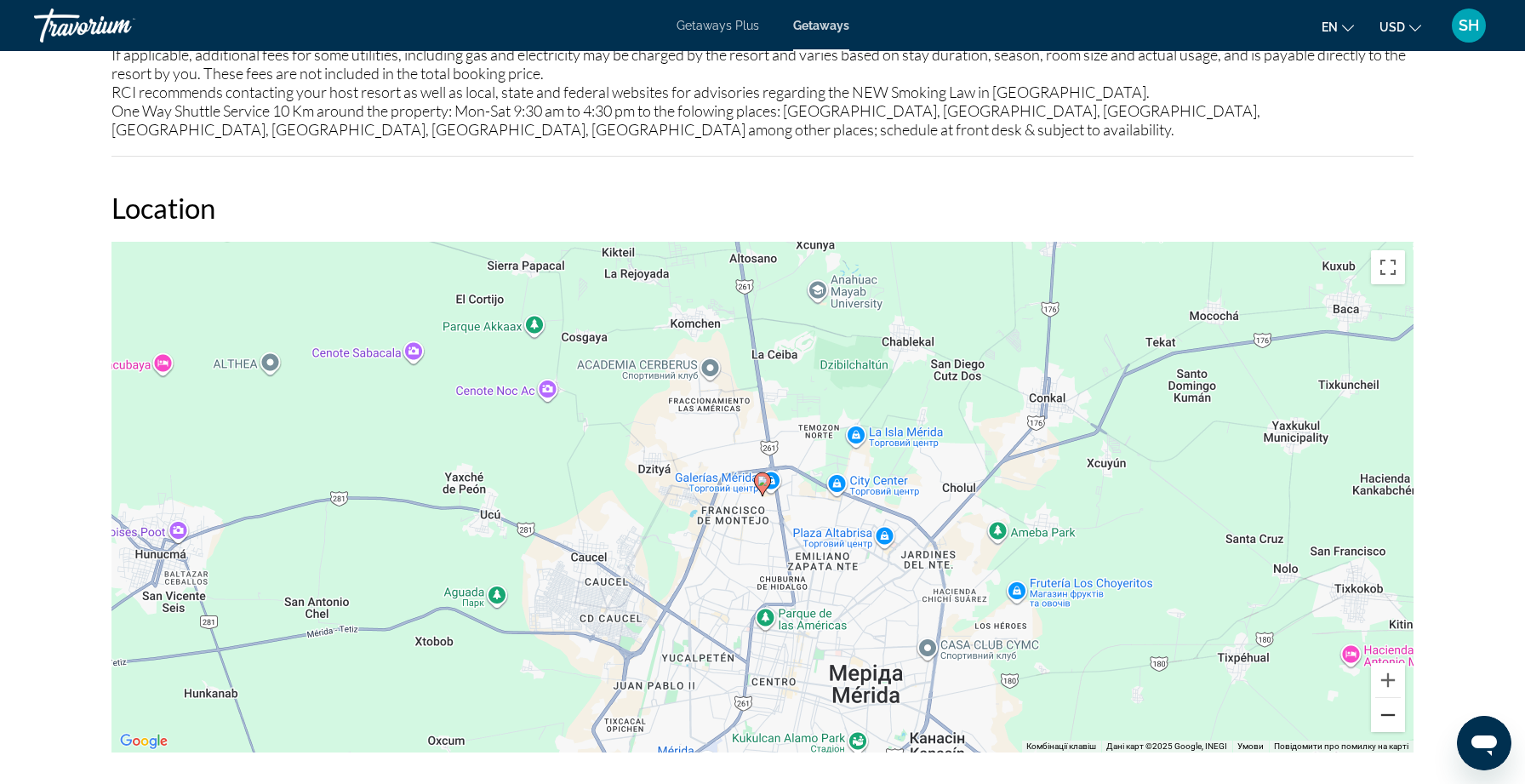
click at [1395, 718] on button "Зменшити" at bounding box center [1388, 715] width 34 height 34
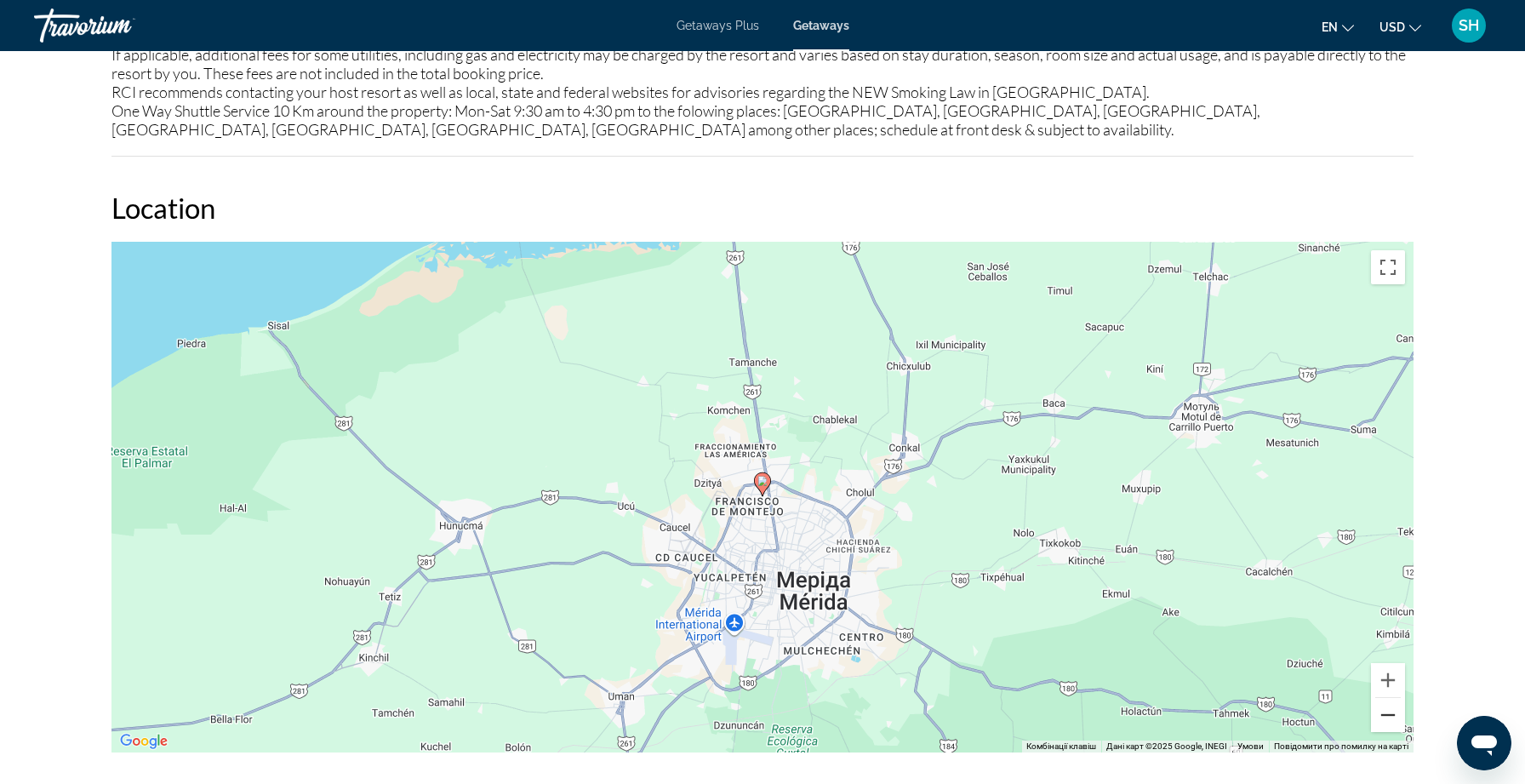
click at [1395, 718] on button "Зменшити" at bounding box center [1388, 715] width 34 height 34
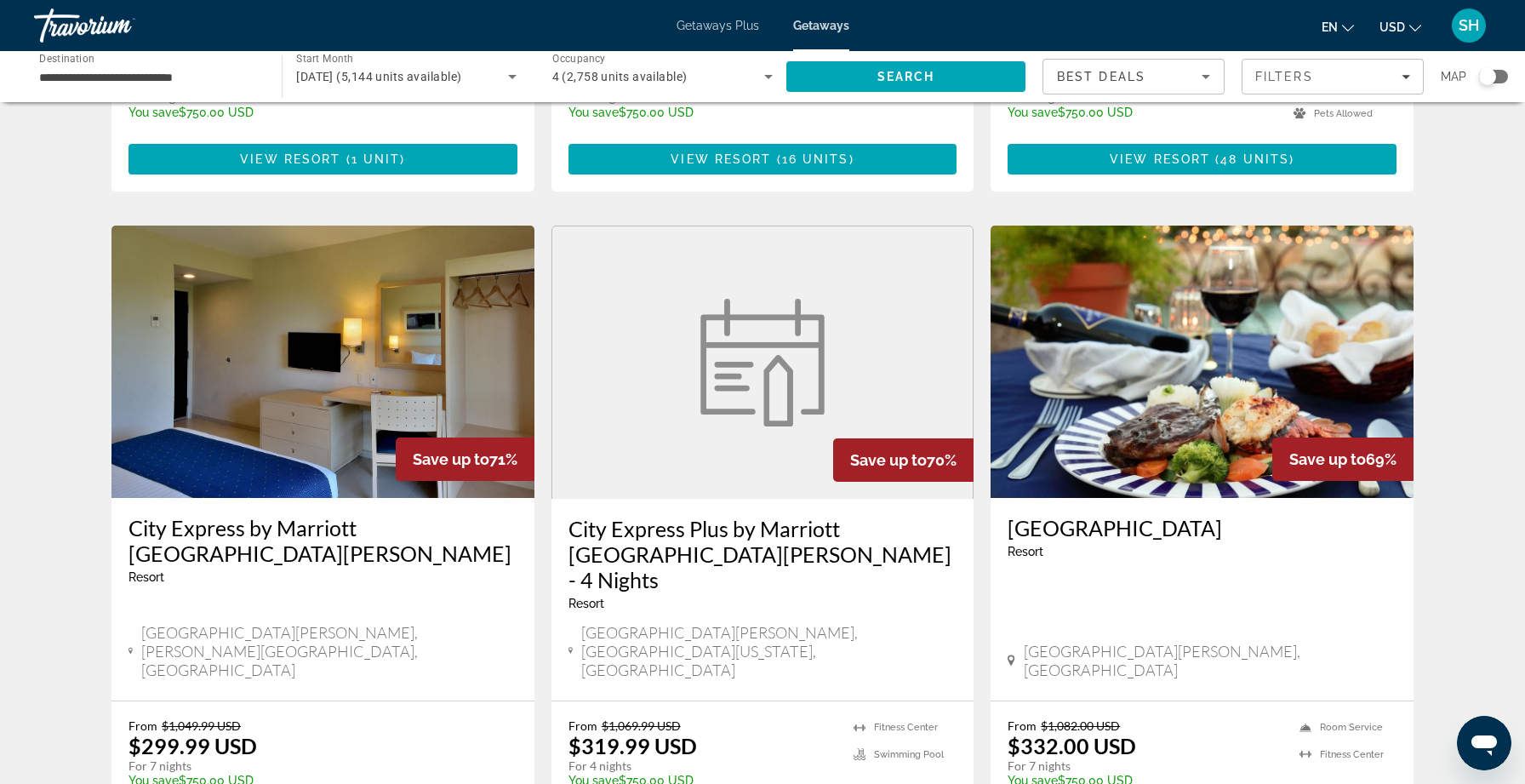
scroll to position [2046, 0]
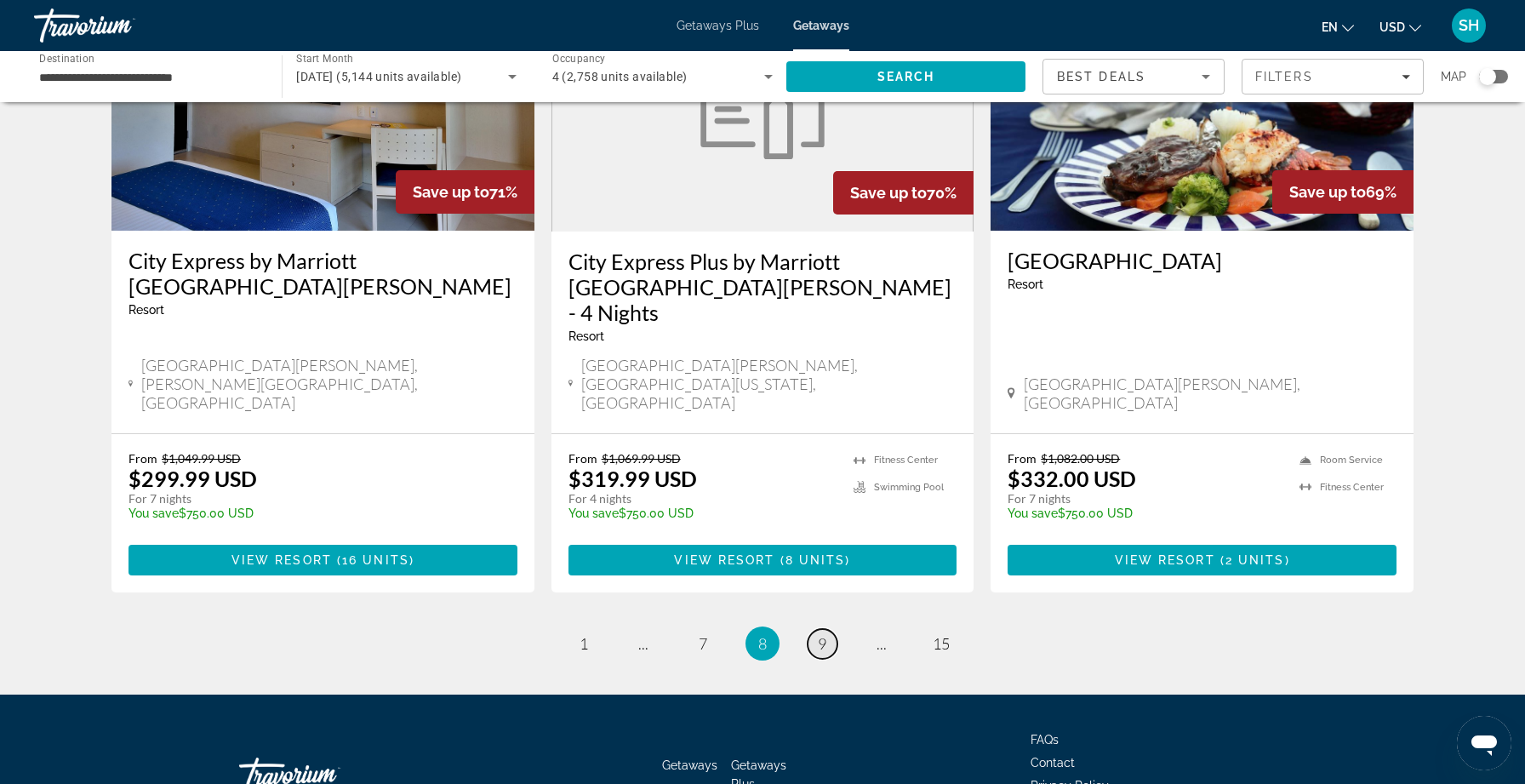
click at [824, 634] on span "9" at bounding box center [822, 644] width 9 height 19
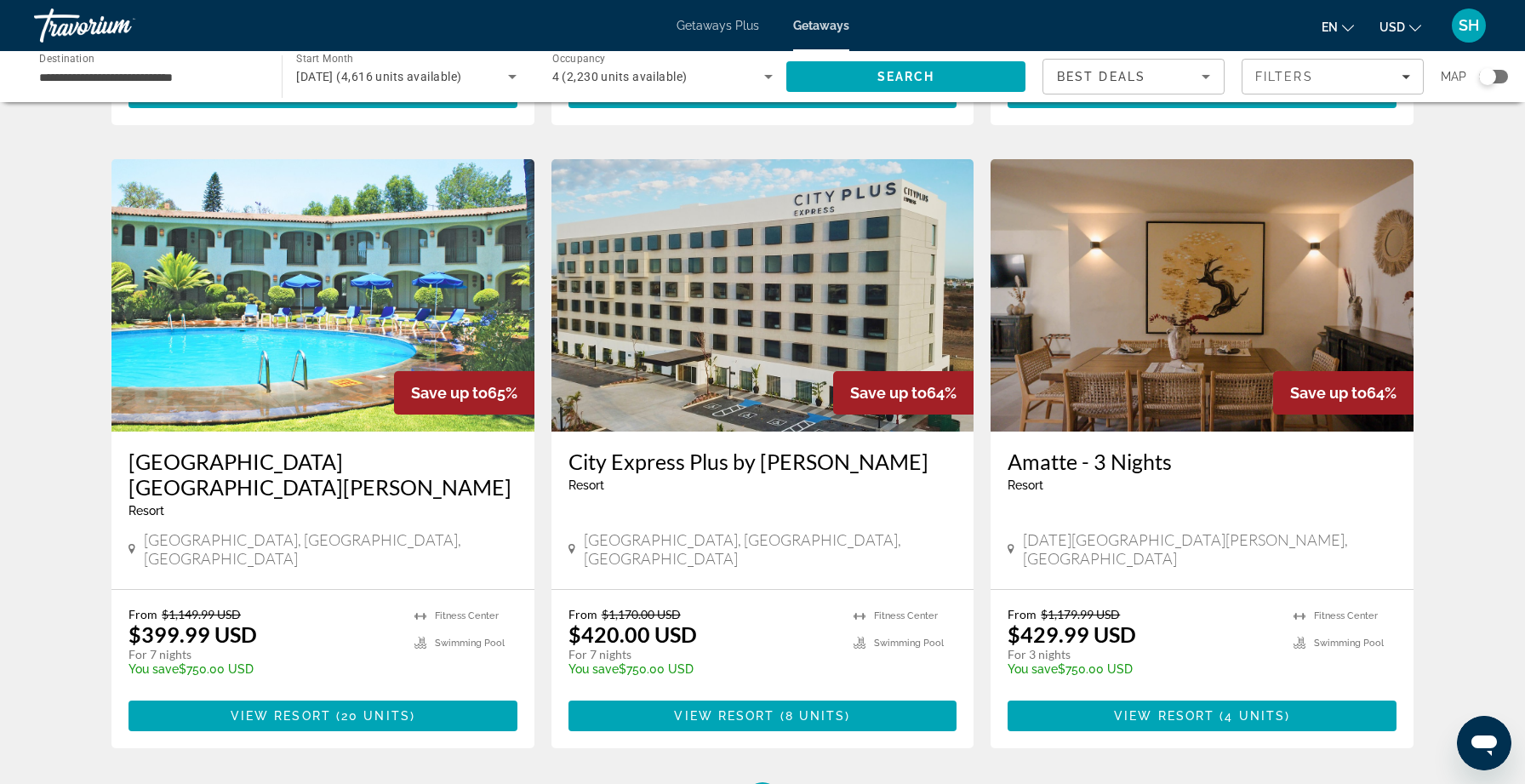
scroll to position [1892, 0]
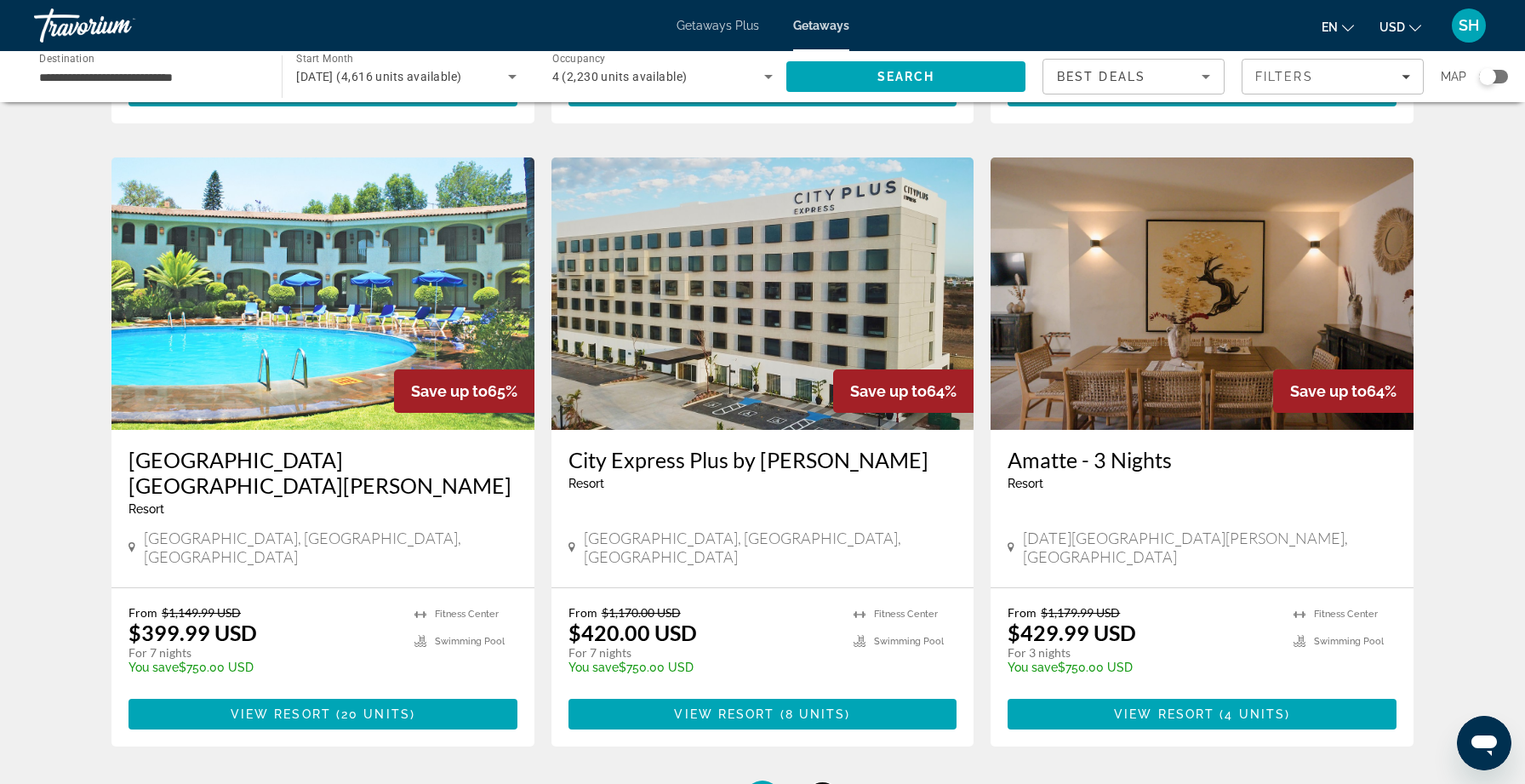
click at [822, 783] on span "10" at bounding box center [822, 798] width 17 height 19
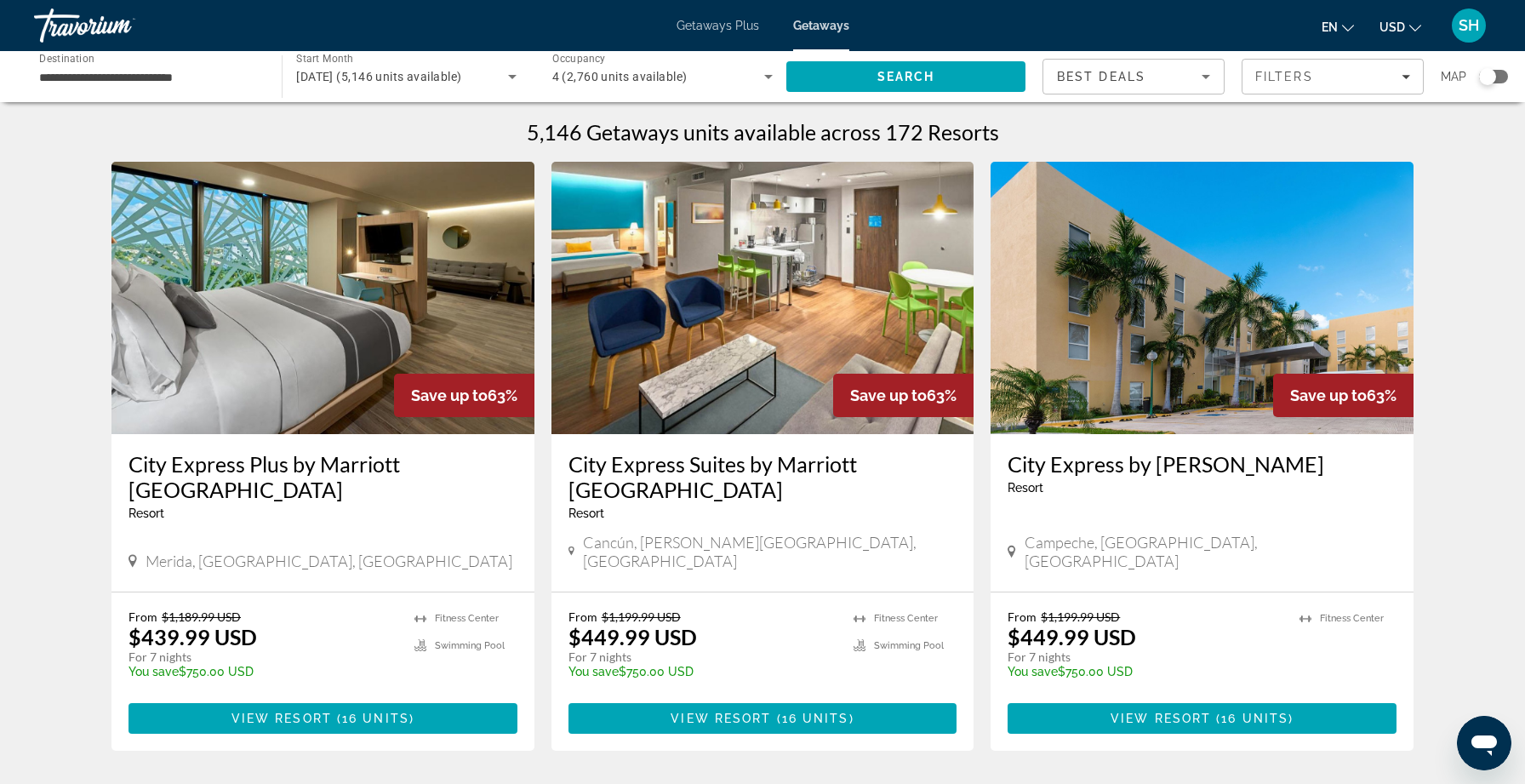
click at [727, 470] on h3 "City Express Suites by Marriott [GEOGRAPHIC_DATA]" at bounding box center [763, 476] width 389 height 51
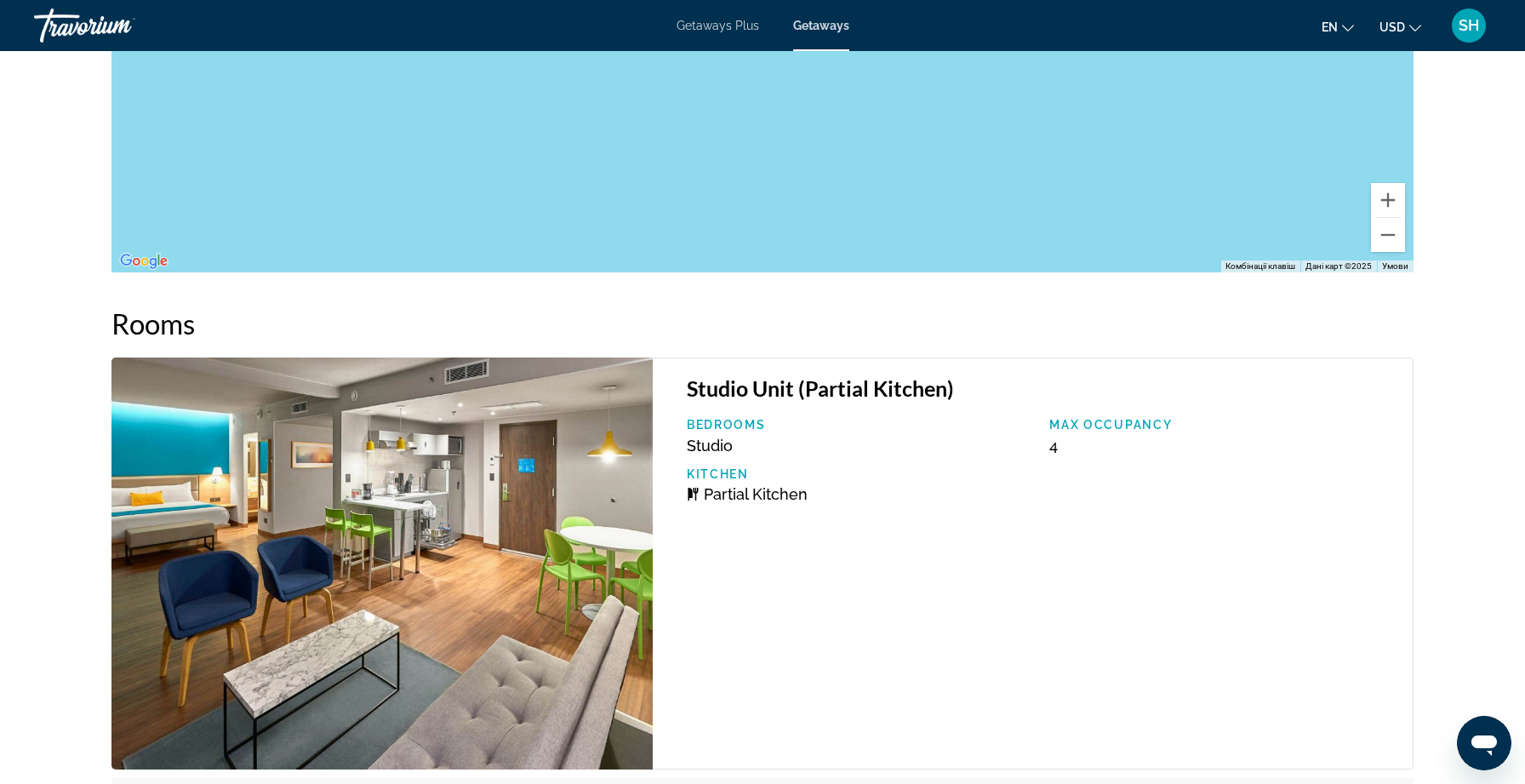
scroll to position [2365, 0]
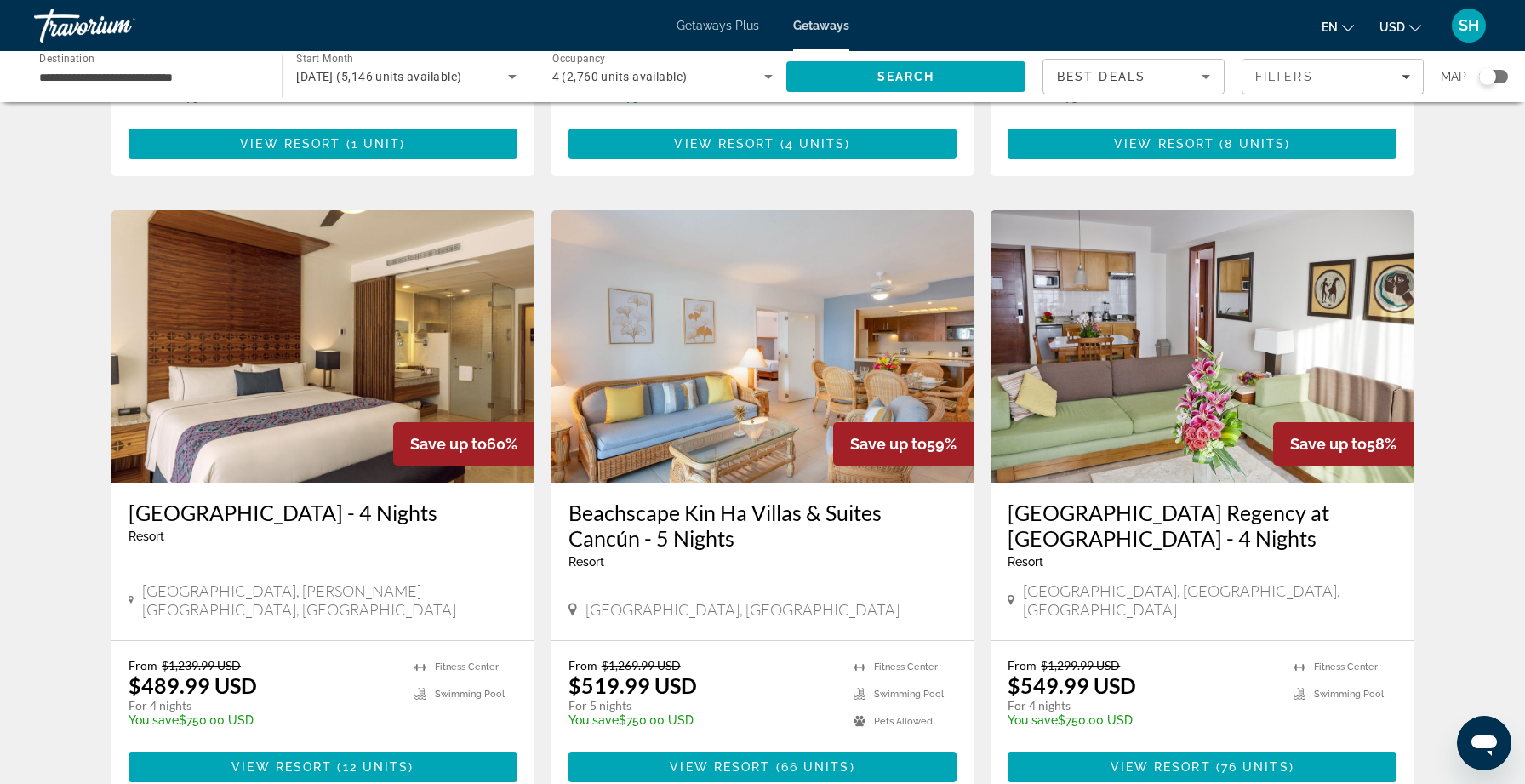
scroll to position [1202, 0]
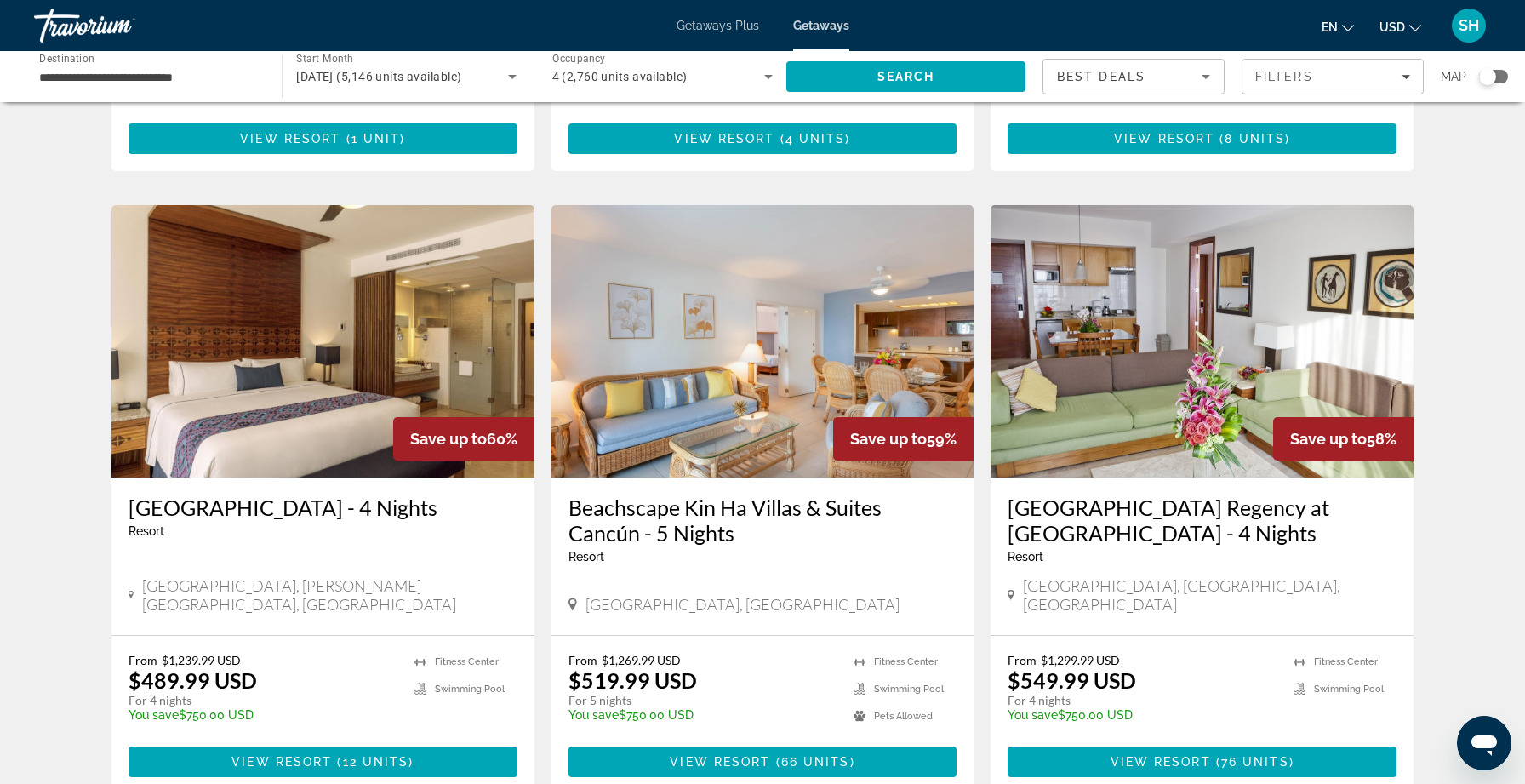
click at [183, 495] on h3 "[GEOGRAPHIC_DATA] - 4 Nights" at bounding box center [323, 508] width 389 height 26
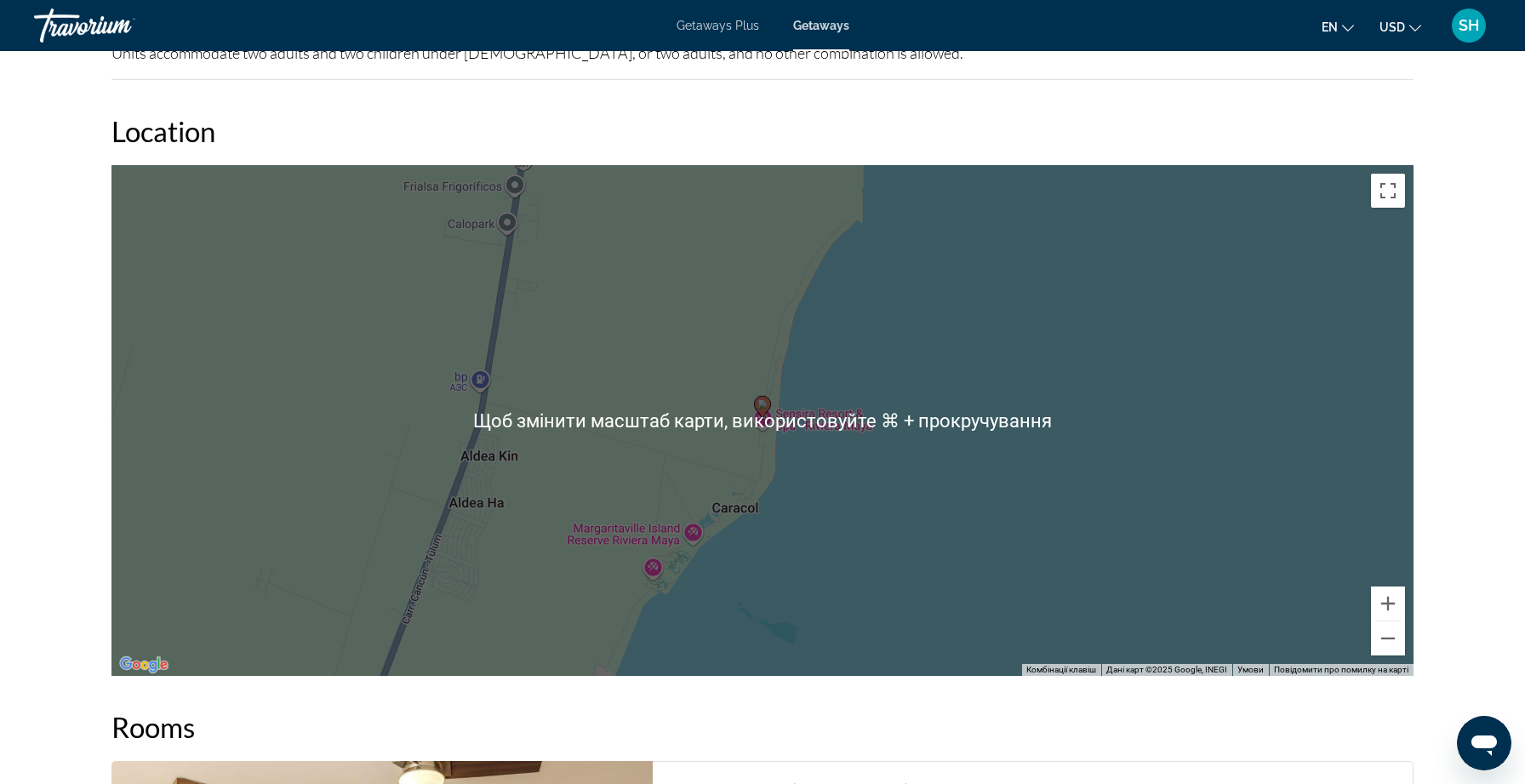
scroll to position [2078, 0]
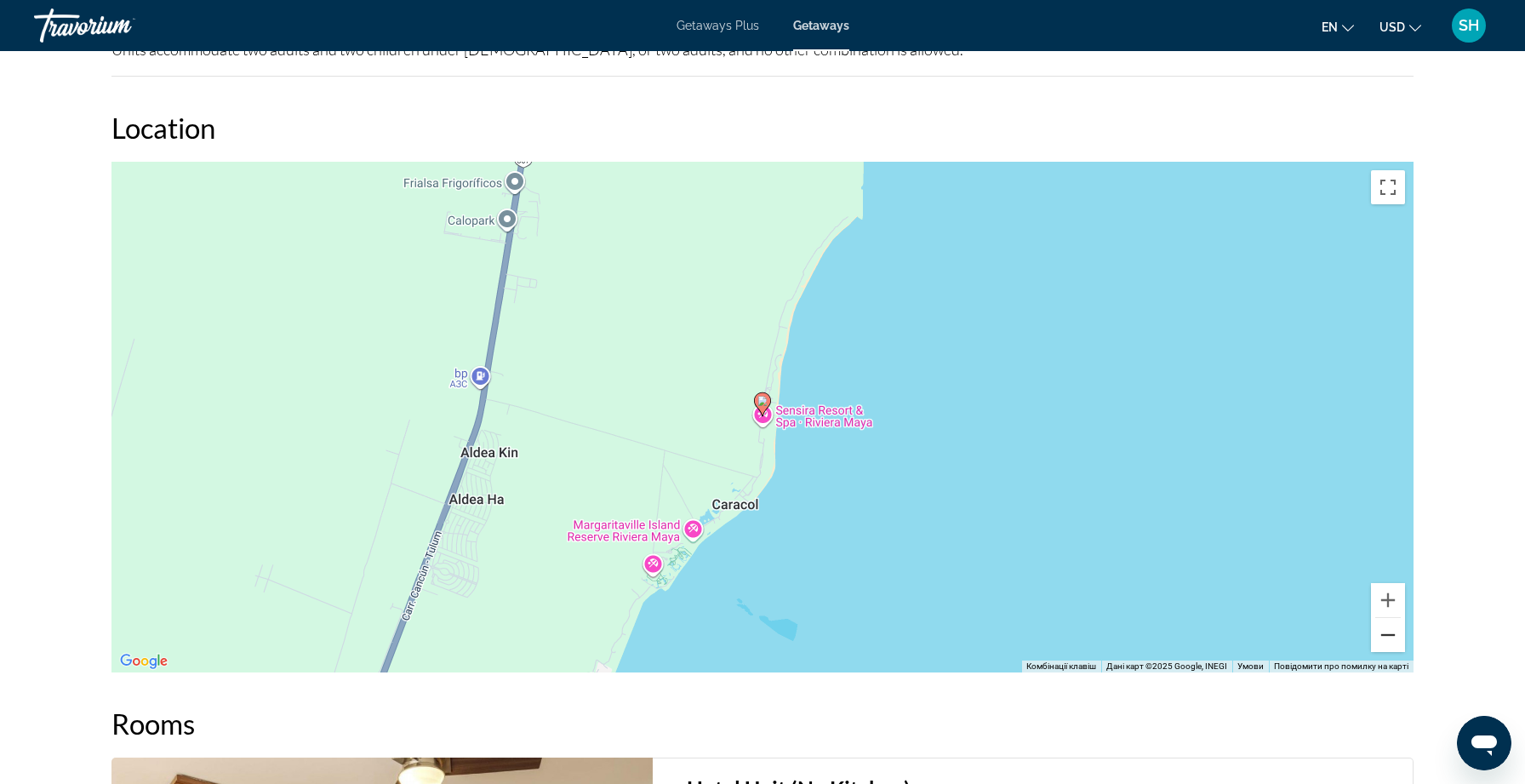
click at [1389, 645] on button "Зменшити" at bounding box center [1388, 635] width 34 height 34
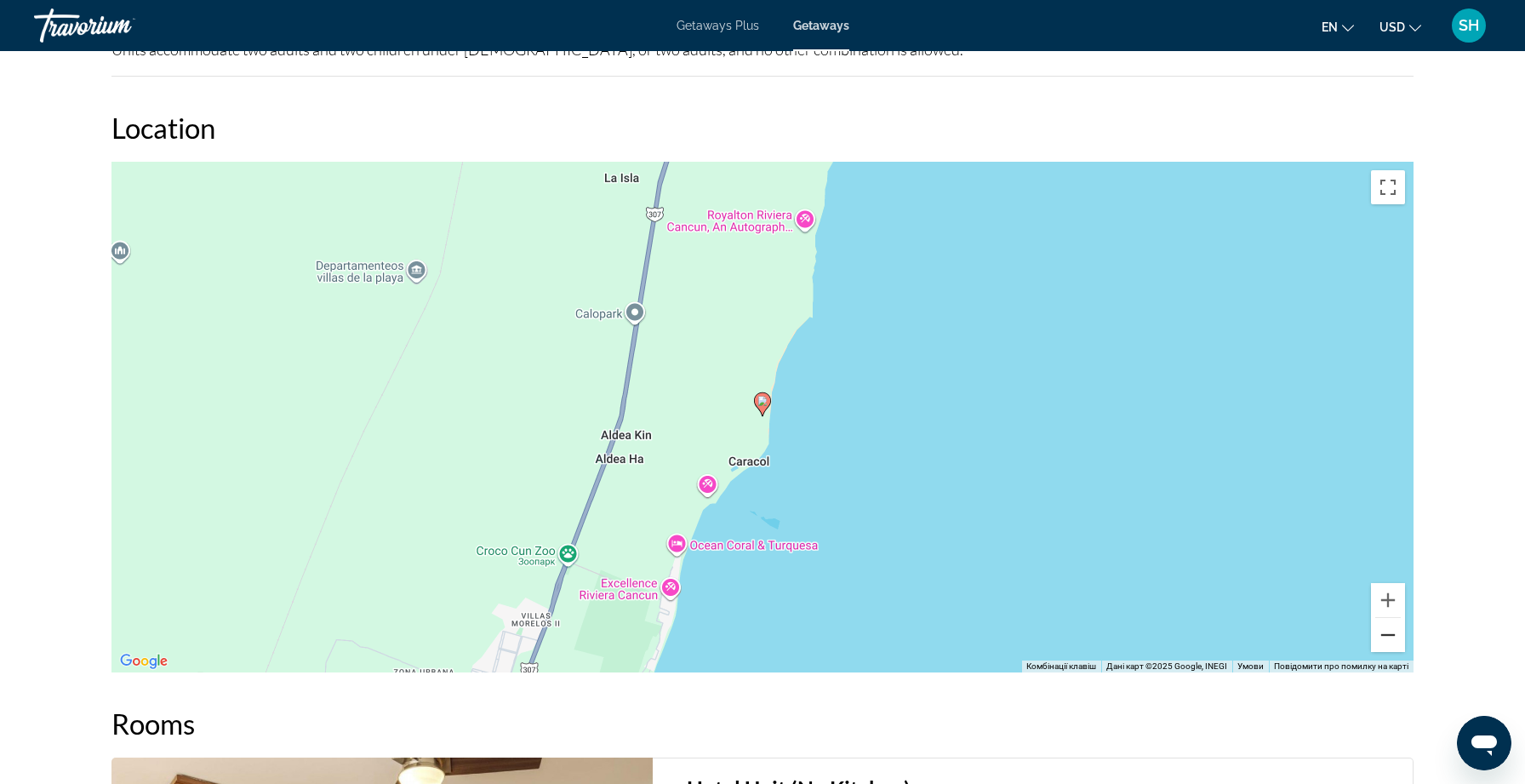
click at [1389, 645] on button "Зменшити" at bounding box center [1388, 635] width 34 height 34
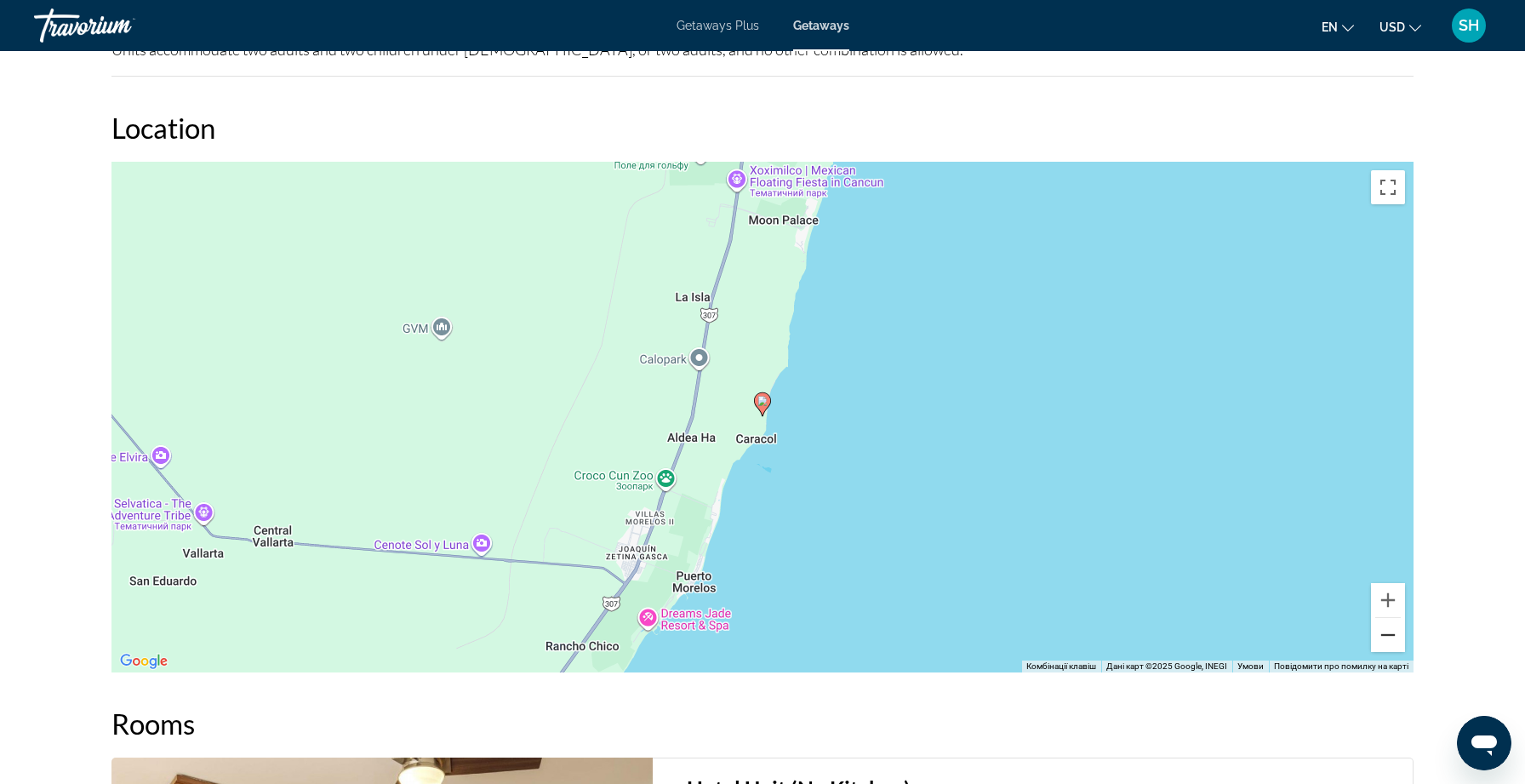
click at [1389, 645] on button "Зменшити" at bounding box center [1388, 635] width 34 height 34
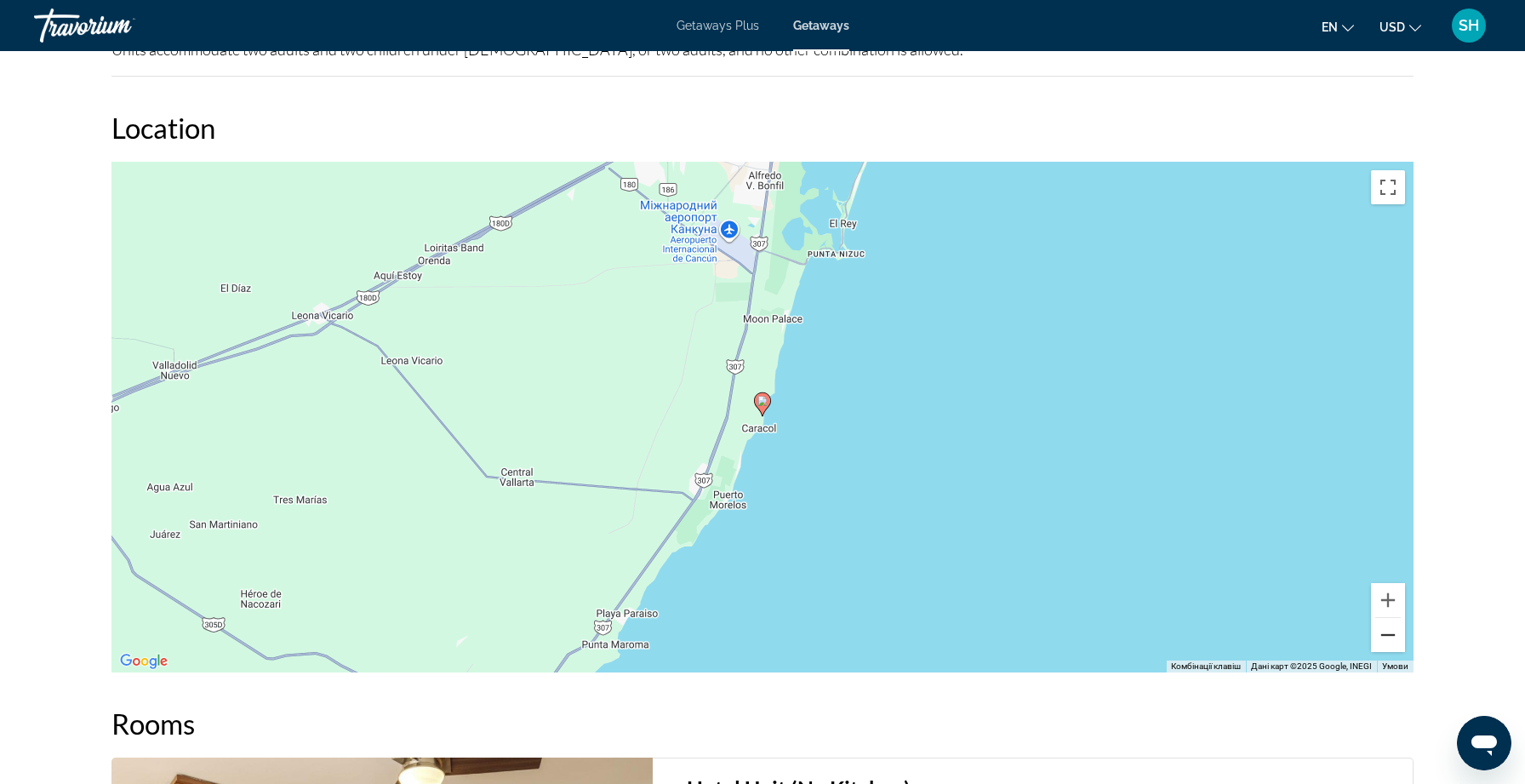
click at [1389, 645] on button "Зменшити" at bounding box center [1388, 635] width 34 height 34
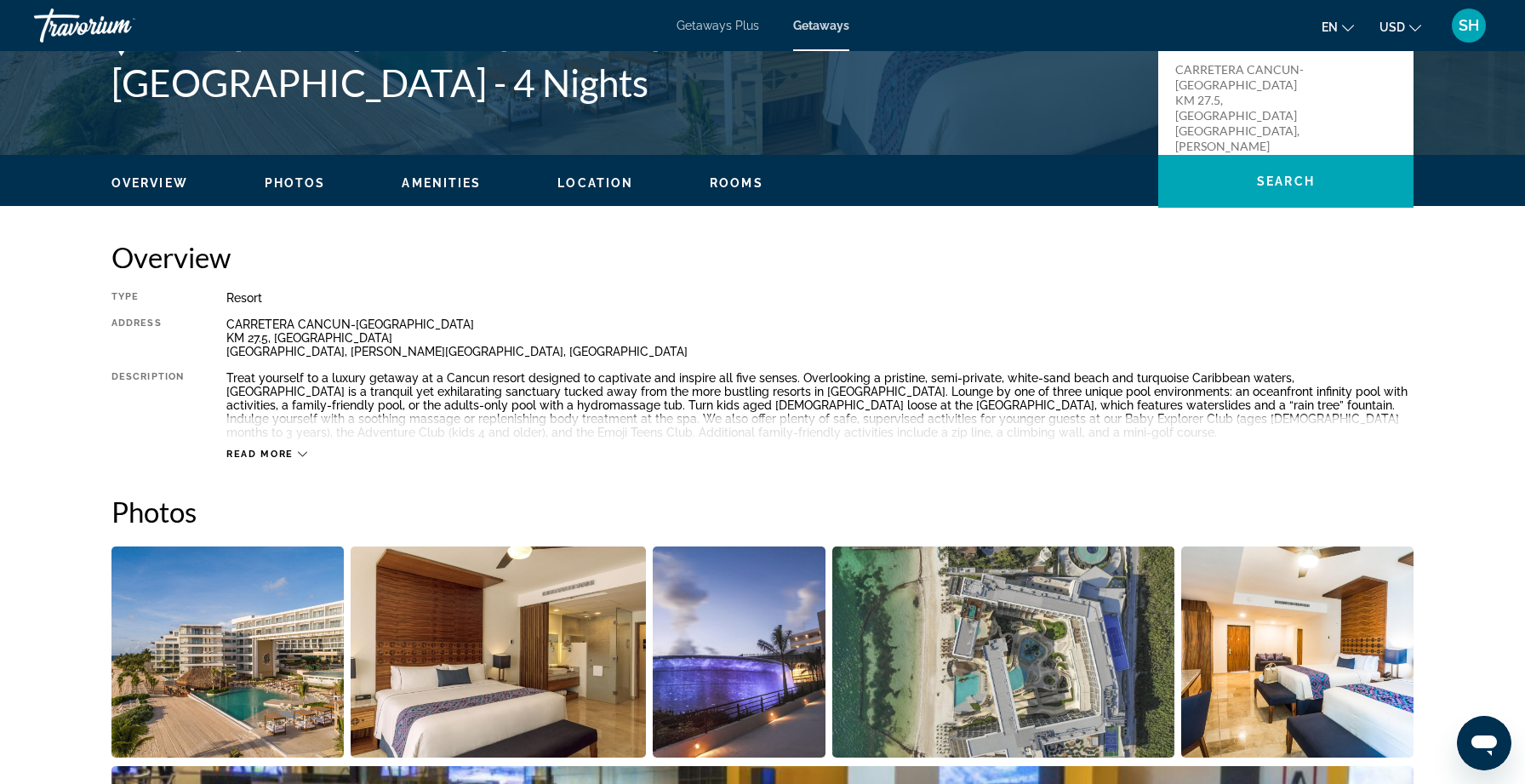
scroll to position [408, 0]
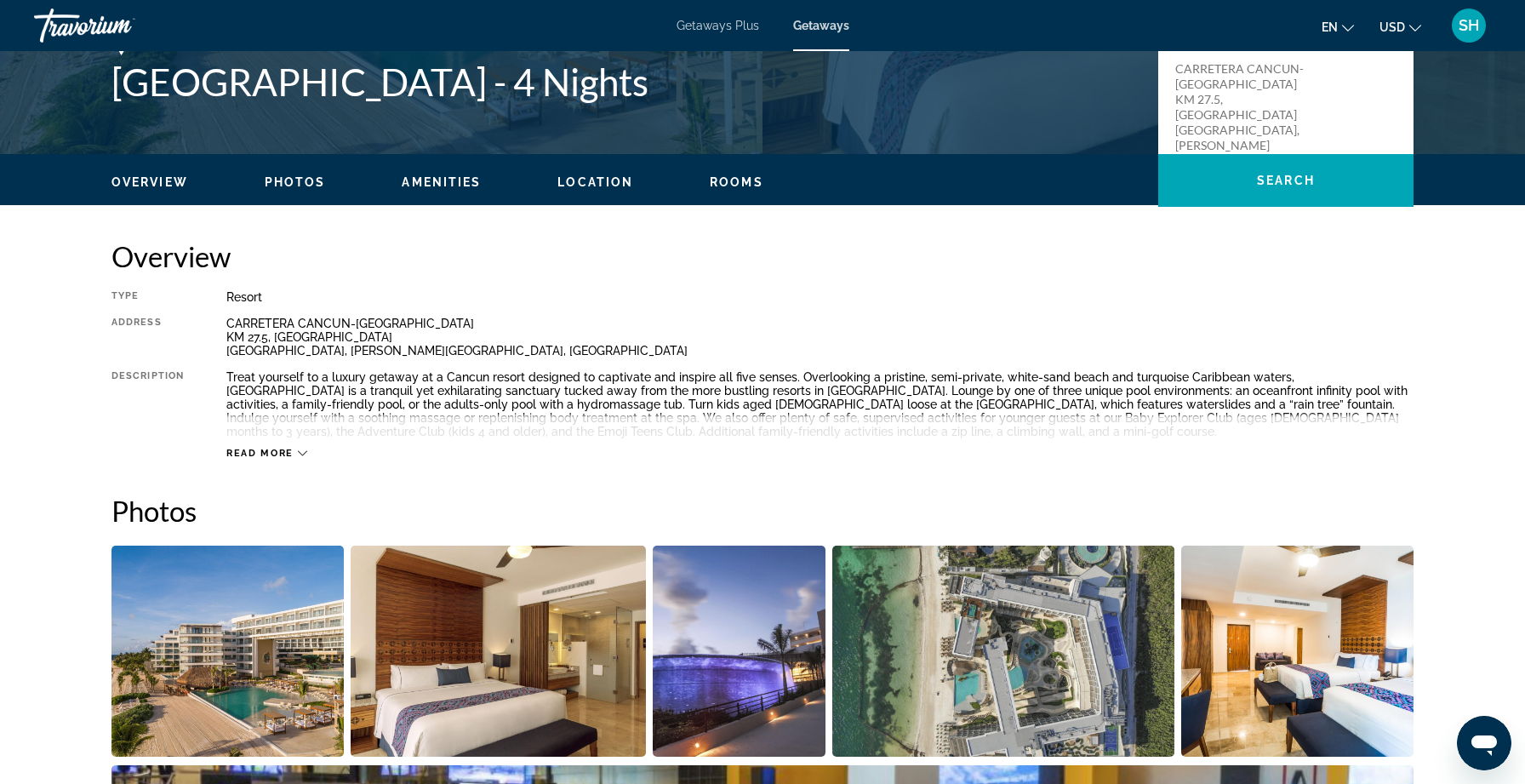
click at [299, 452] on icon "Main content" at bounding box center [302, 453] width 9 height 9
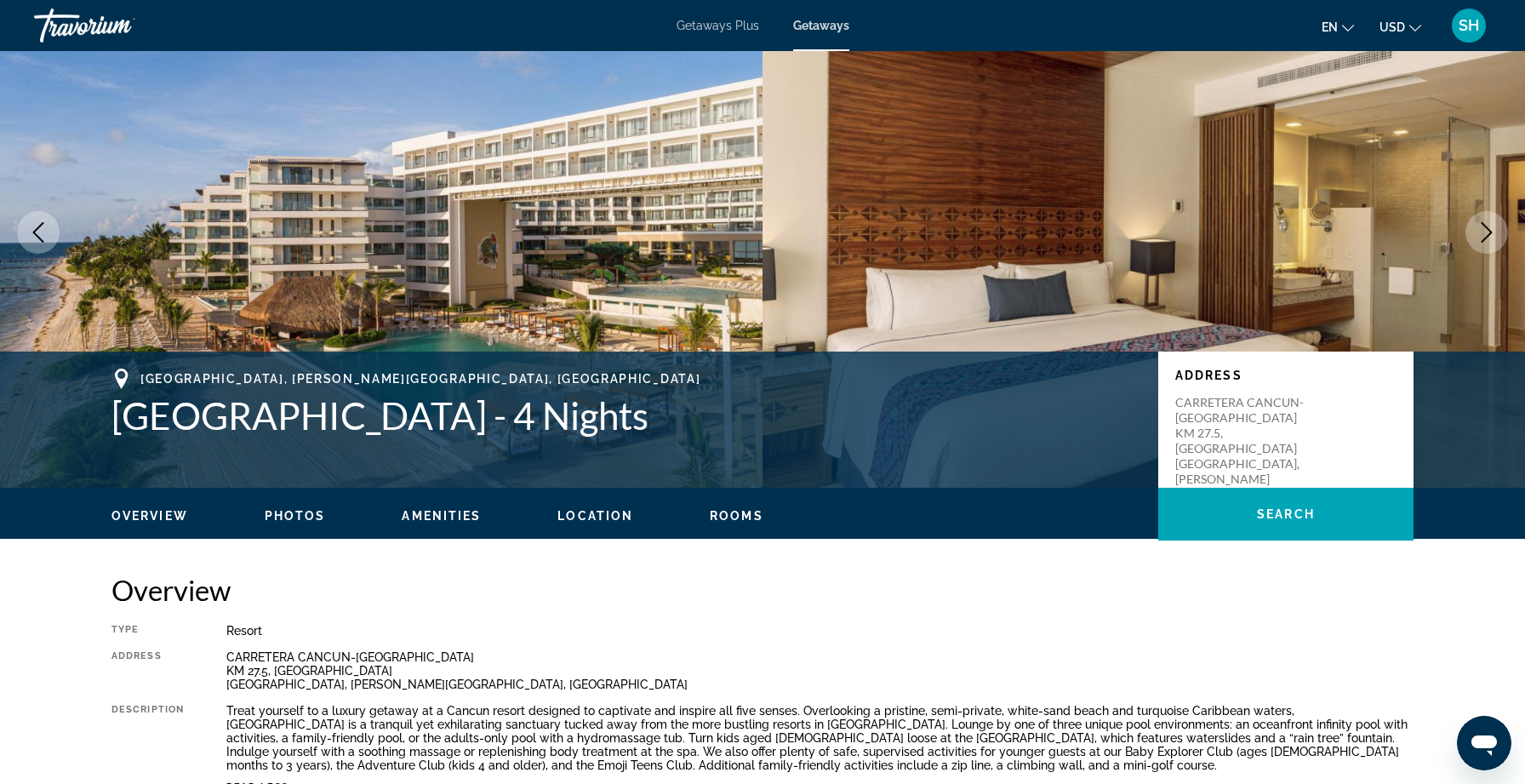
scroll to position [84, 0]
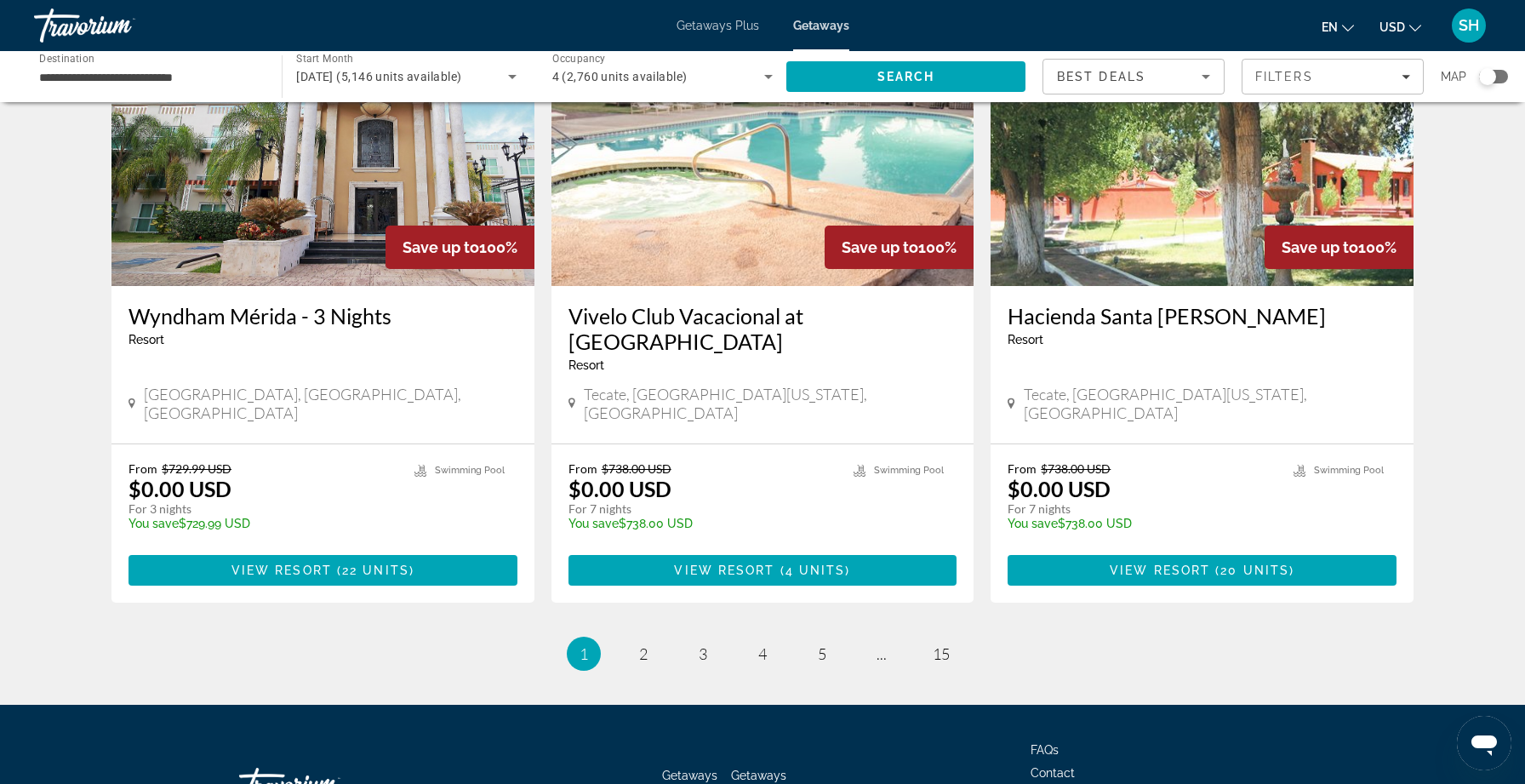
scroll to position [1996, 0]
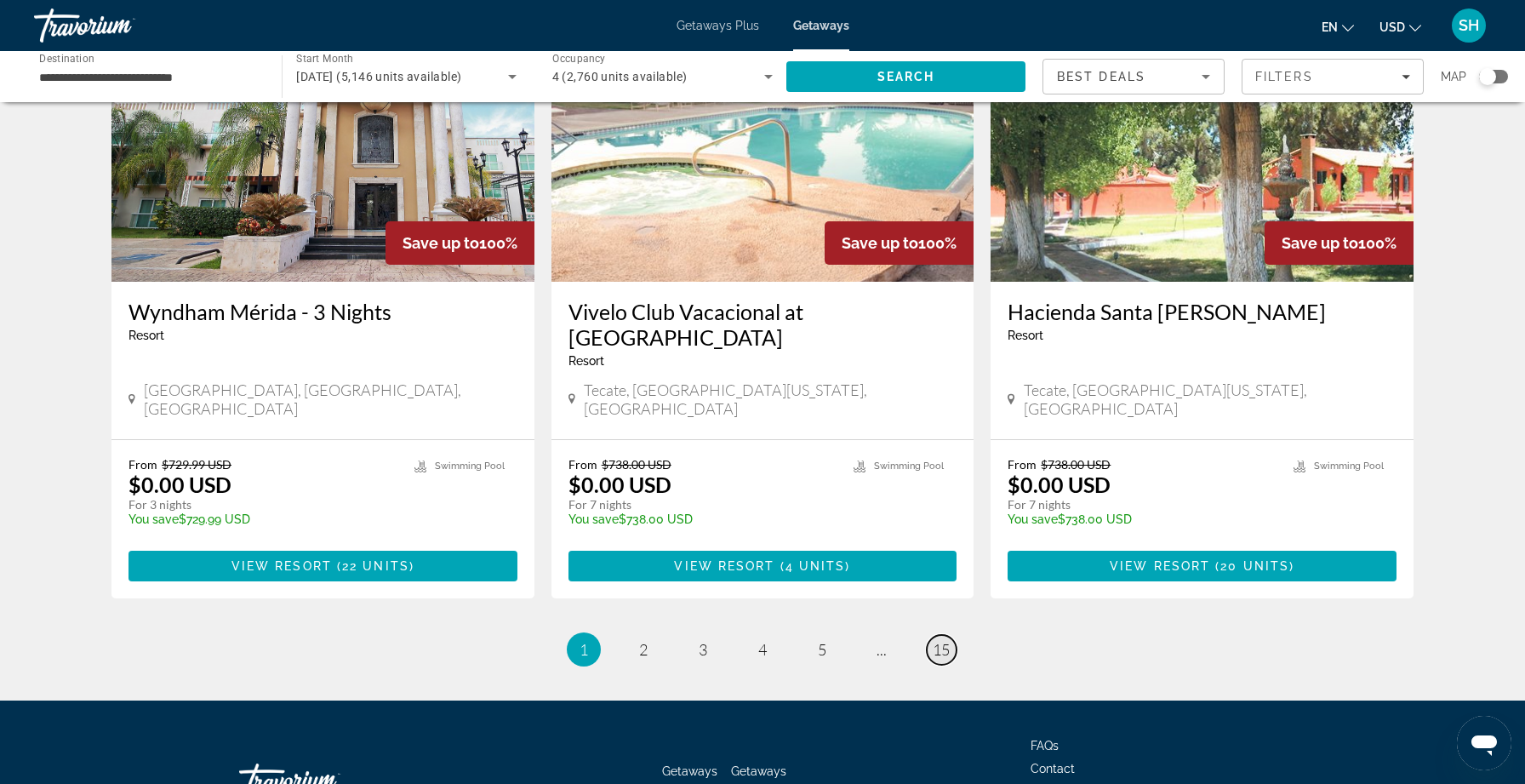
click at [941, 640] on span "15" at bounding box center [942, 650] width 17 height 19
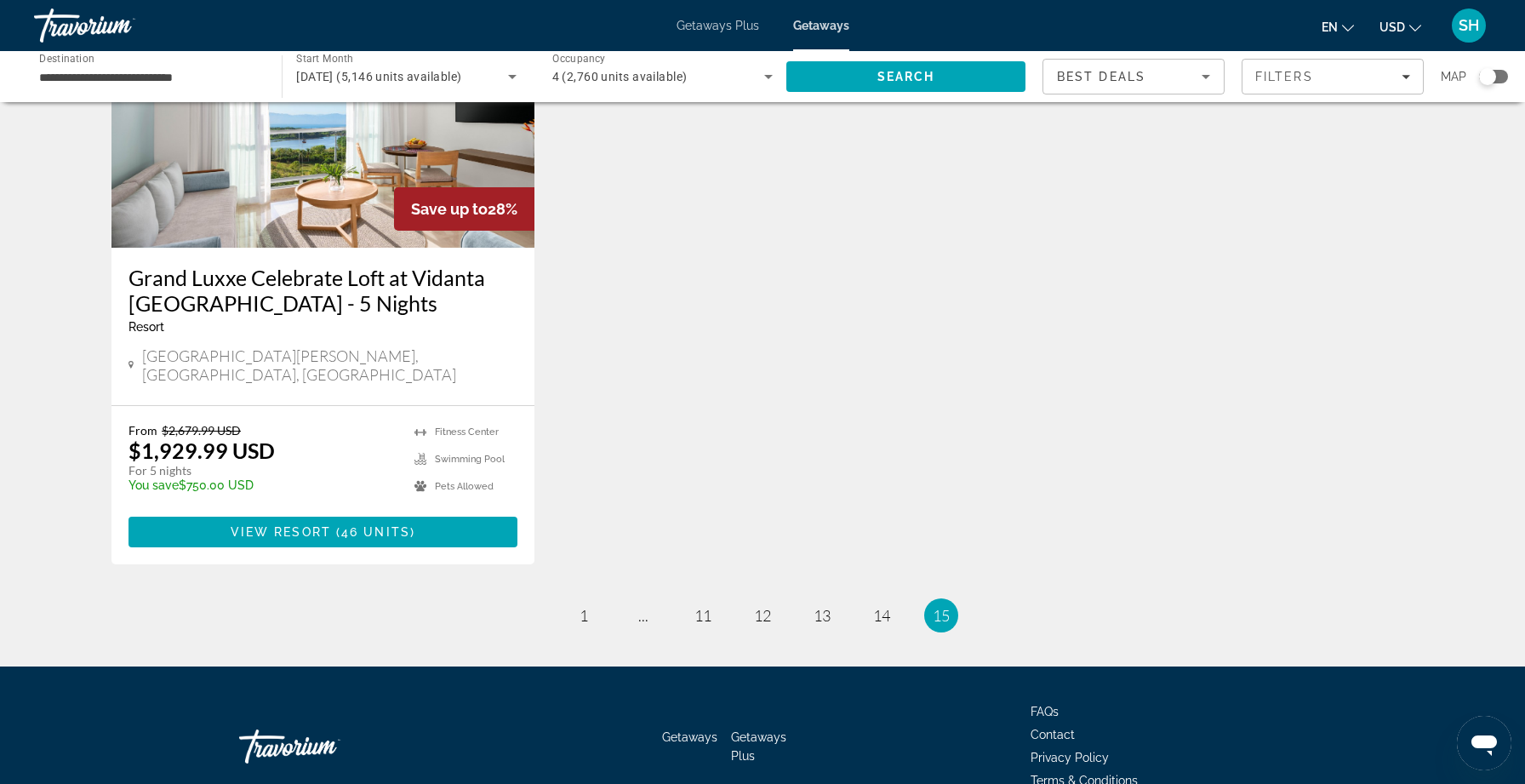
scroll to position [863, 0]
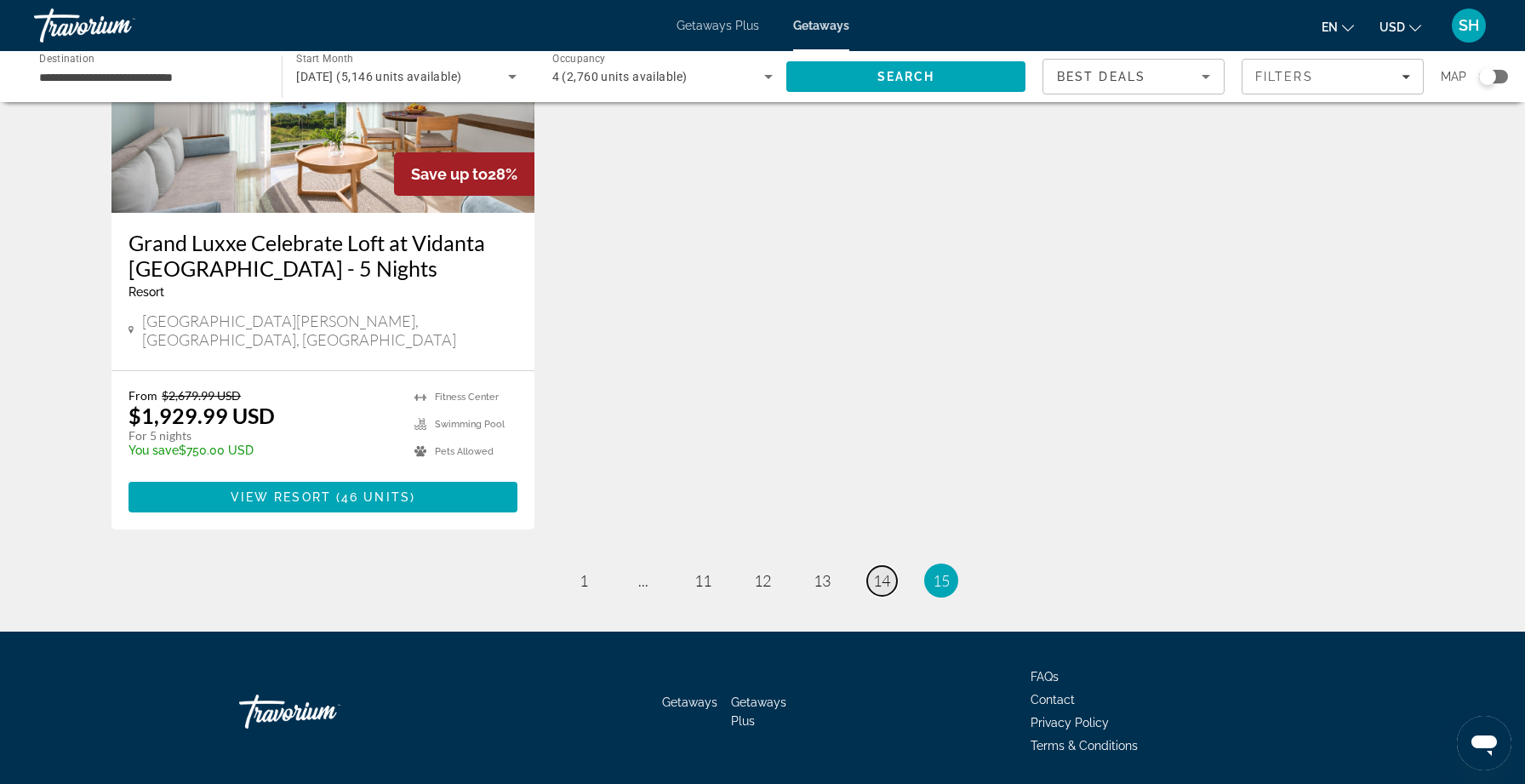
click at [884, 571] on span "14" at bounding box center [882, 581] width 17 height 19
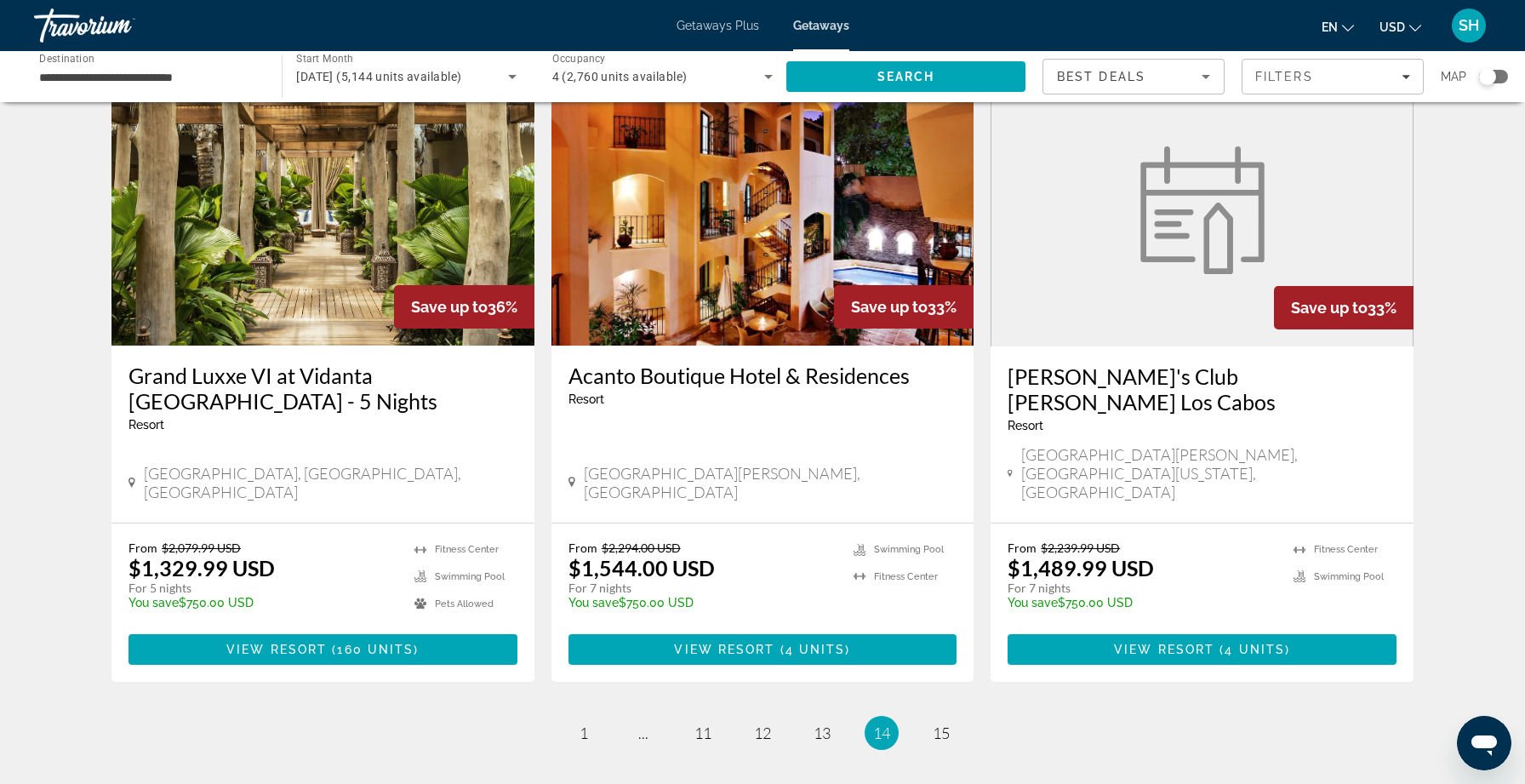
scroll to position [1946, 0]
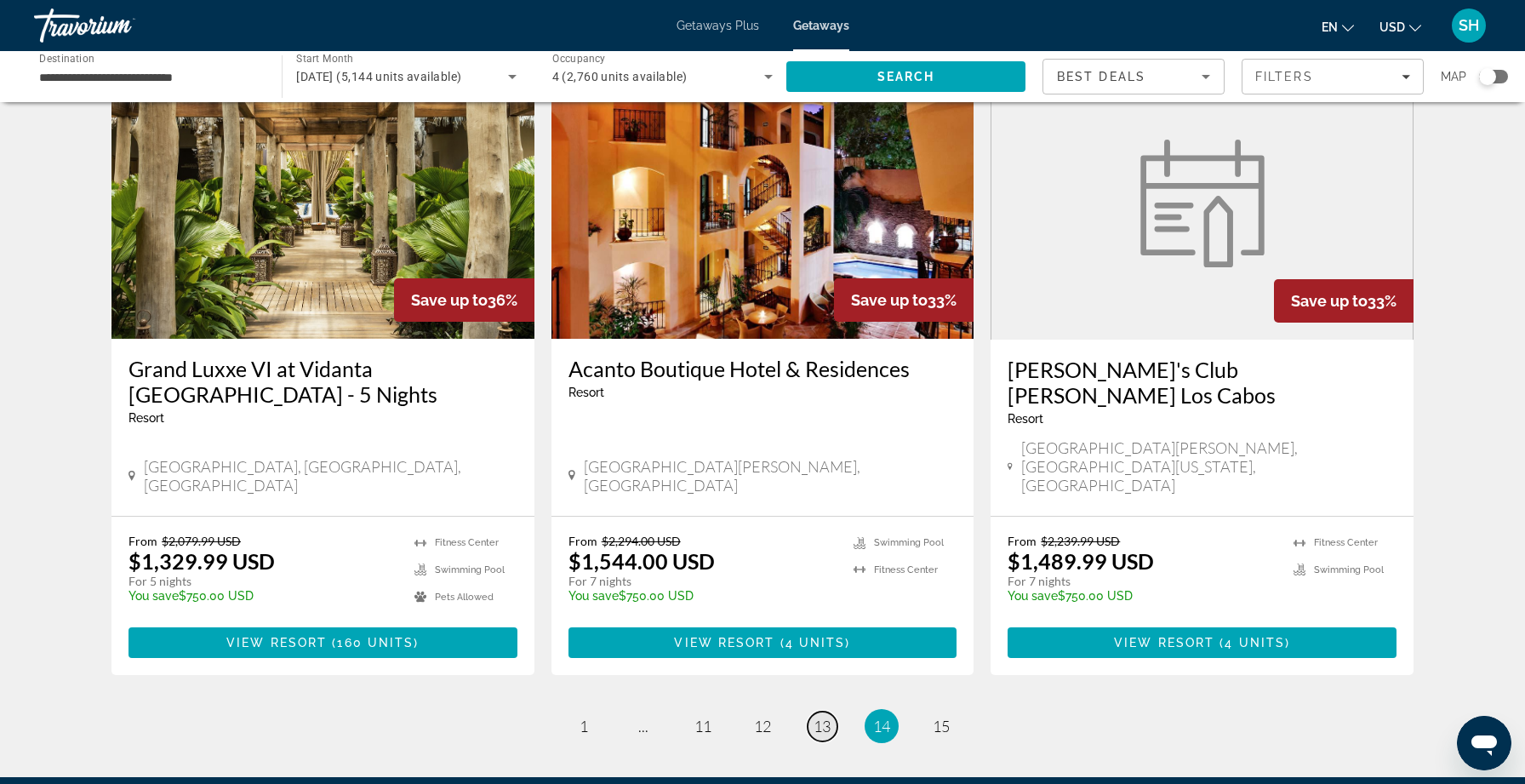
click at [826, 717] on span "13" at bounding box center [822, 726] width 17 height 19
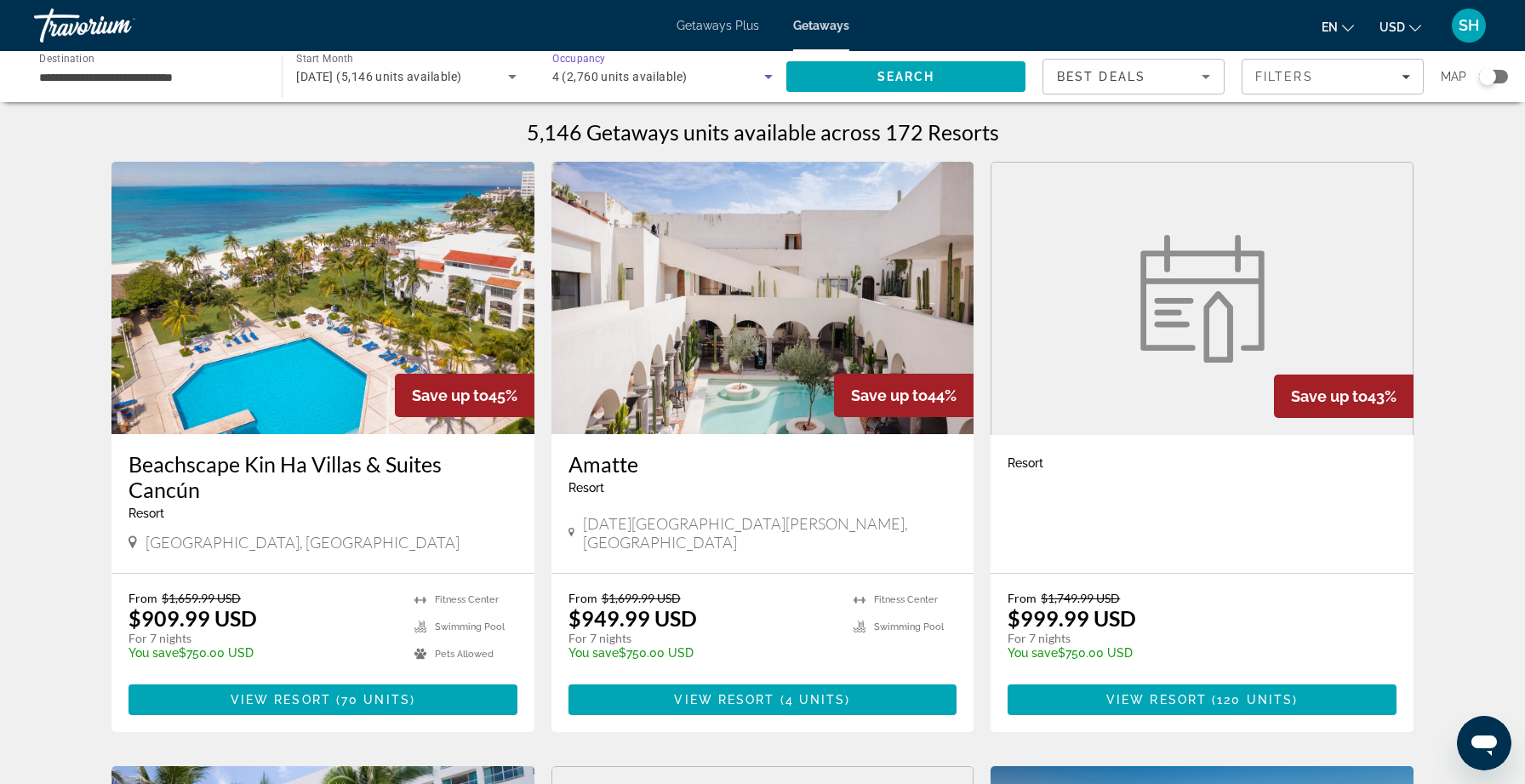
click at [770, 78] on icon "Search widget" at bounding box center [769, 77] width 21 height 21
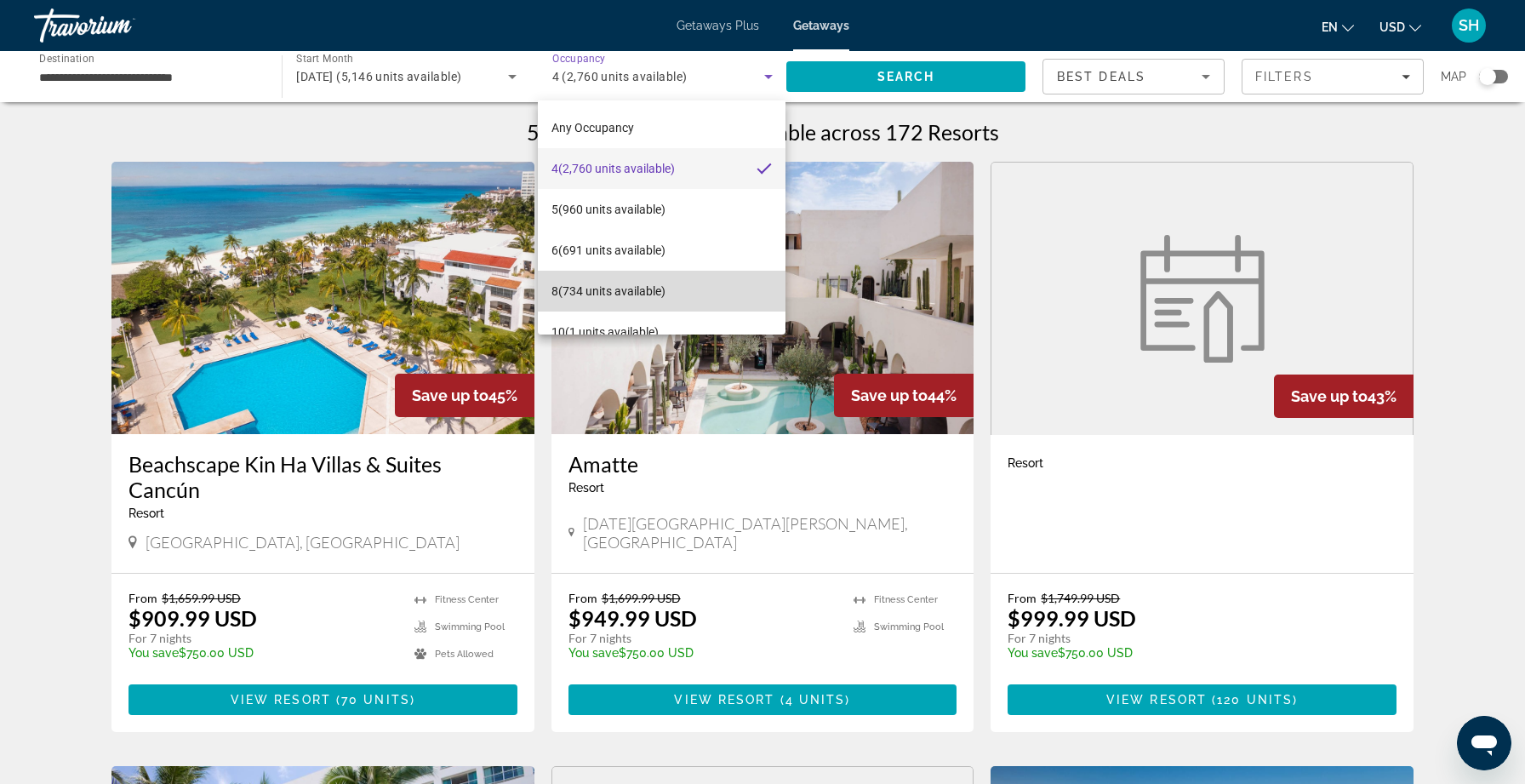
click at [650, 292] on span "8 (734 units available)" at bounding box center [608, 291] width 114 height 21
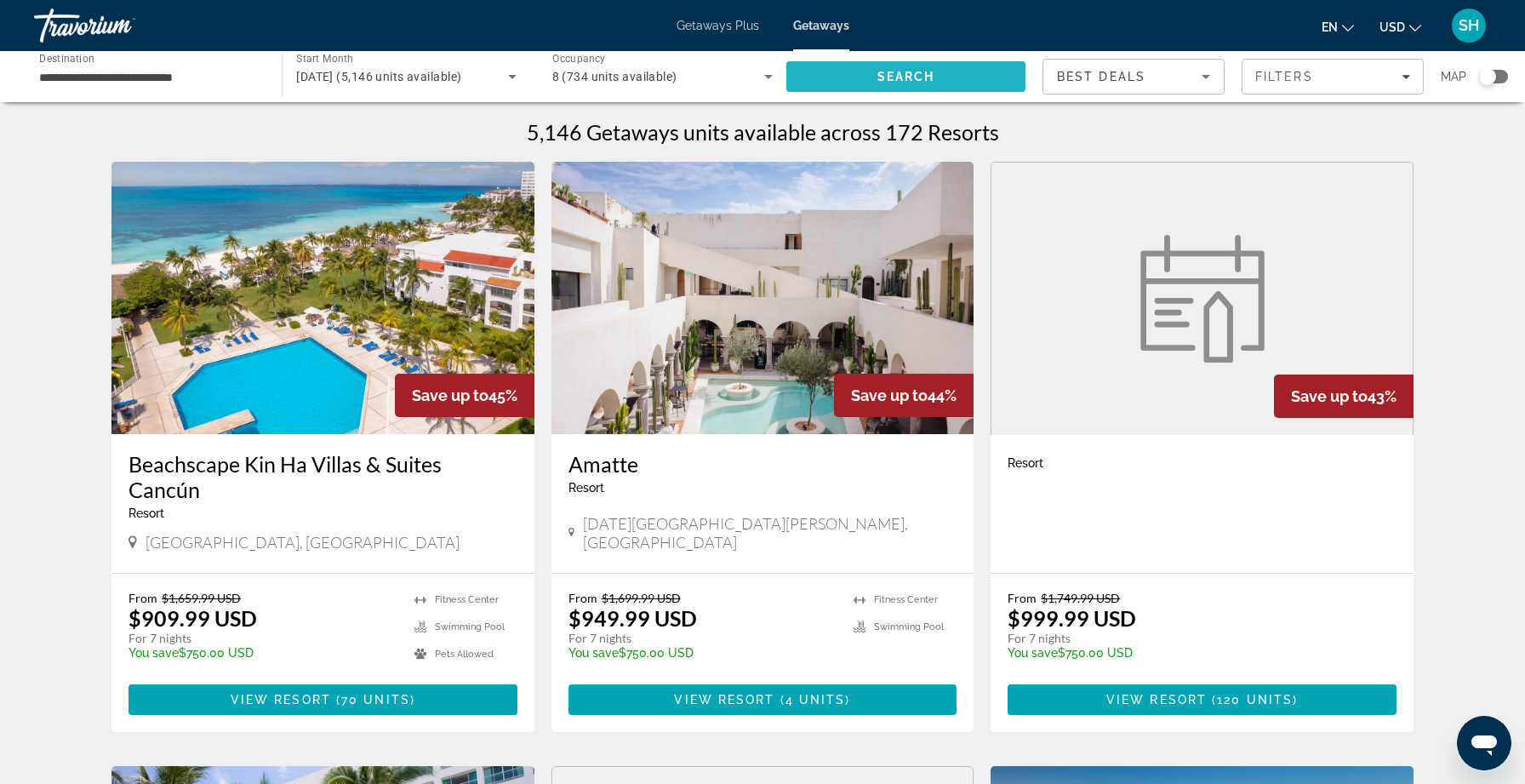
click at [868, 83] on span "Search" at bounding box center [906, 76] width 239 height 40
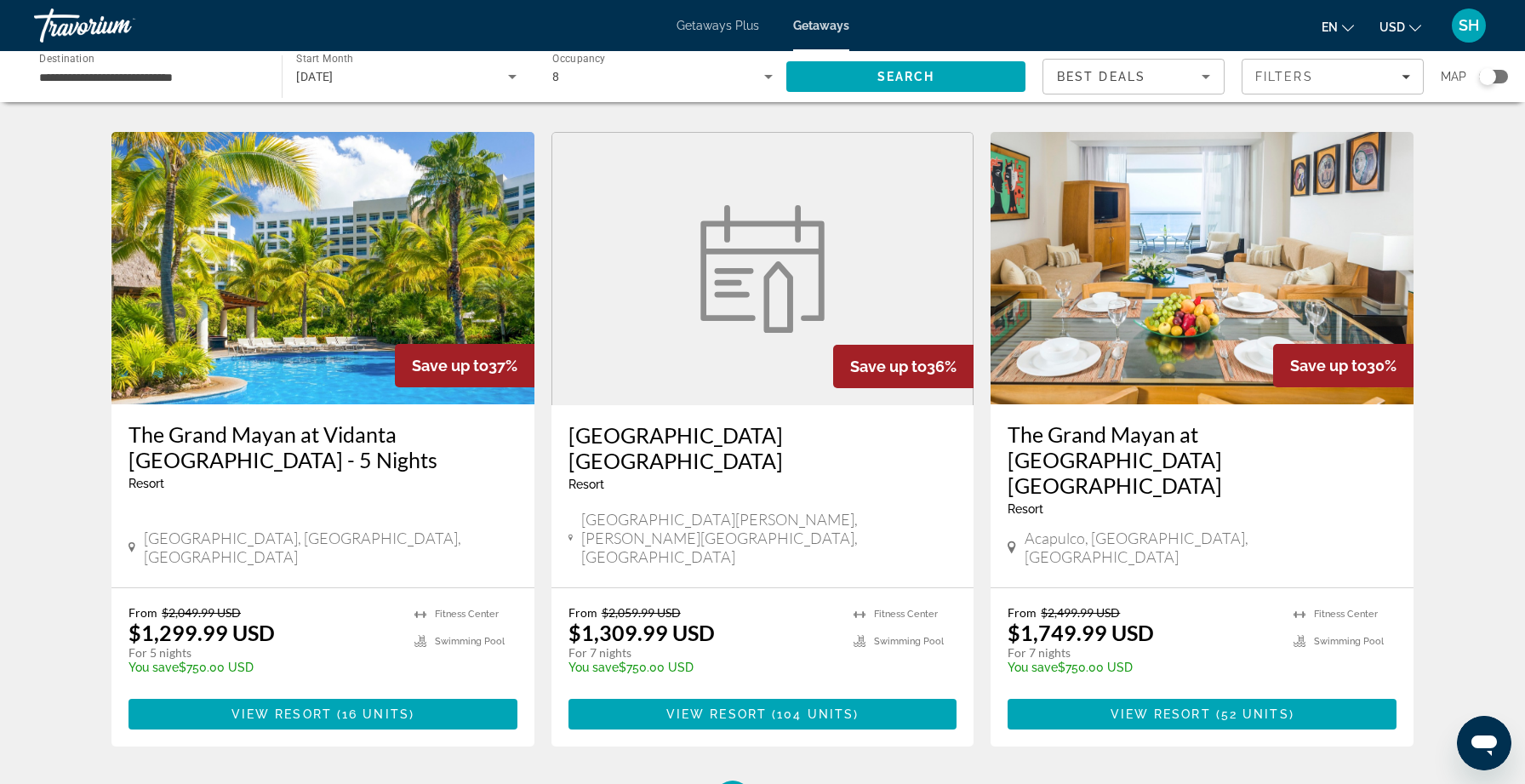
scroll to position [1919, 0]
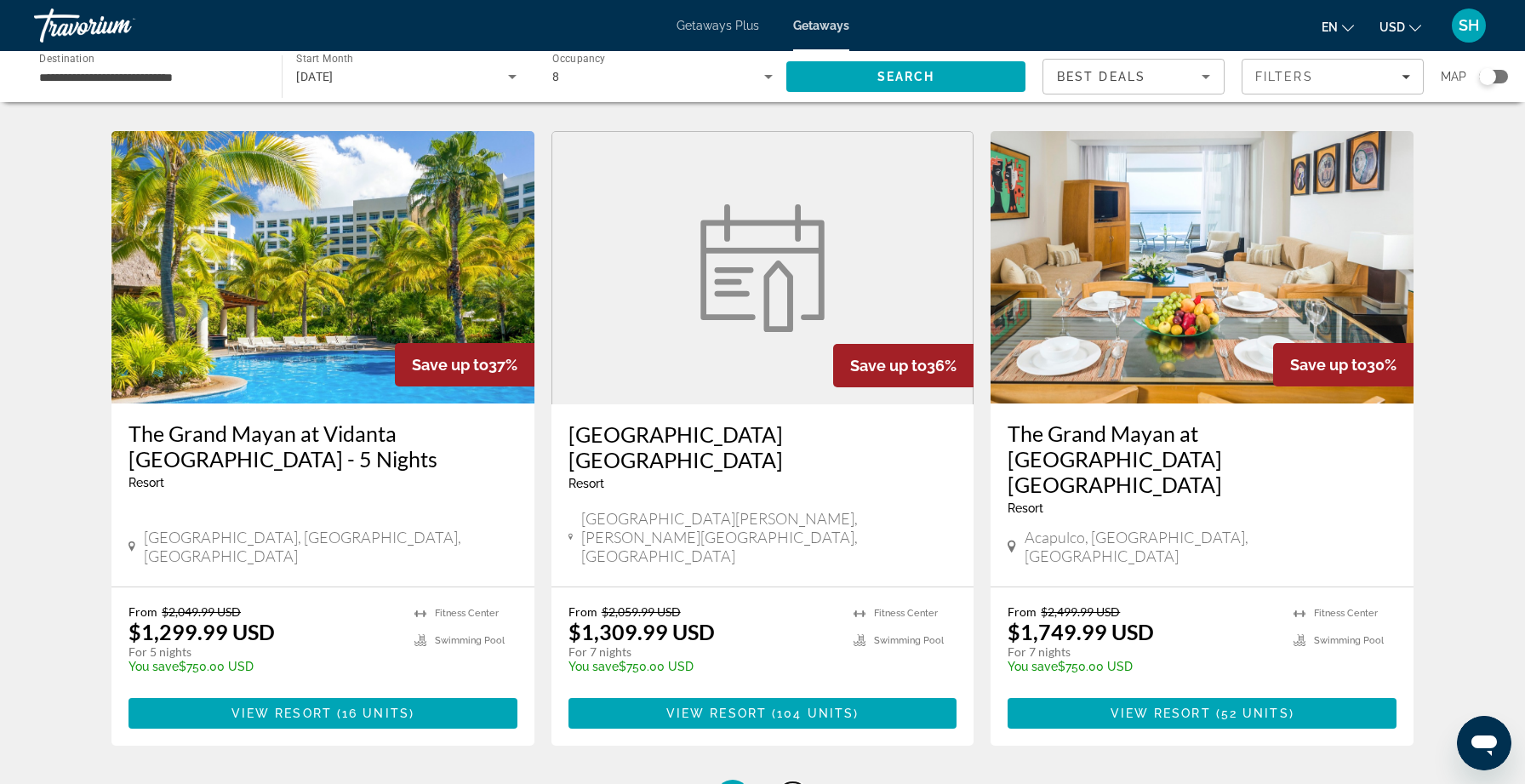
click at [790, 783] on span "2" at bounding box center [793, 797] width 9 height 19
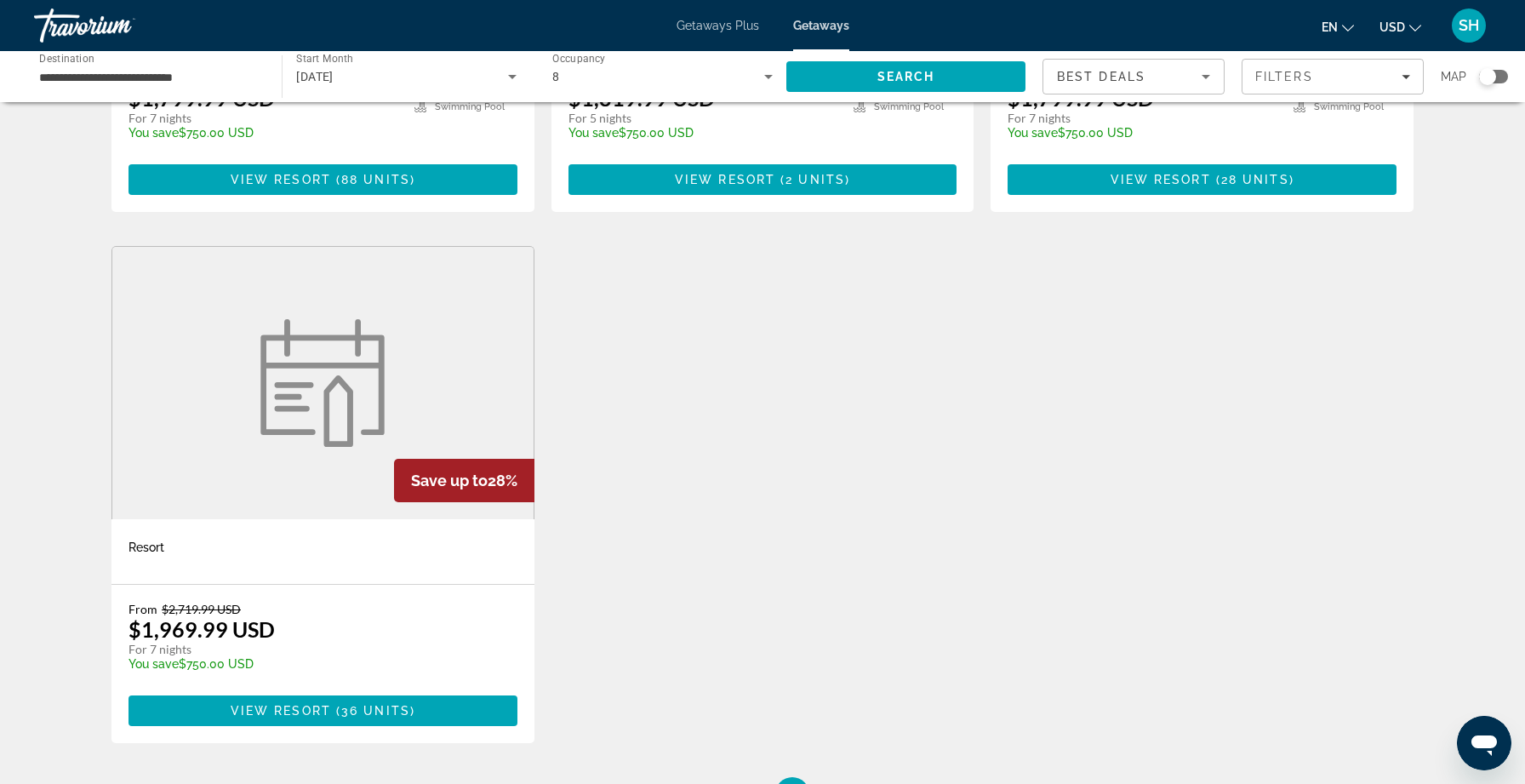
scroll to position [545, 0]
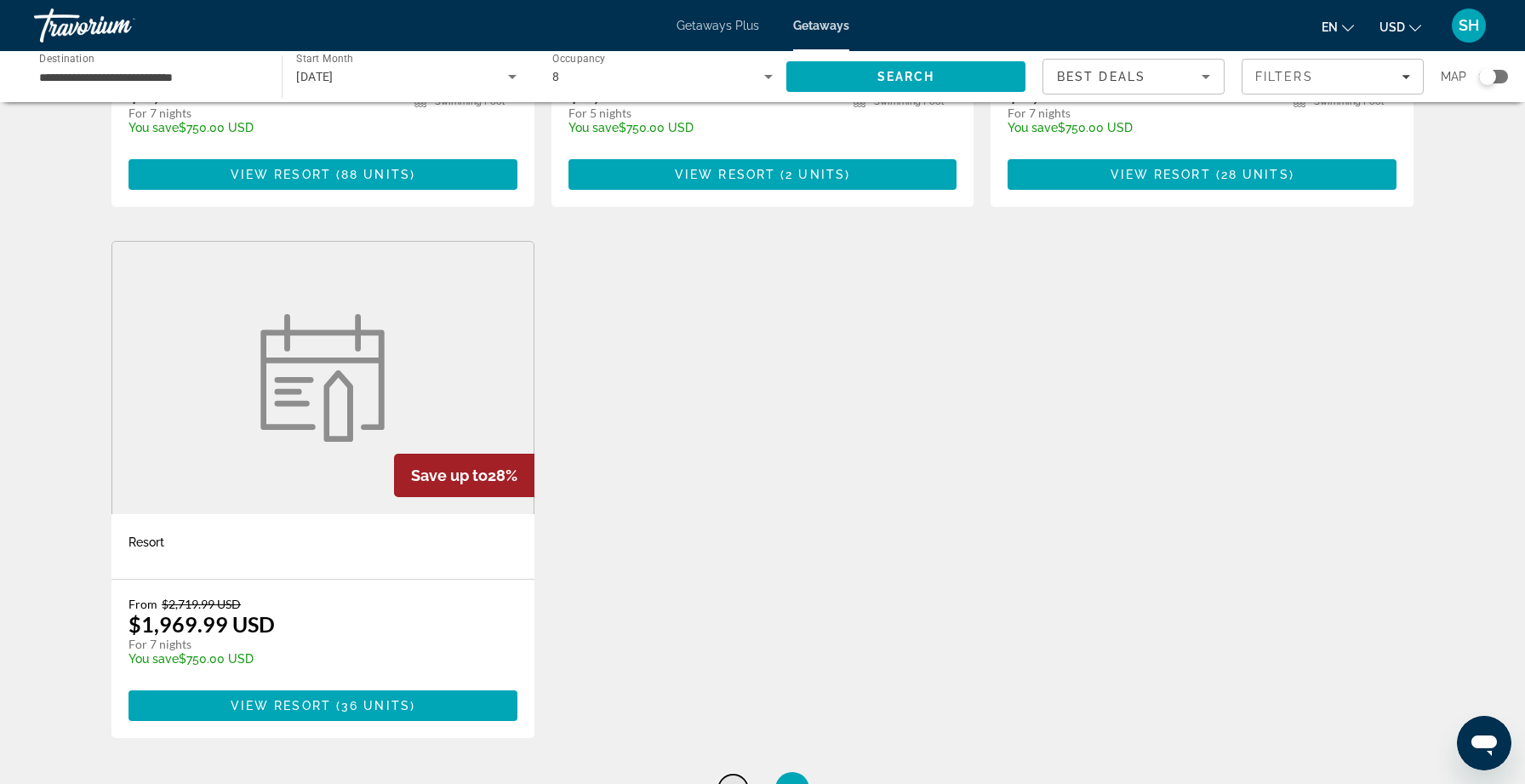
click at [733, 780] on span "1" at bounding box center [732, 789] width 9 height 19
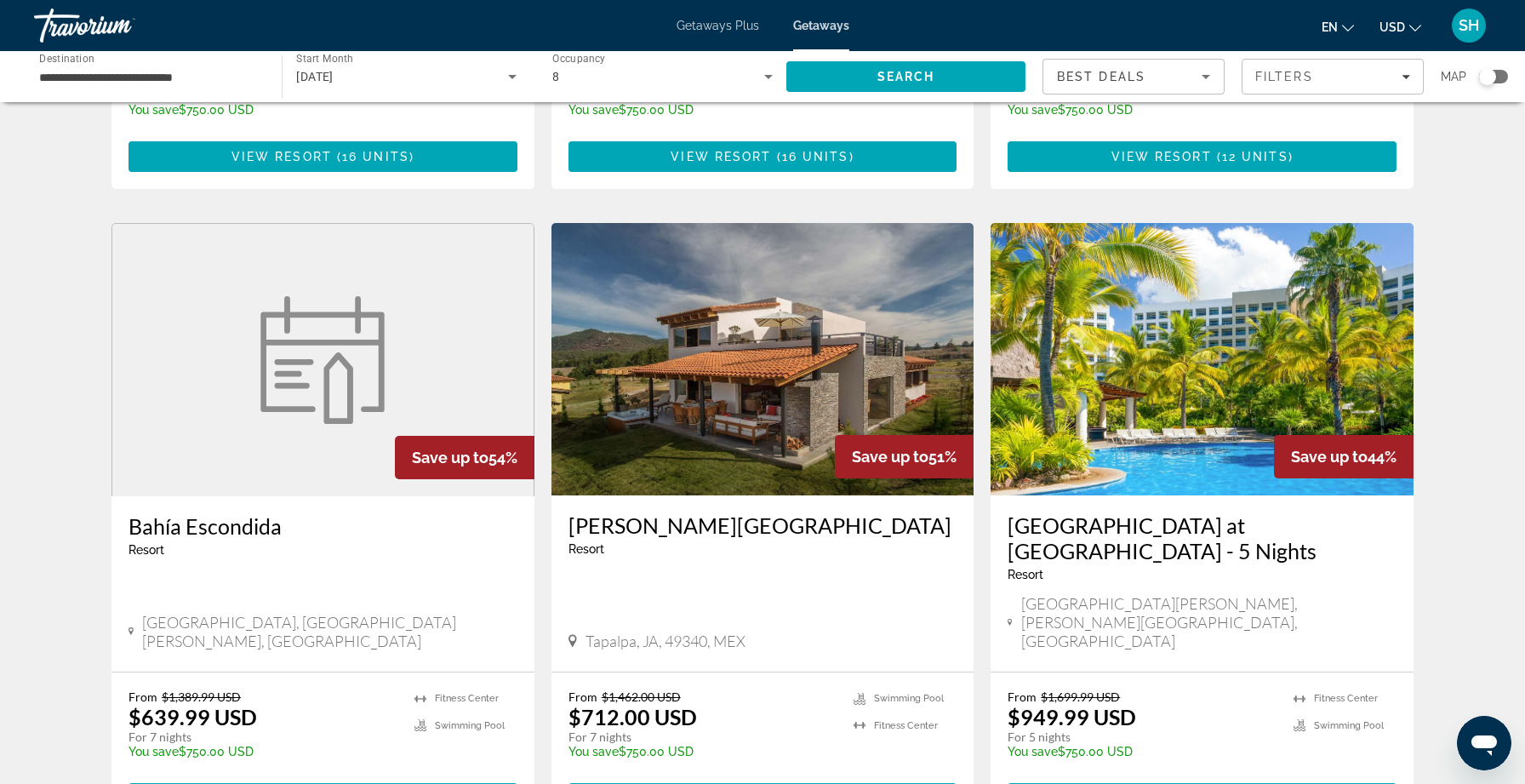
scroll to position [541, 0]
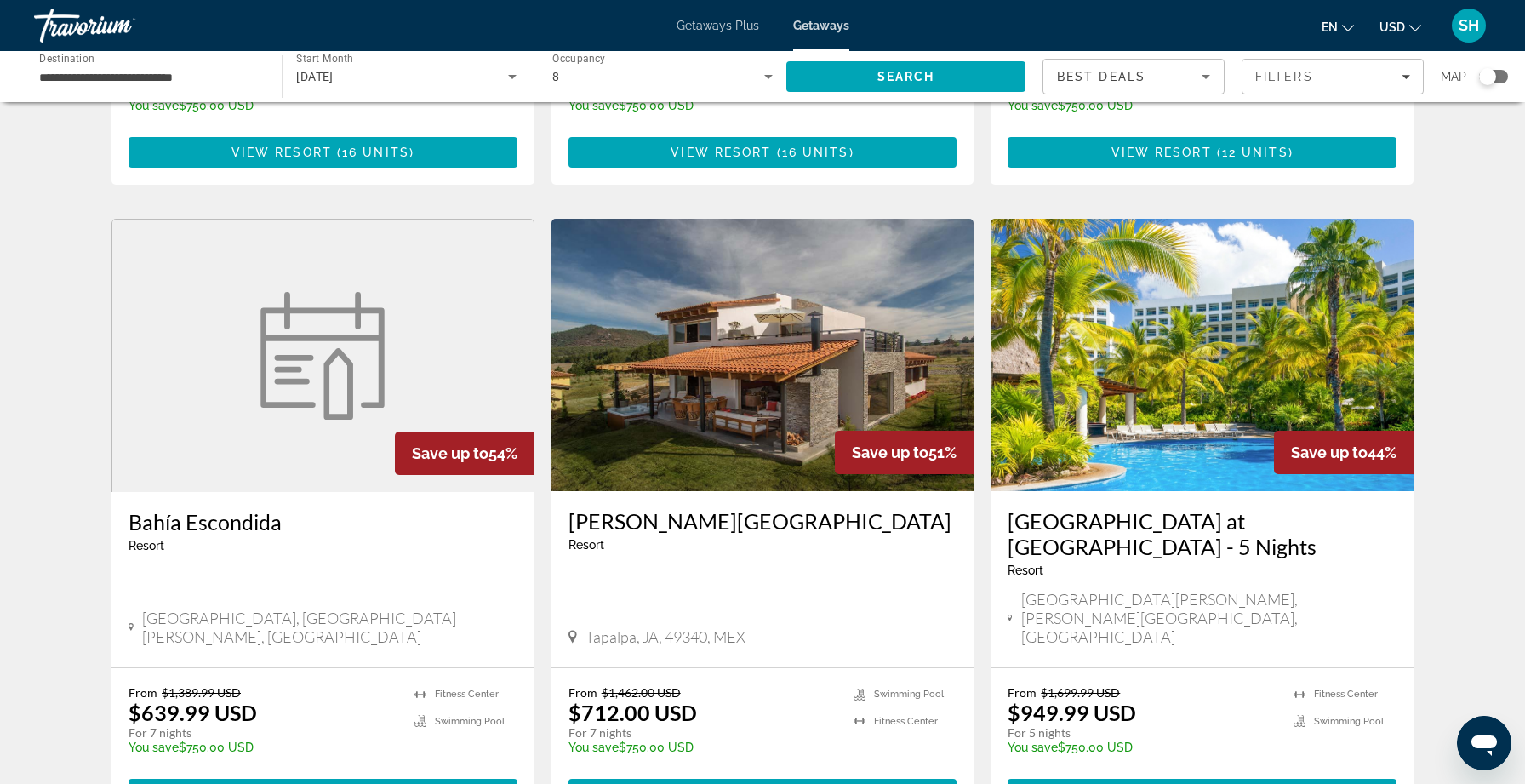
click at [643, 508] on h3 "[PERSON_NAME][GEOGRAPHIC_DATA]" at bounding box center [763, 521] width 389 height 26
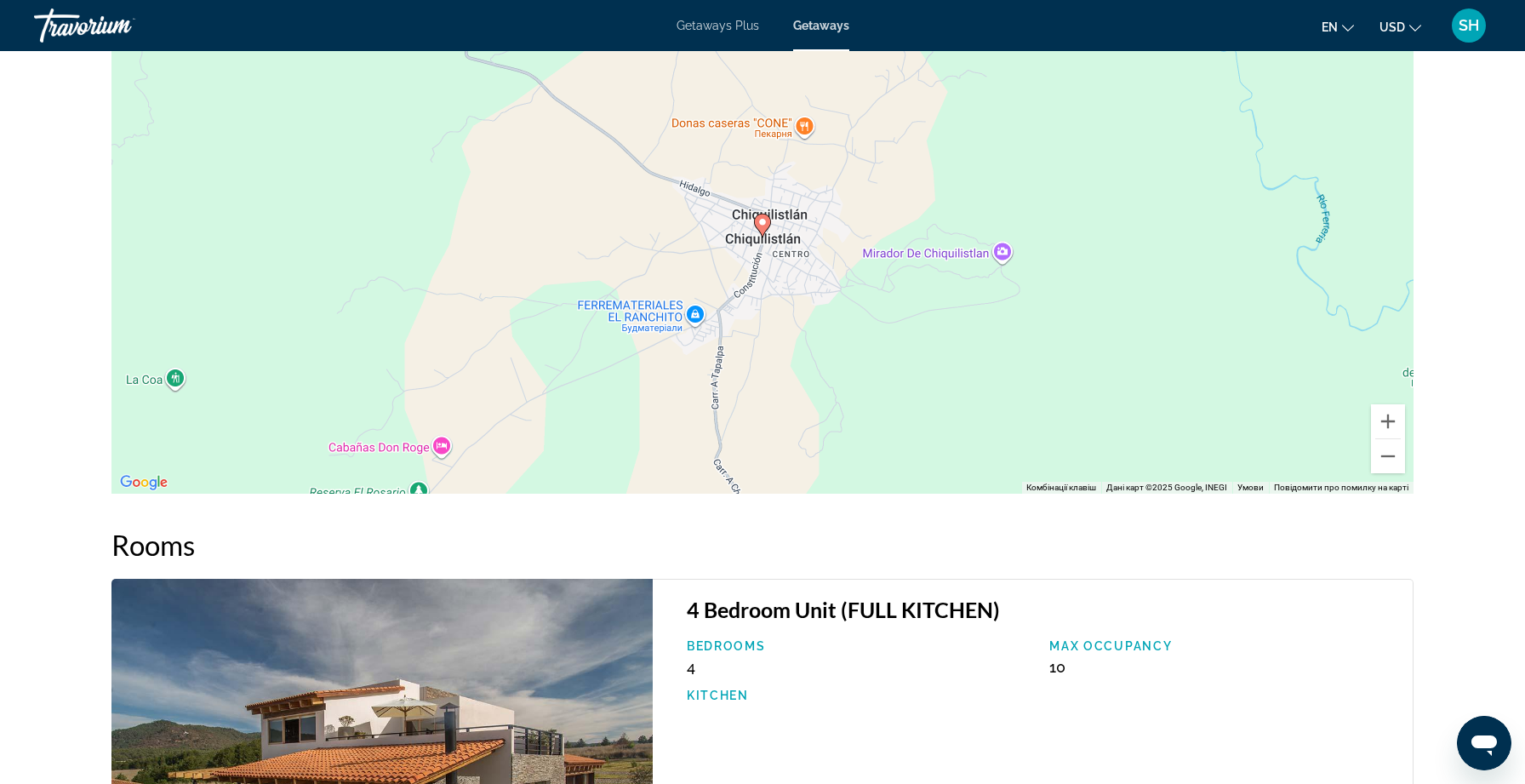
scroll to position [2039, 0]
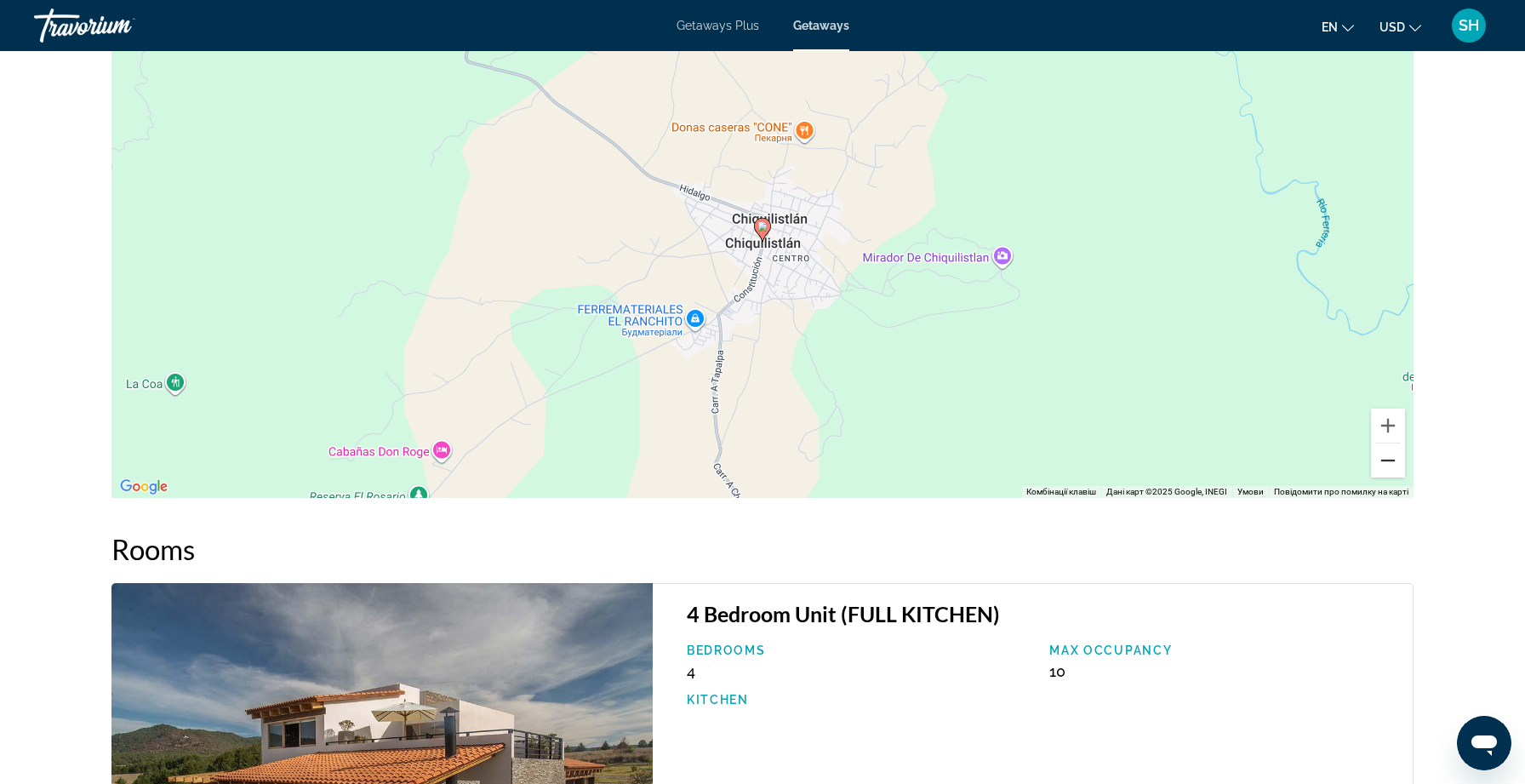
click at [1383, 466] on button "Зменшити" at bounding box center [1388, 460] width 34 height 34
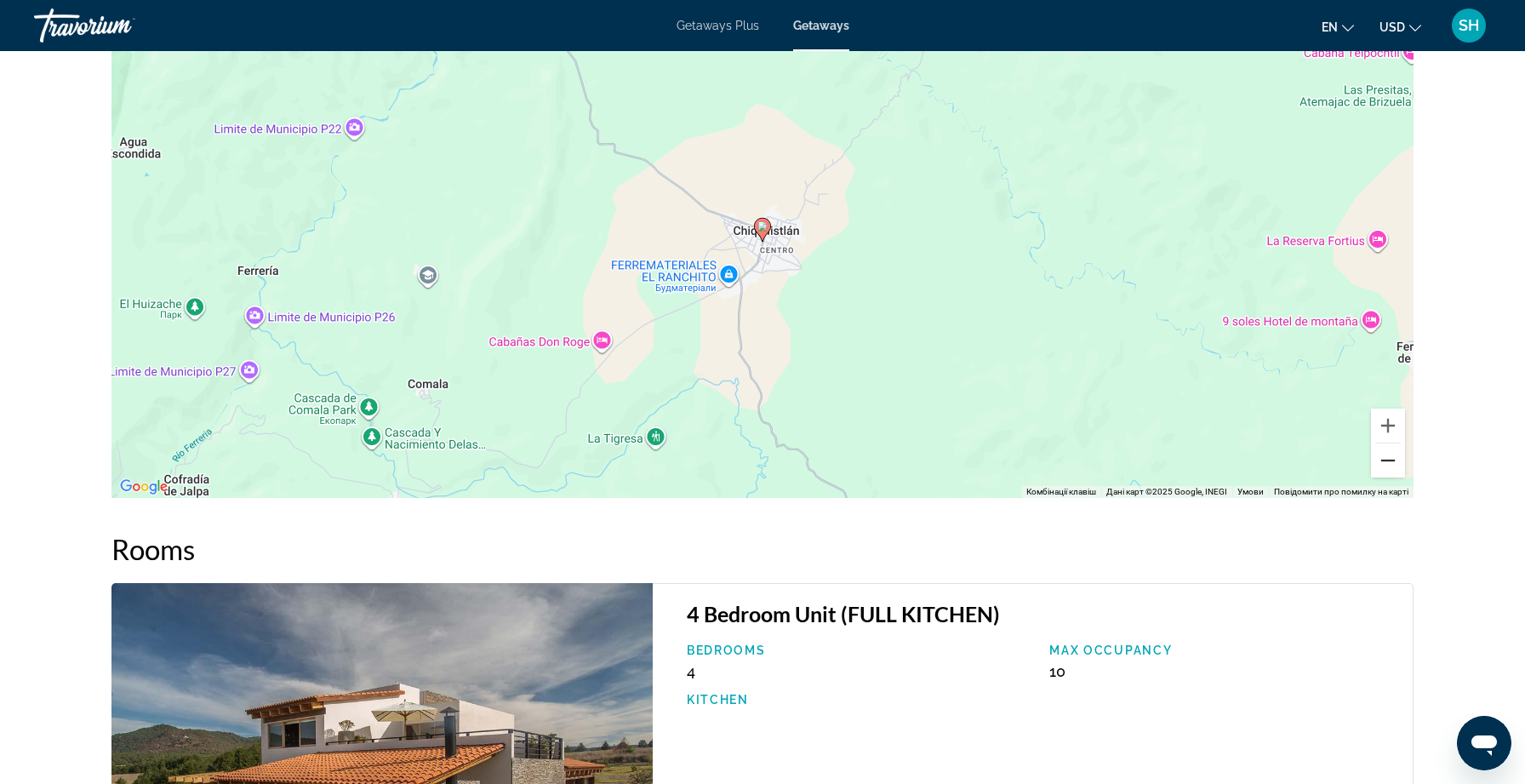
click at [1383, 466] on button "Зменшити" at bounding box center [1388, 460] width 34 height 34
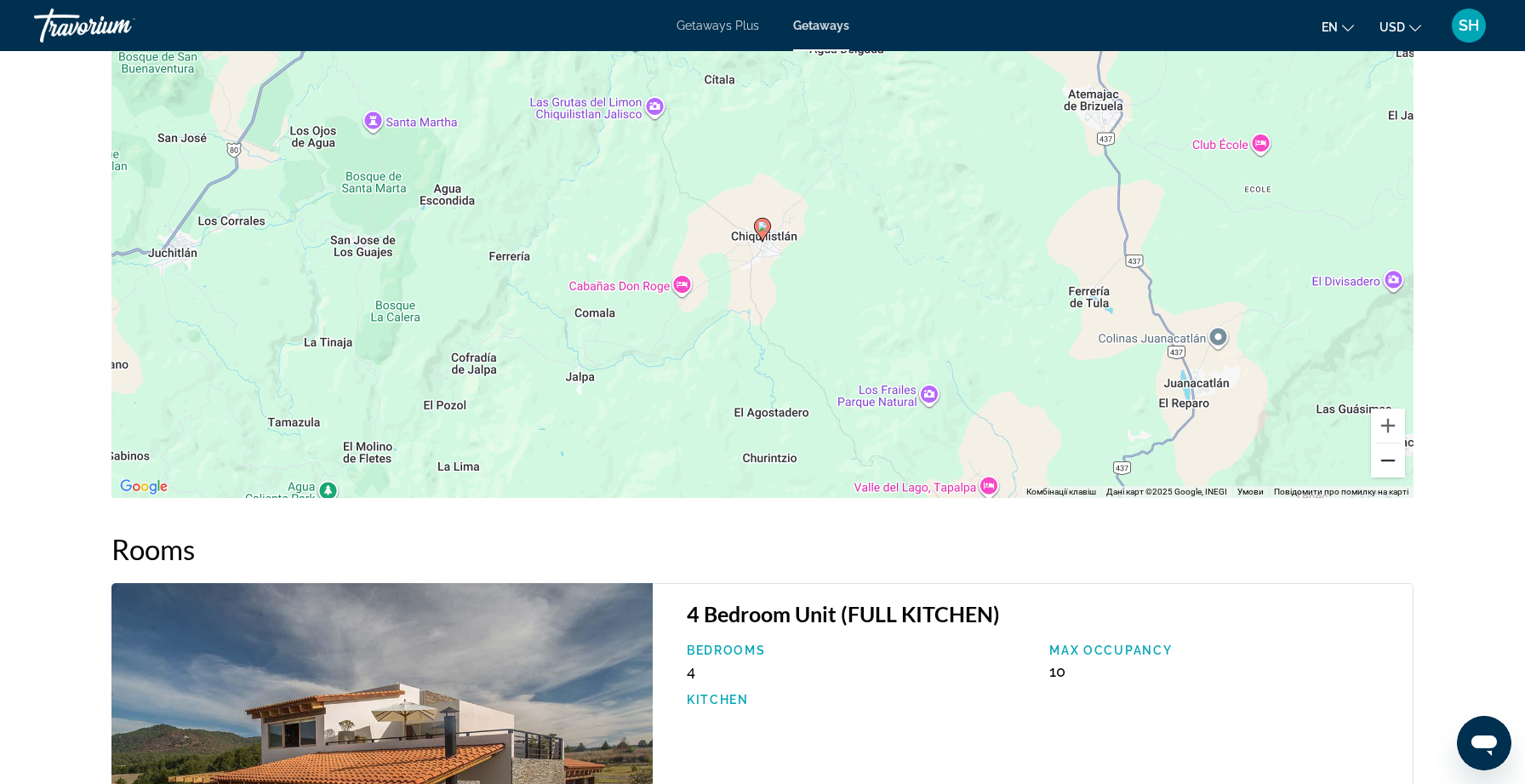
click at [1383, 466] on button "Зменшити" at bounding box center [1388, 460] width 34 height 34
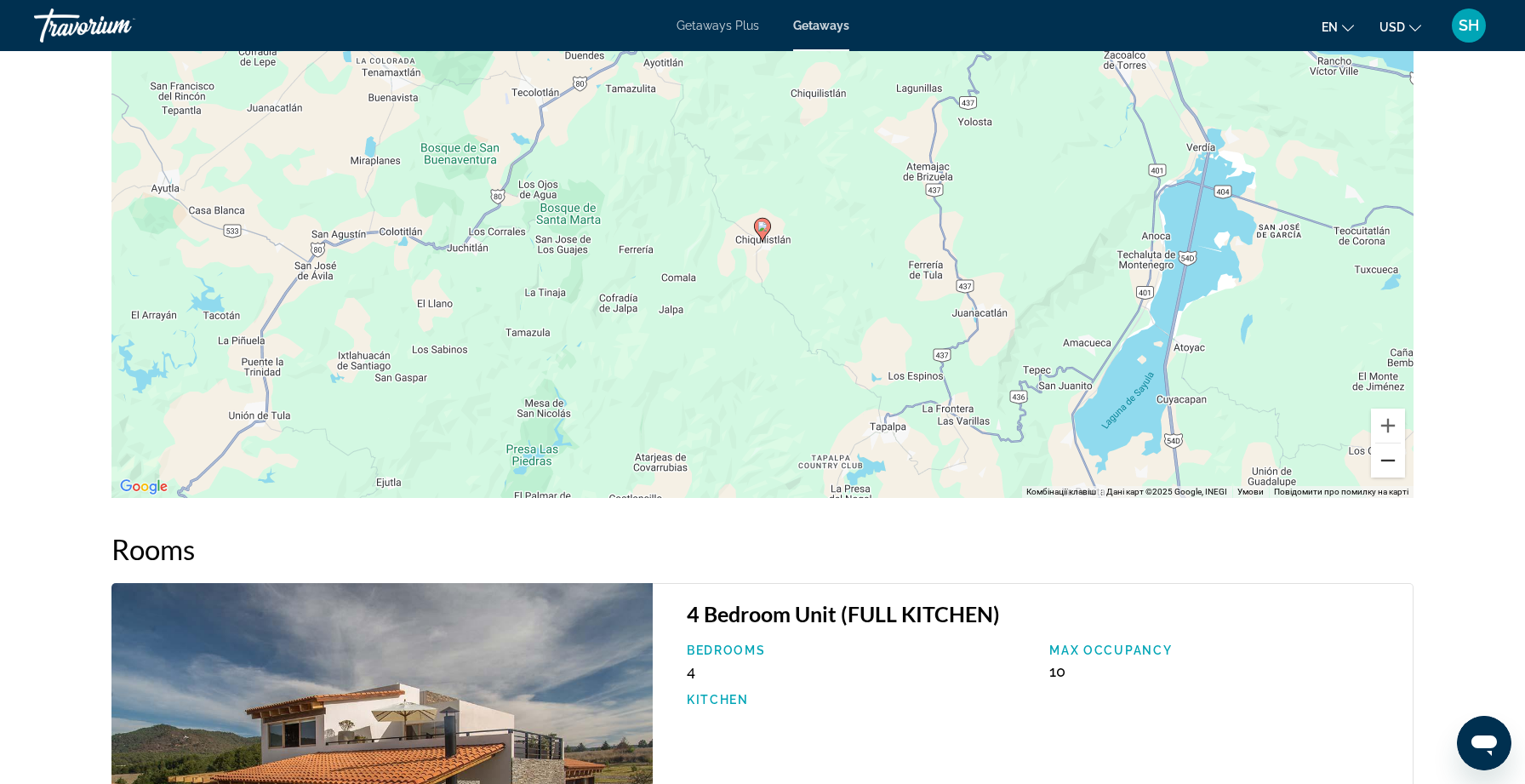
click at [1383, 466] on button "Зменшити" at bounding box center [1388, 460] width 34 height 34
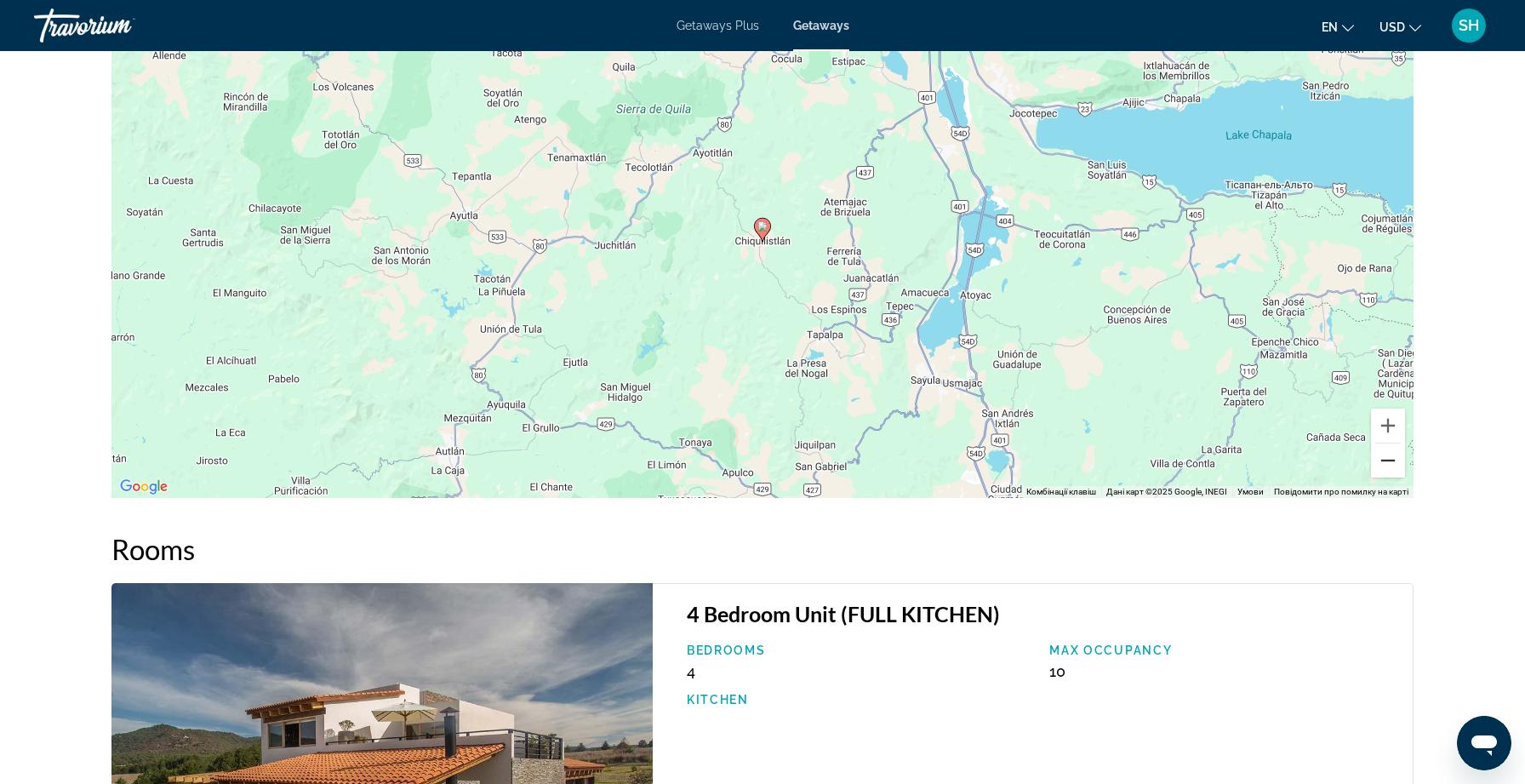
click at [1383, 466] on button "Зменшити" at bounding box center [1388, 460] width 34 height 34
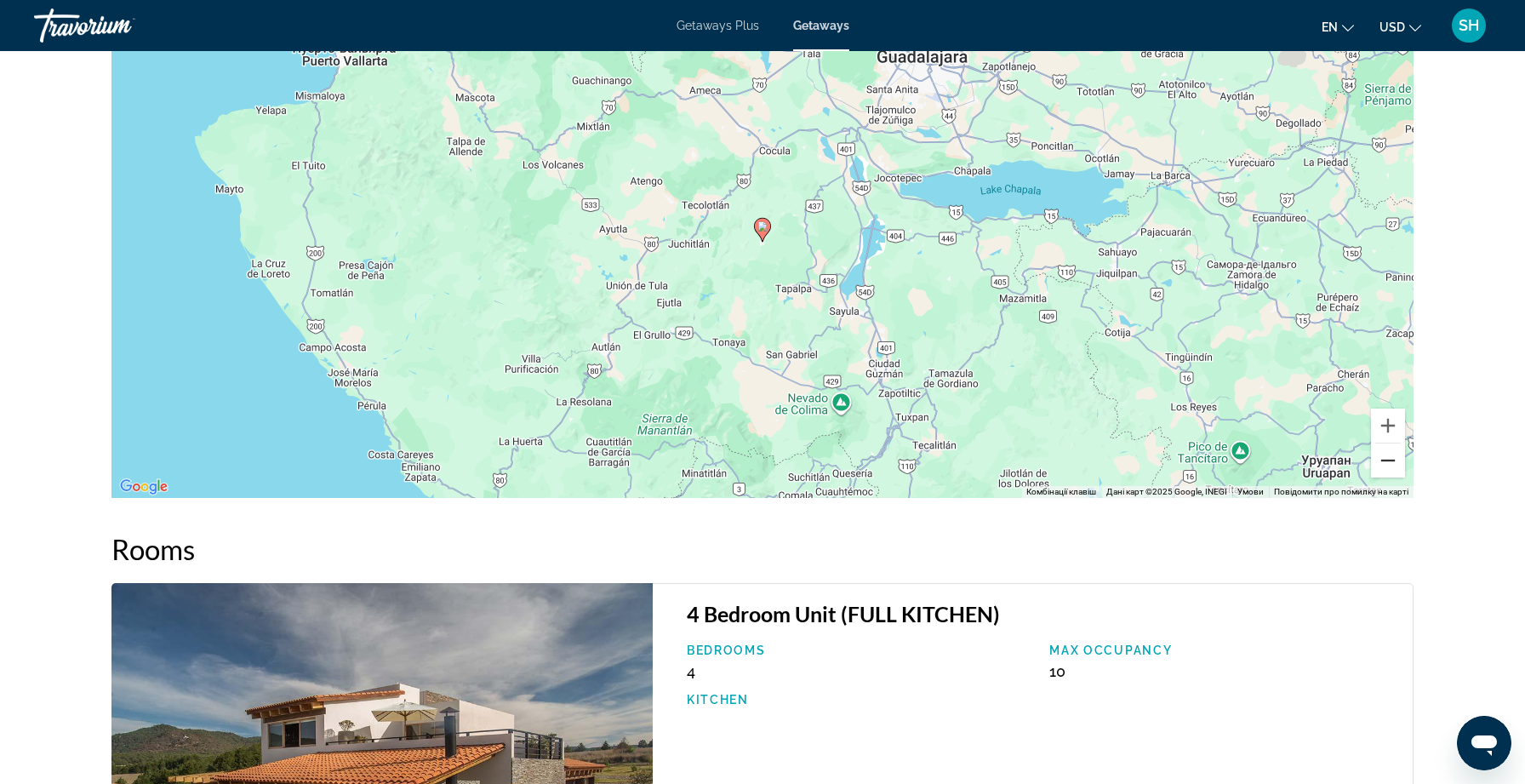
click at [1383, 466] on button "Зменшити" at bounding box center [1388, 460] width 34 height 34
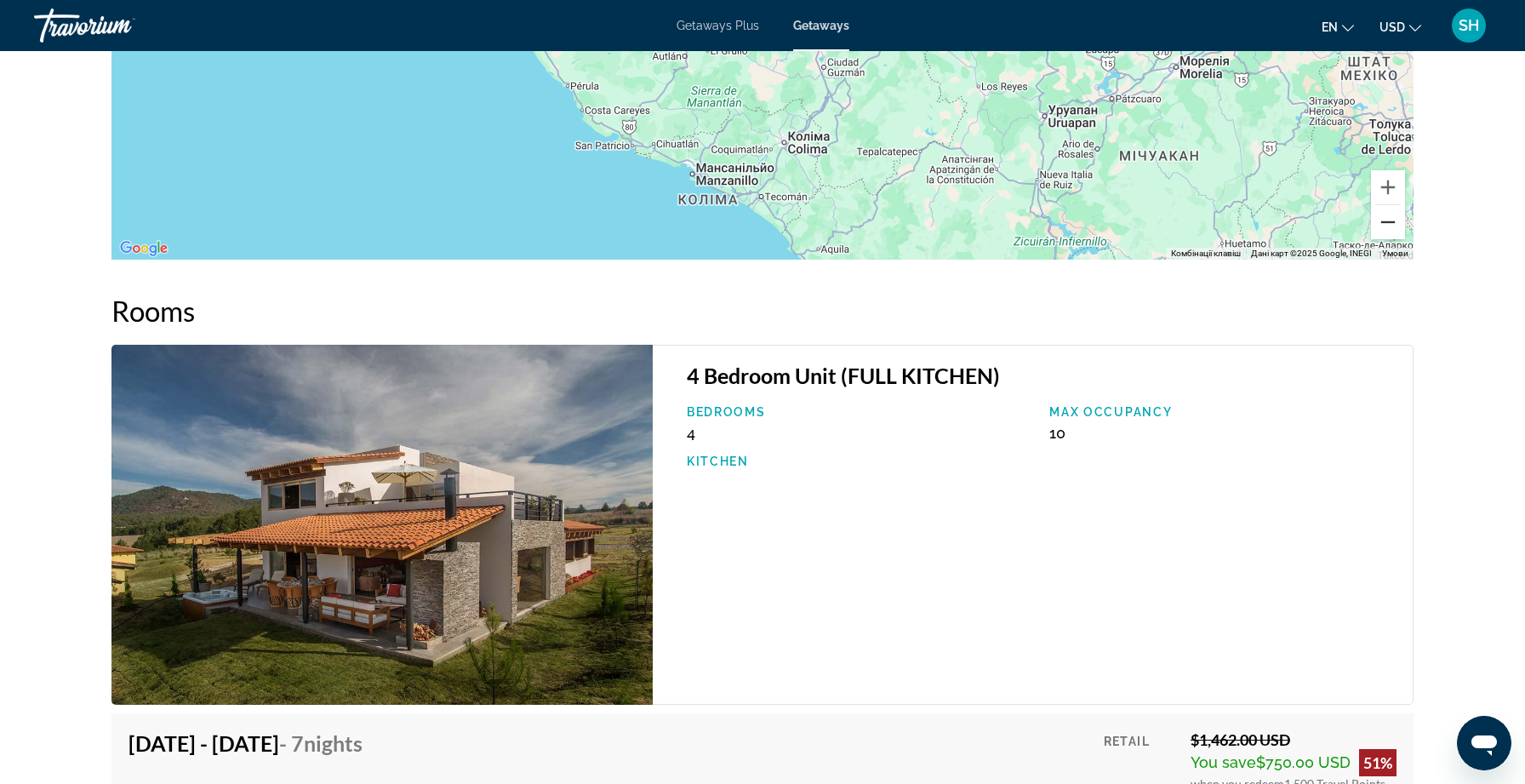
scroll to position [2281, 0]
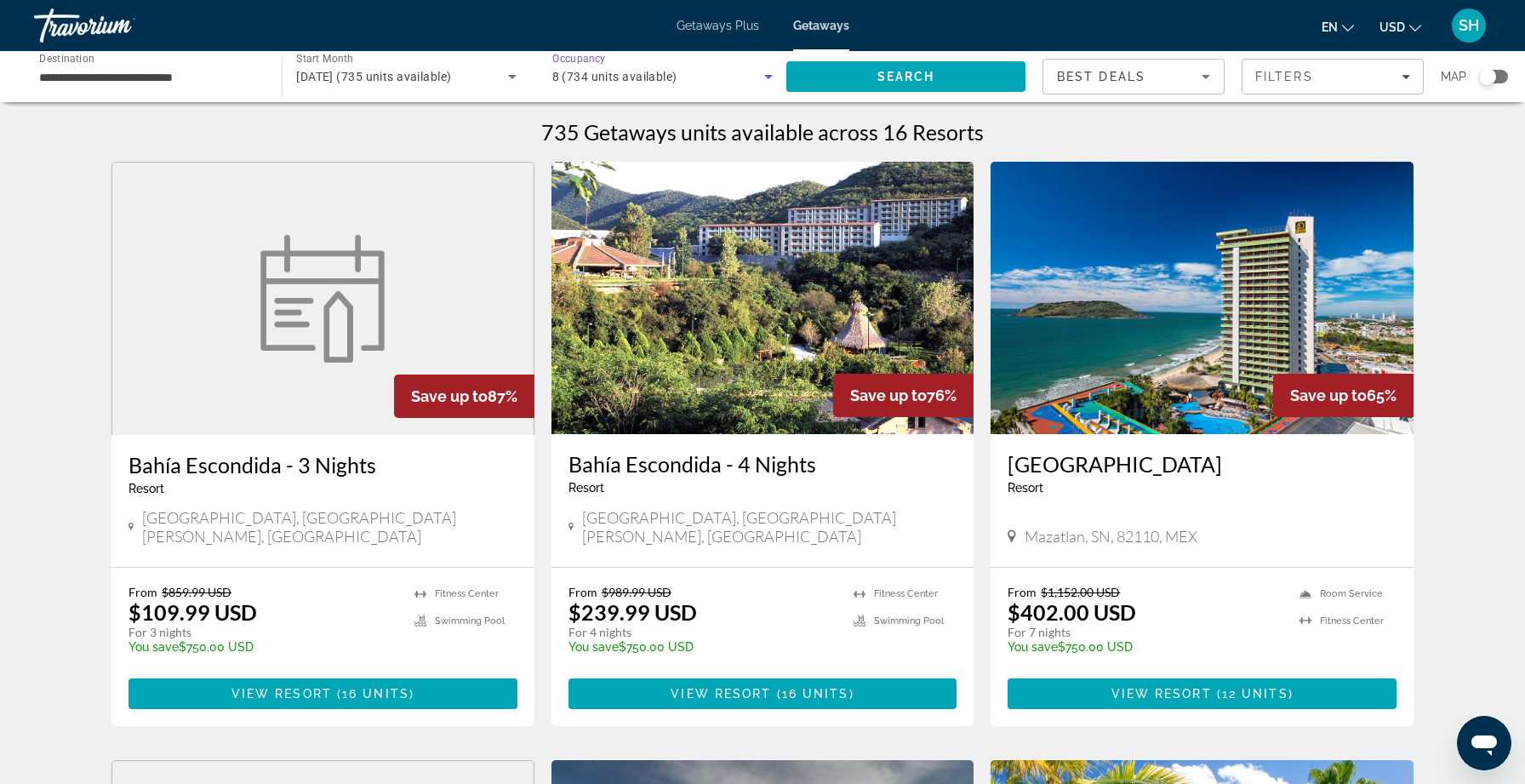
click at [770, 77] on icon "Search widget" at bounding box center [769, 77] width 21 height 21
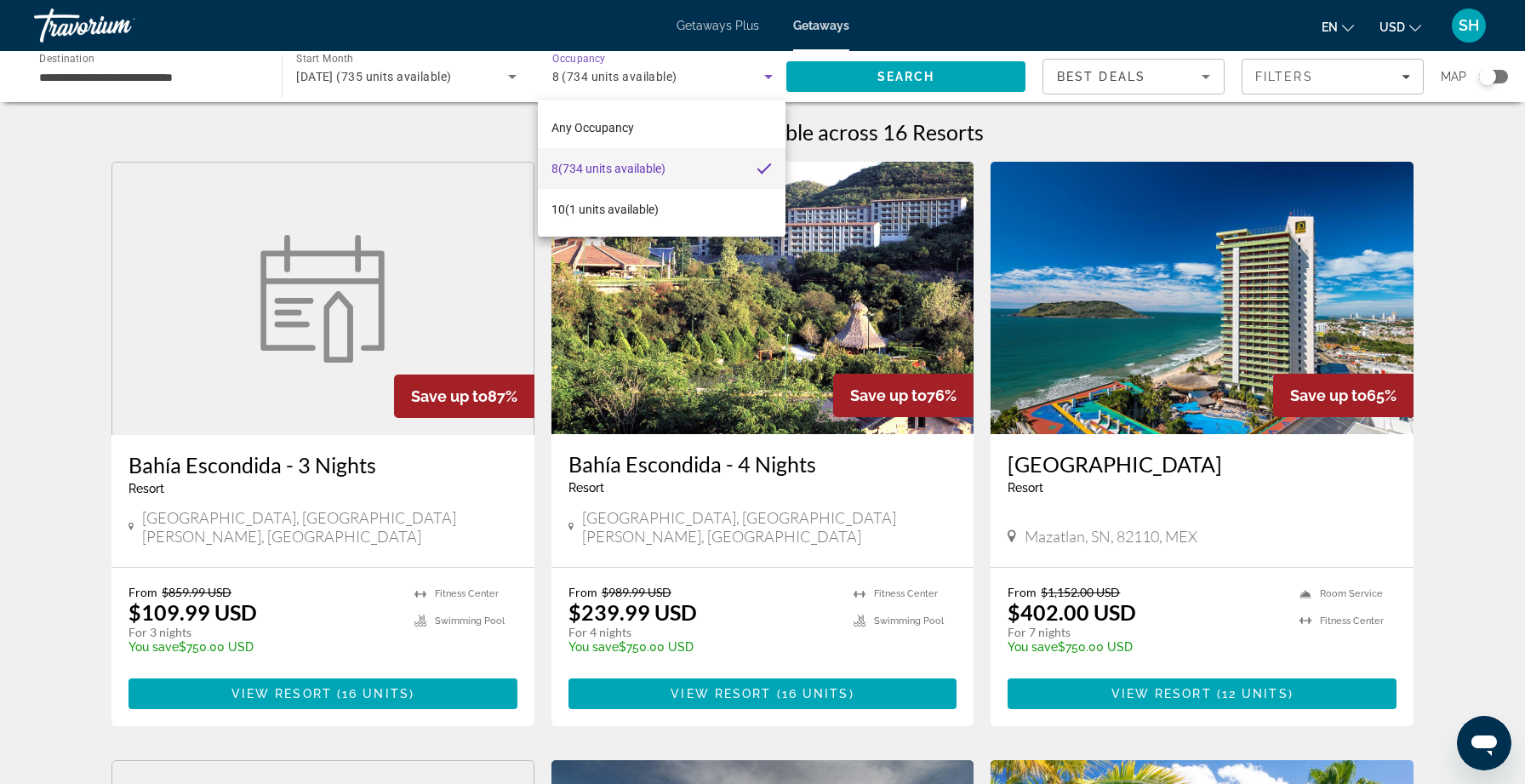
click at [772, 77] on div at bounding box center [762, 392] width 1525 height 784
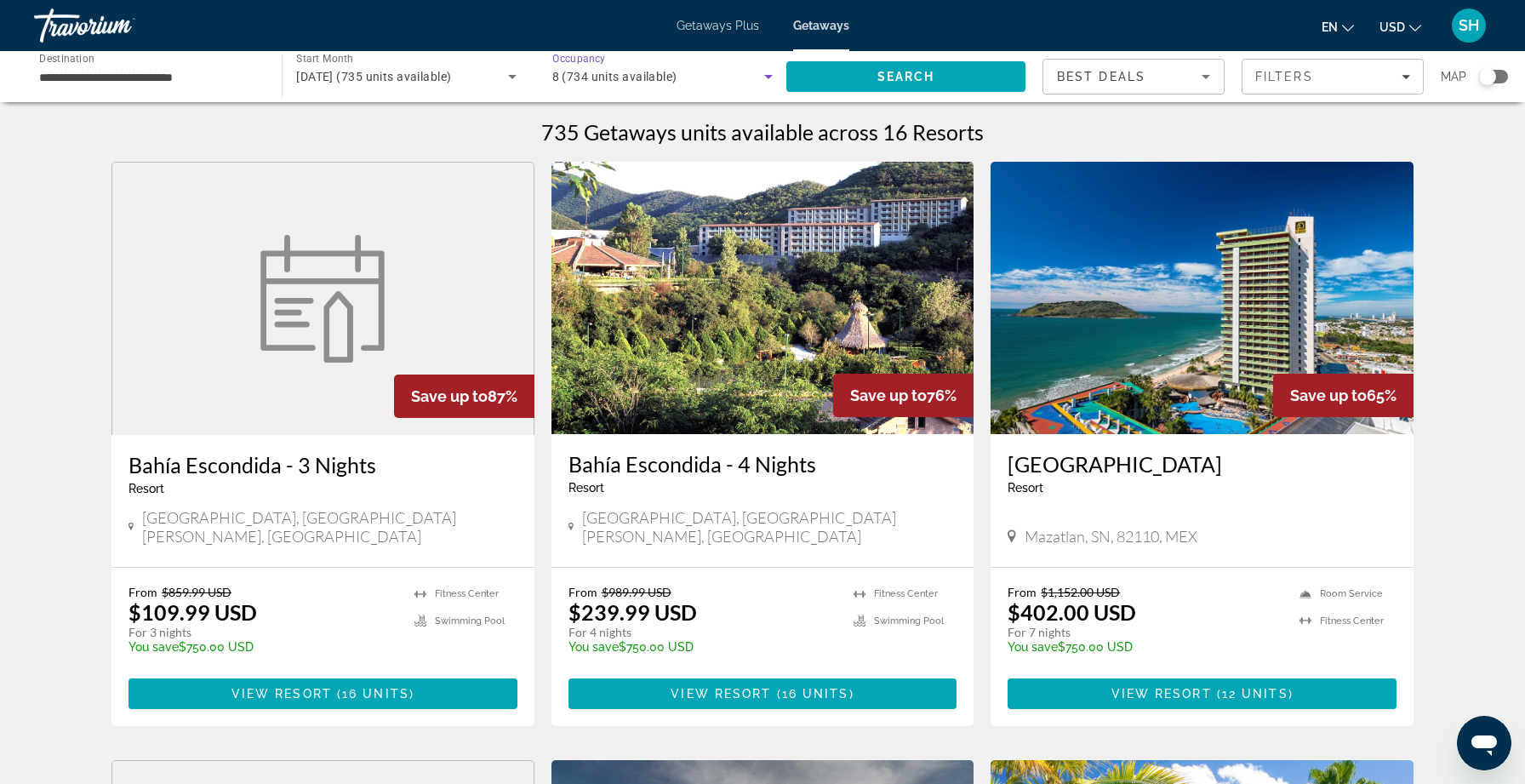
click at [767, 76] on icon "Search widget" at bounding box center [769, 77] width 9 height 4
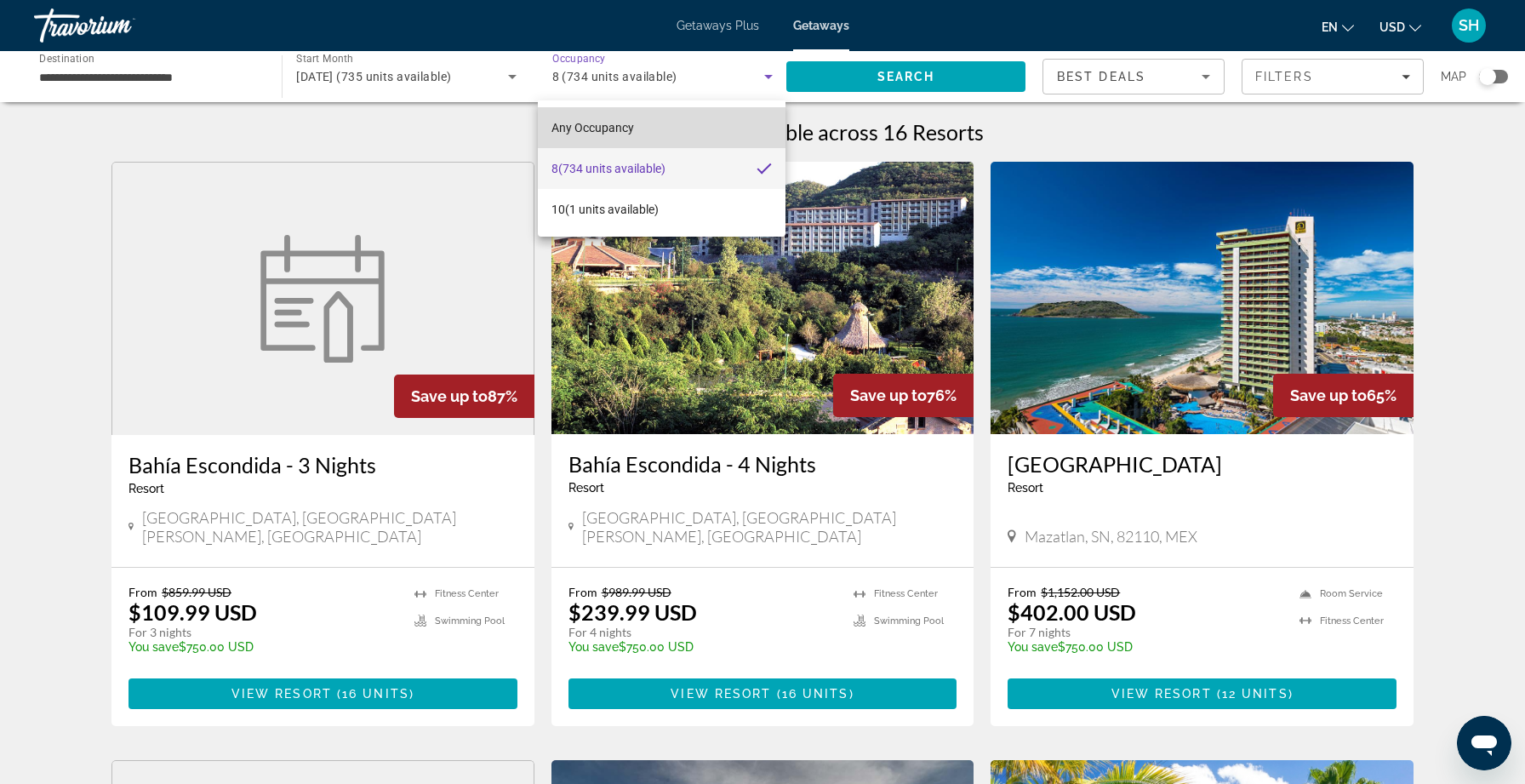
click at [616, 128] on span "Any Occupancy" at bounding box center [593, 127] width 83 height 14
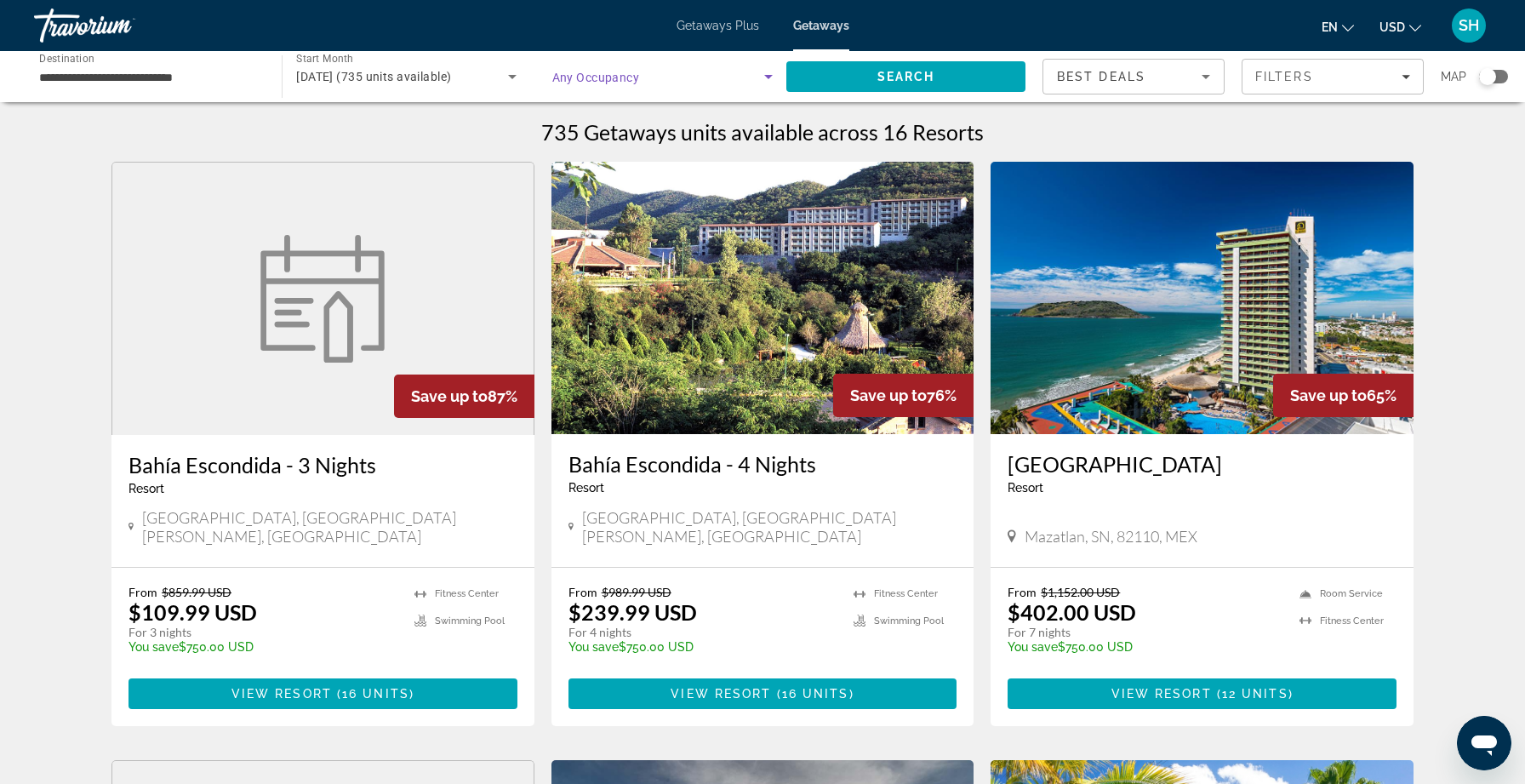
click at [771, 72] on icon "Search widget" at bounding box center [769, 77] width 21 height 21
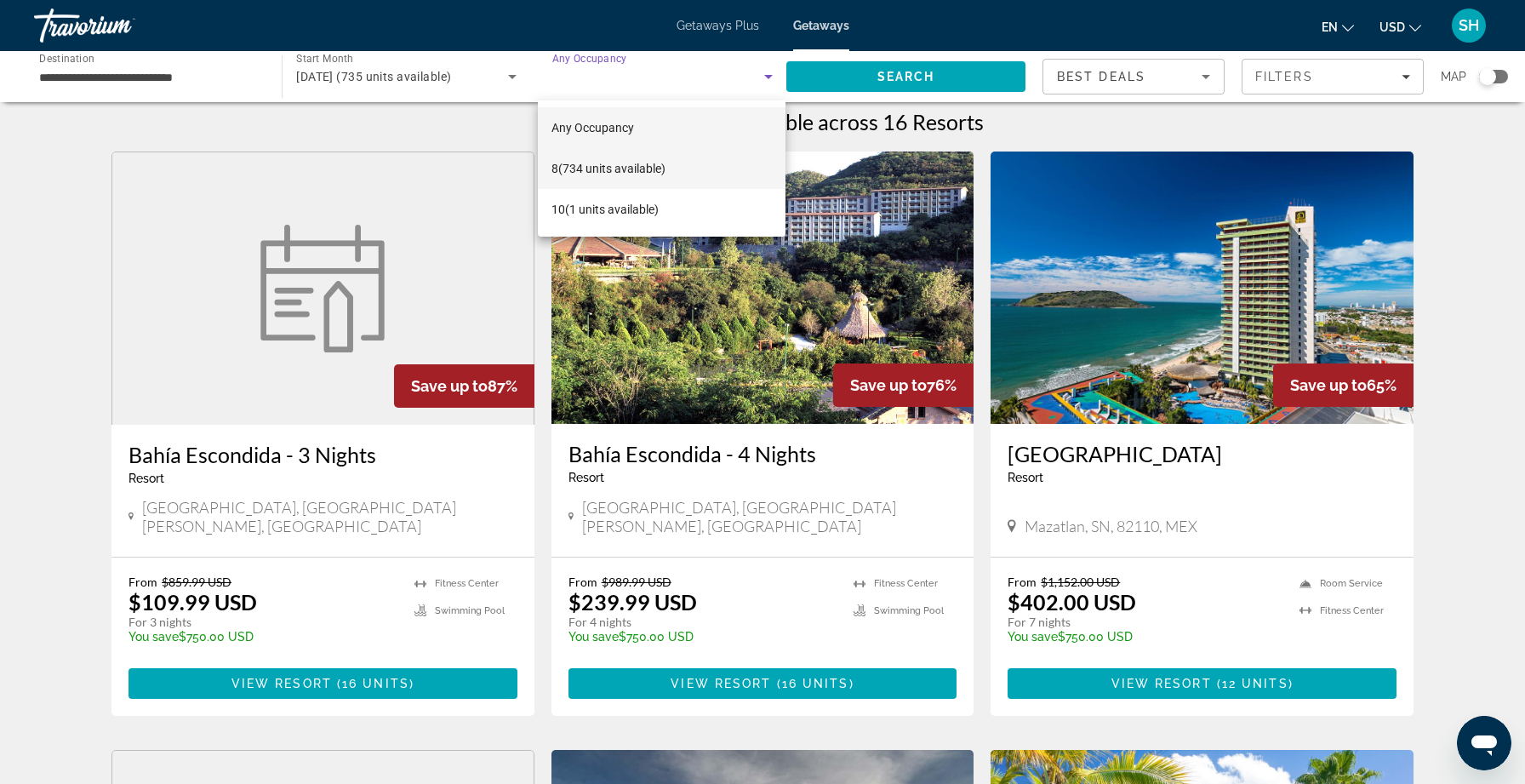
scroll to position [11, 0]
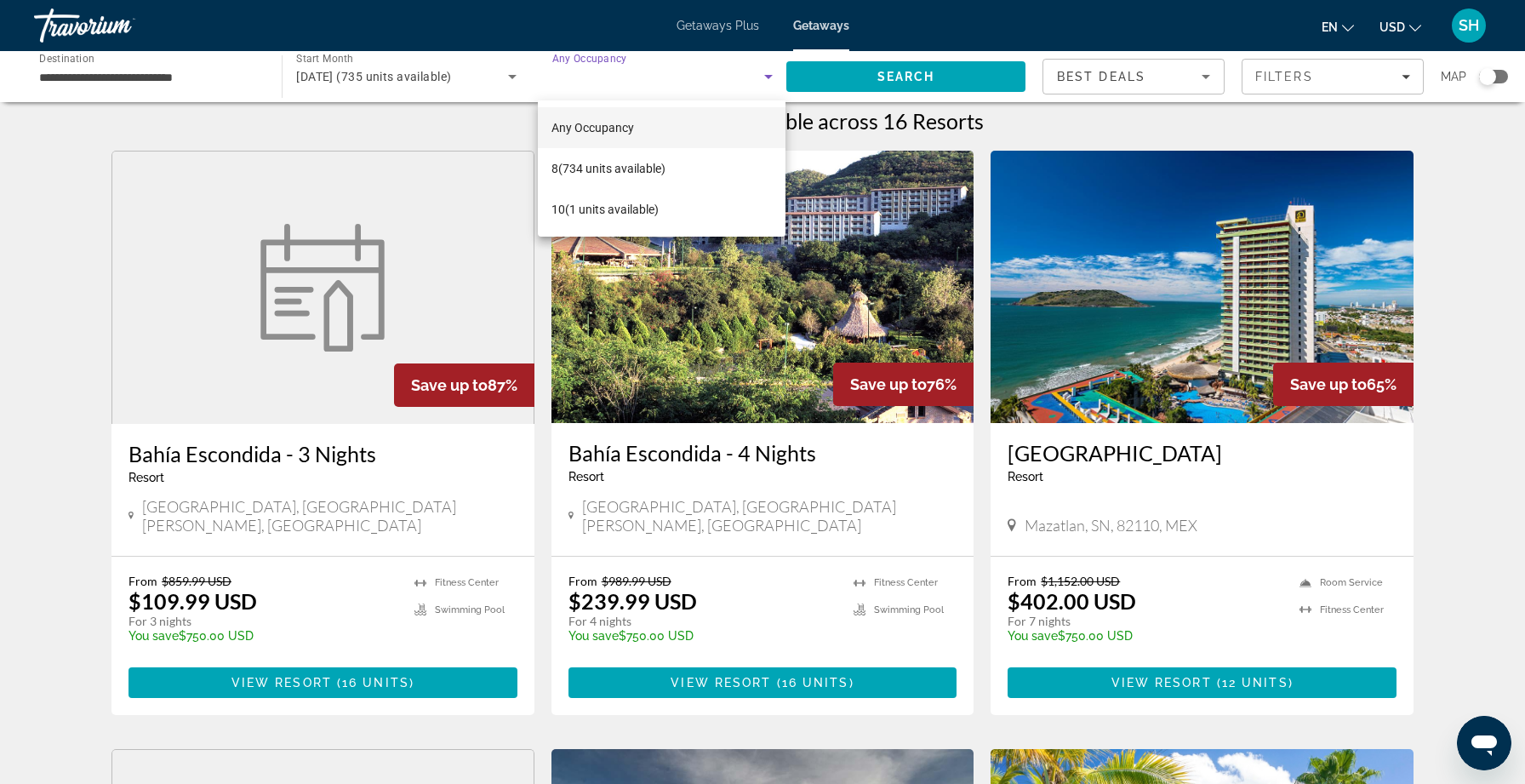
click at [773, 73] on div at bounding box center [762, 392] width 1525 height 784
